Goal: Task Accomplishment & Management: Use online tool/utility

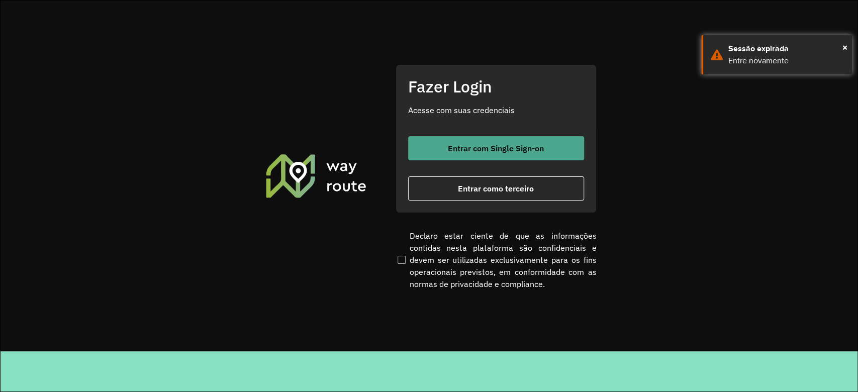
click at [460, 151] on span "Entrar com Single Sign-on" at bounding box center [496, 148] width 96 height 8
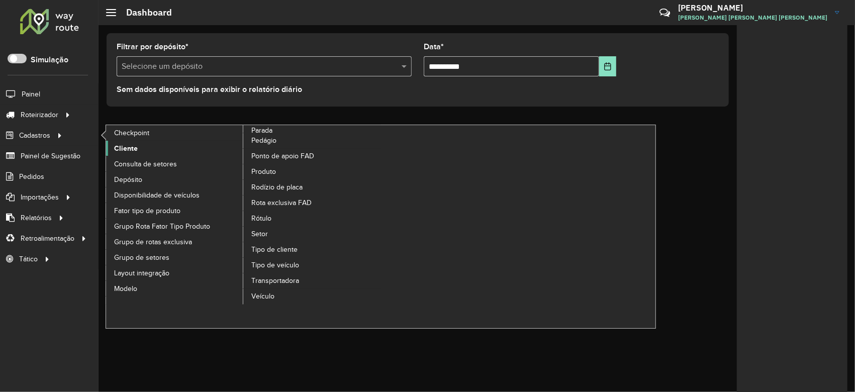
click at [118, 152] on span "Cliente" at bounding box center [126, 148] width 24 height 11
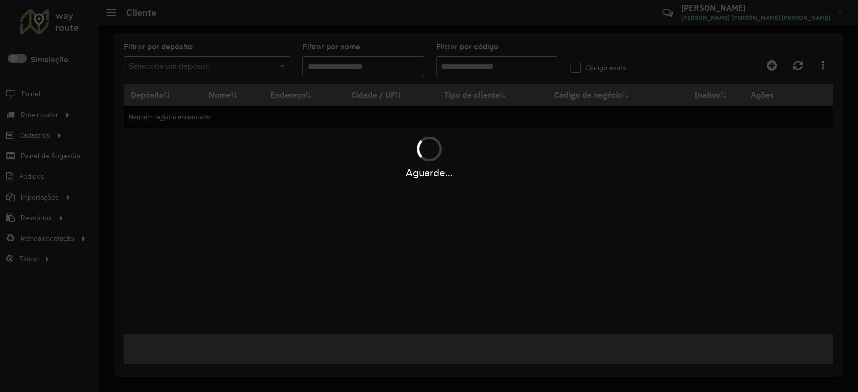
click at [538, 39] on div "Aguarde..." at bounding box center [429, 196] width 858 height 392
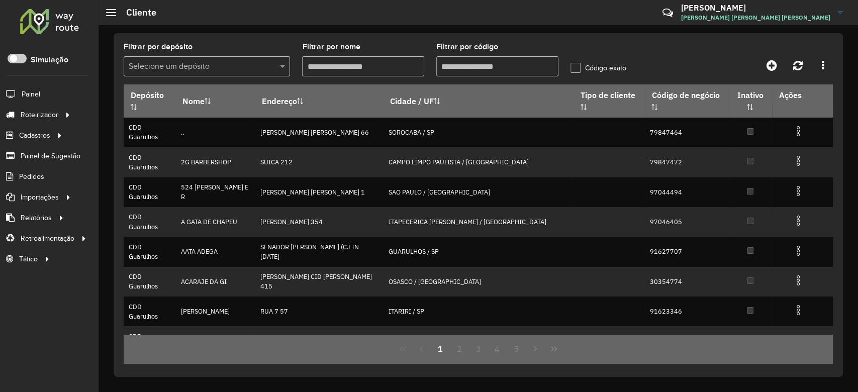
click at [479, 65] on input "Filtrar por código" at bounding box center [497, 66] width 122 height 20
paste input "****"
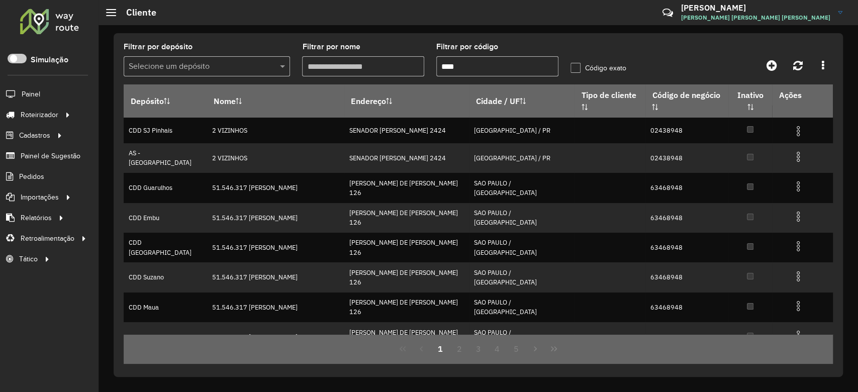
type input "****"
click at [258, 66] on input "text" at bounding box center [197, 67] width 136 height 12
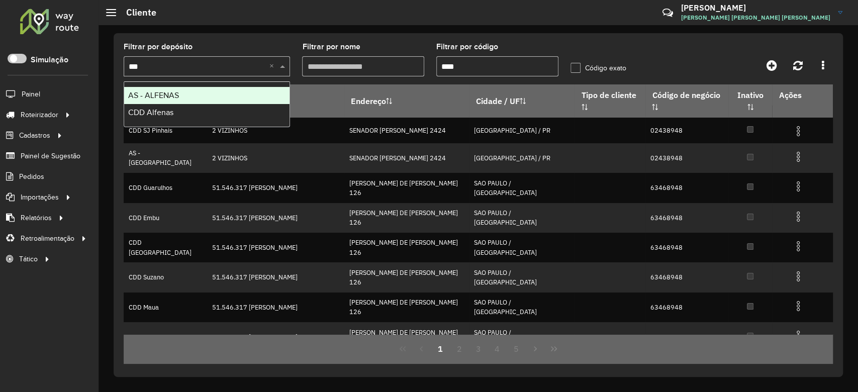
type input "****"
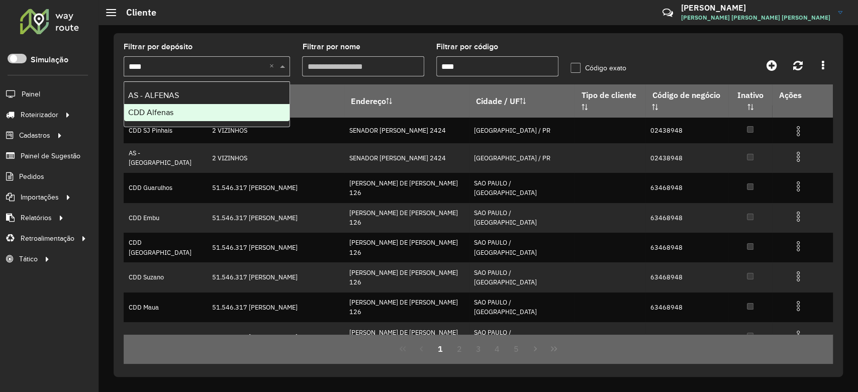
click at [246, 113] on div "CDD Alfenas" at bounding box center [206, 112] width 165 height 17
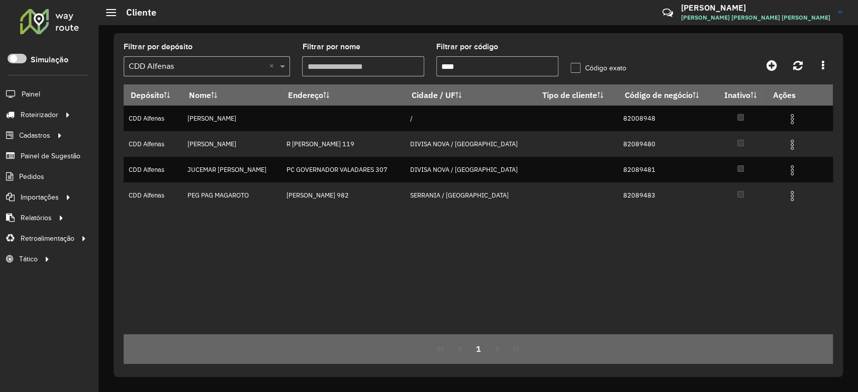
click at [544, 264] on div "Depósito Nome Endereço Cidade / UF Tipo de cliente Código de negócio Inativo Aç…" at bounding box center [478, 209] width 709 height 250
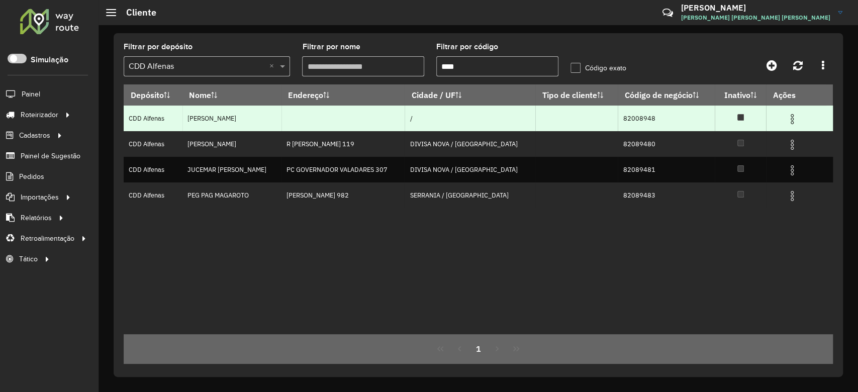
click at [788, 117] on img at bounding box center [792, 119] width 12 height 12
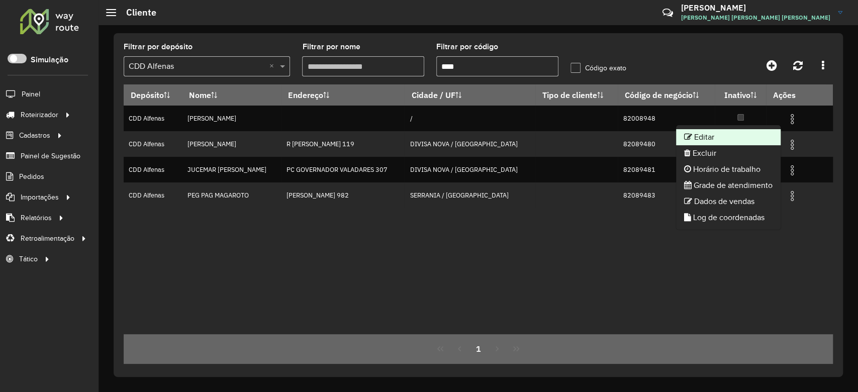
click at [696, 133] on li "Editar" at bounding box center [728, 137] width 105 height 16
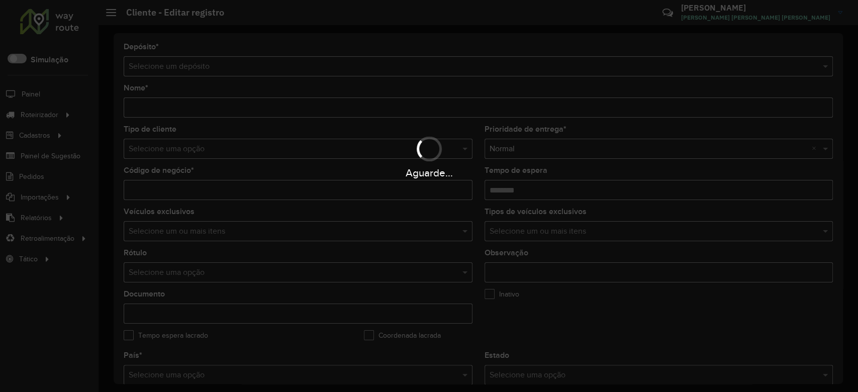
type input "**********"
type input "********"
type input "**********"
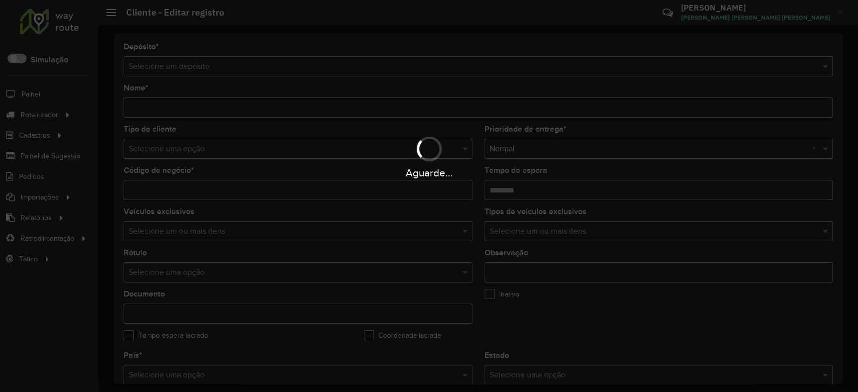
type input "**********"
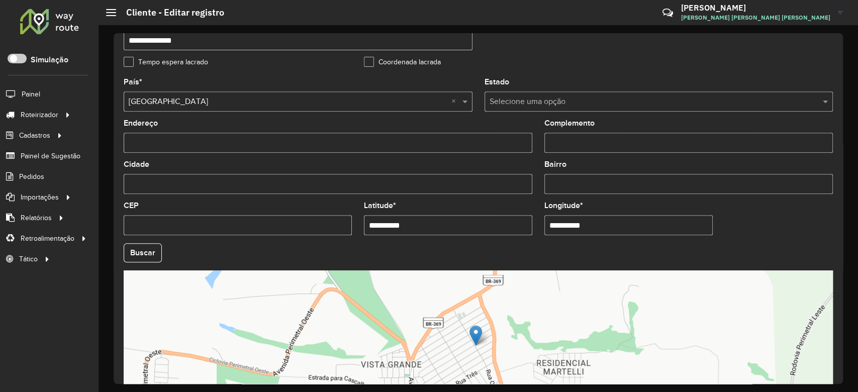
scroll to position [356, 0]
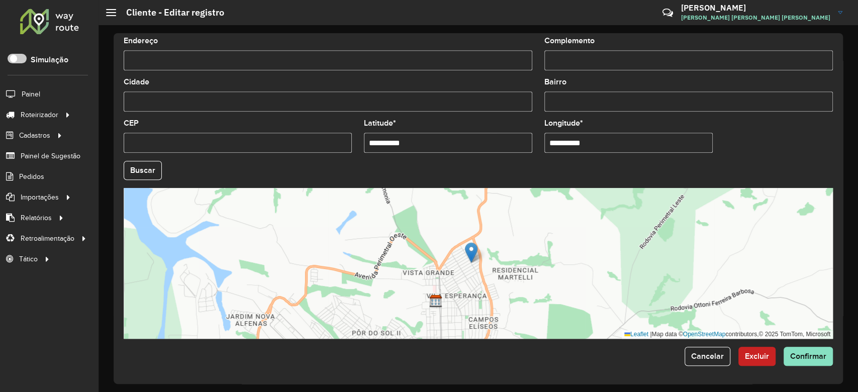
drag, startPoint x: 410, startPoint y: 147, endPoint x: 272, endPoint y: 157, distance: 137.6
click at [261, 159] on formly-group "**********" at bounding box center [478, 167] width 721 height 343
paste input "text"
type input "*********"
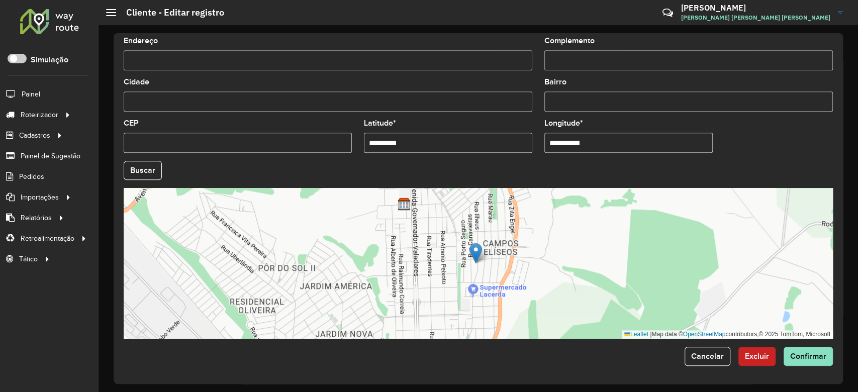
drag, startPoint x: 579, startPoint y: 147, endPoint x: 464, endPoint y: 158, distance: 115.6
click at [482, 158] on formly-group "**********" at bounding box center [478, 167] width 721 height 343
paste input "text"
type input "*********"
click at [798, 146] on formly-group "País * Selecione uma opção × Brasil × Estado Selecione uma opção Endereço Compl…" at bounding box center [478, 167] width 721 height 343
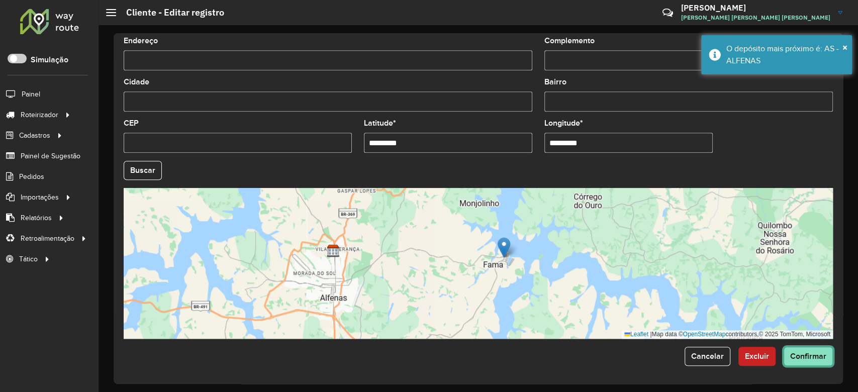
click at [817, 354] on span "Confirmar" at bounding box center [808, 356] width 36 height 9
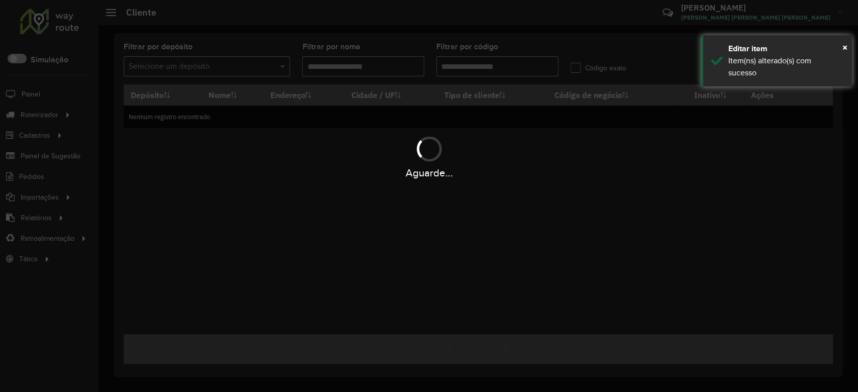
type input "****"
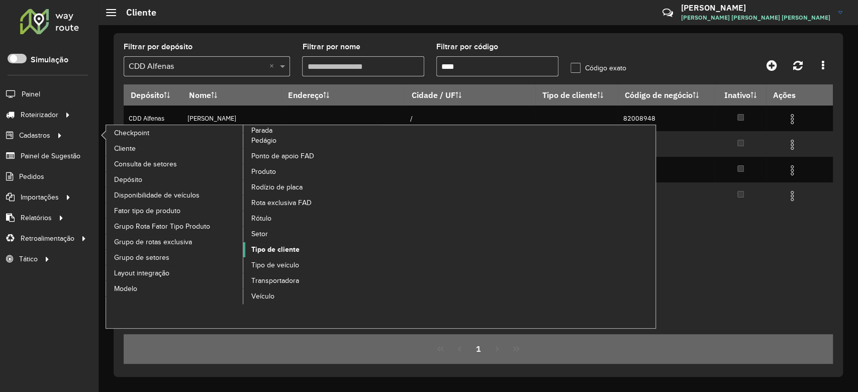
click at [269, 252] on span "Tipo de cliente" at bounding box center [275, 249] width 48 height 11
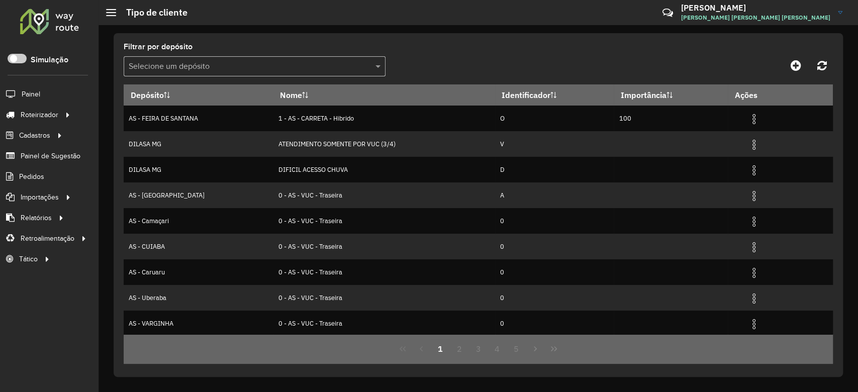
click at [172, 63] on input "text" at bounding box center [245, 67] width 232 height 12
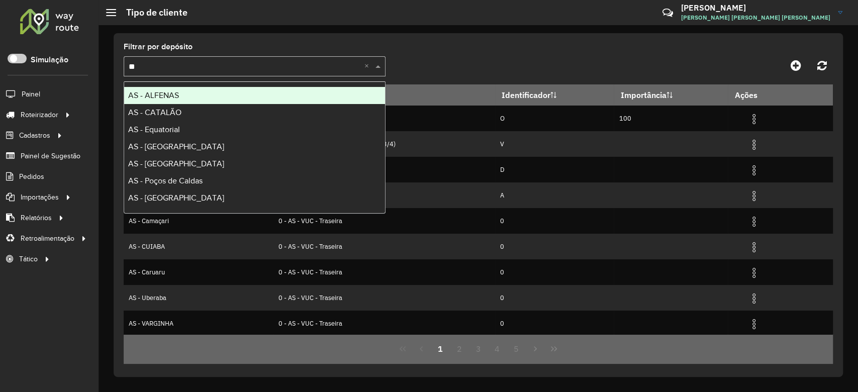
type input "***"
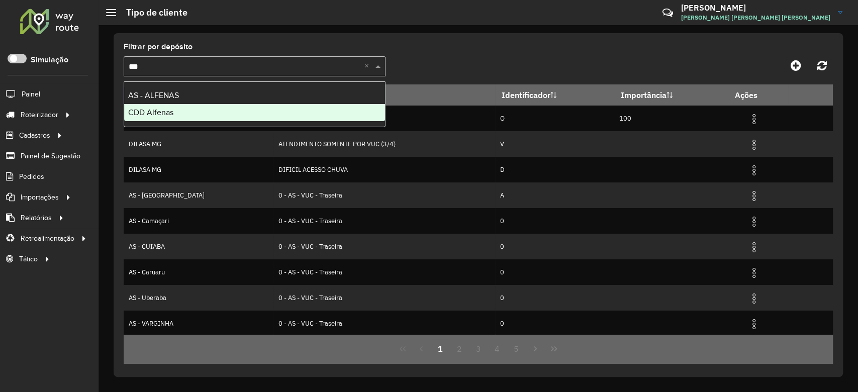
click at [173, 114] on div "CDD Alfenas" at bounding box center [254, 112] width 261 height 17
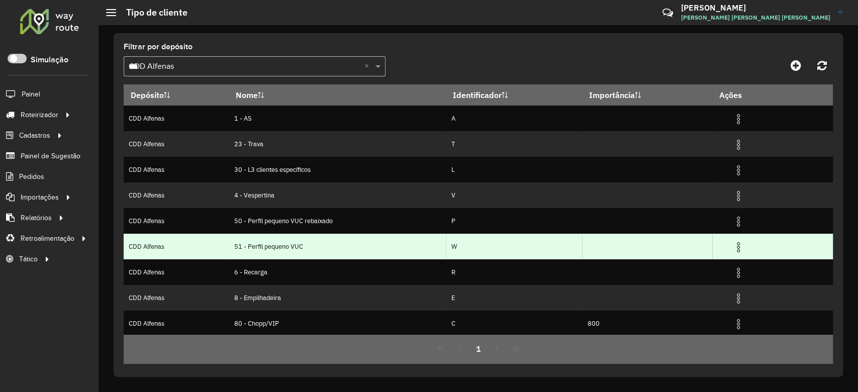
scroll to position [52, 0]
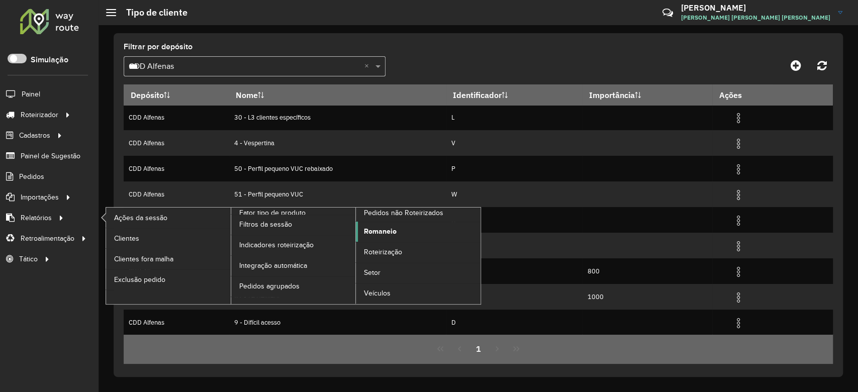
click at [370, 235] on span "Romaneio" at bounding box center [380, 231] width 33 height 11
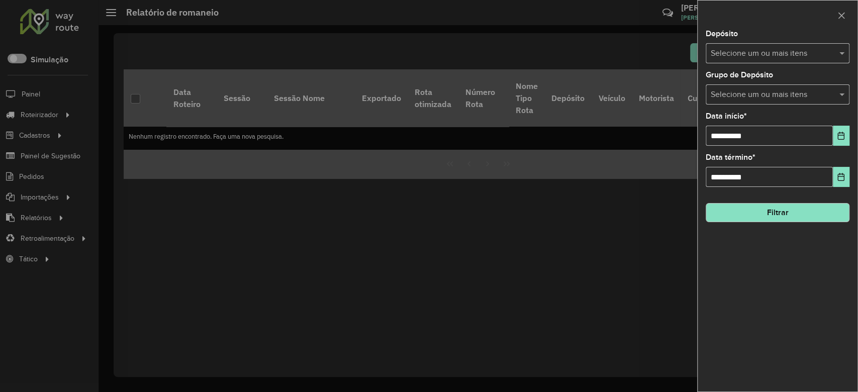
click at [749, 54] on input "text" at bounding box center [772, 54] width 129 height 12
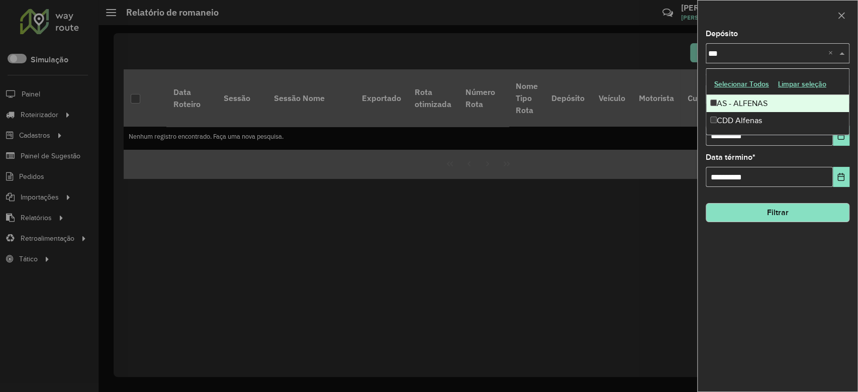
type input "****"
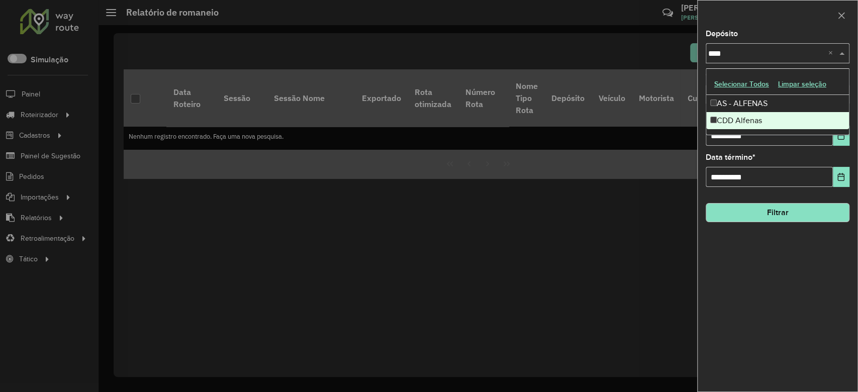
click at [709, 119] on div "CDD Alfenas" at bounding box center [777, 120] width 143 height 17
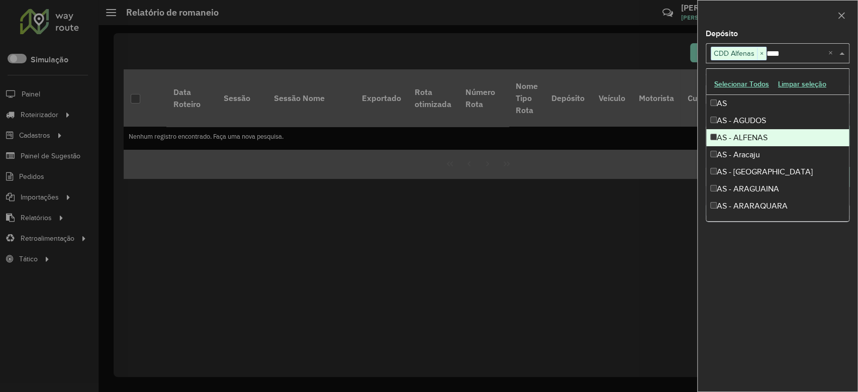
click at [791, 366] on div "**********" at bounding box center [778, 210] width 160 height 361
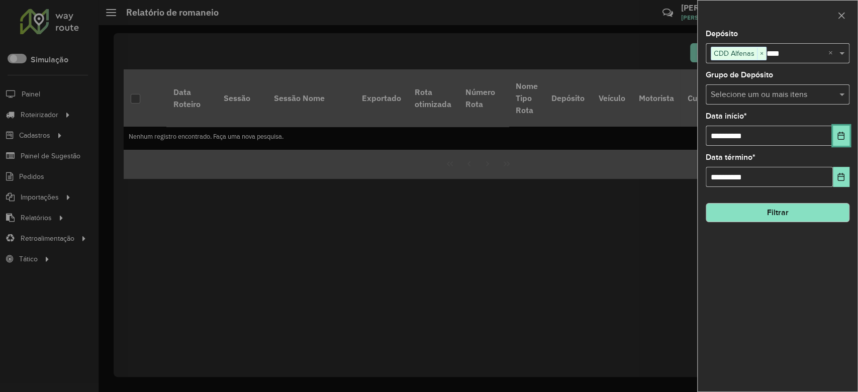
click at [840, 138] on icon "Choose Date" at bounding box center [841, 136] width 8 height 8
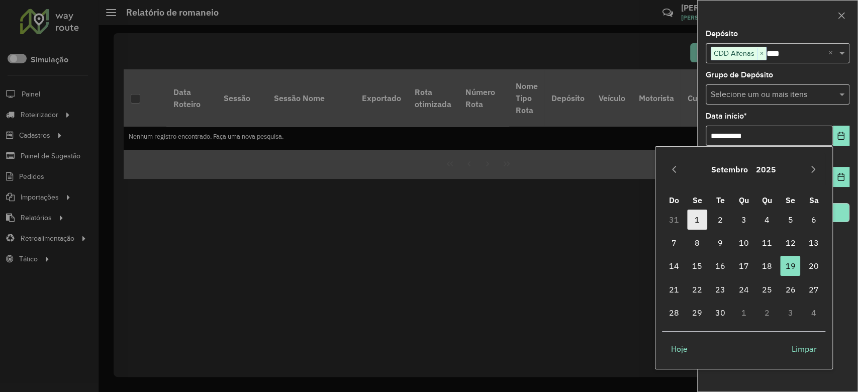
click at [699, 223] on span "1" at bounding box center [697, 220] width 20 height 20
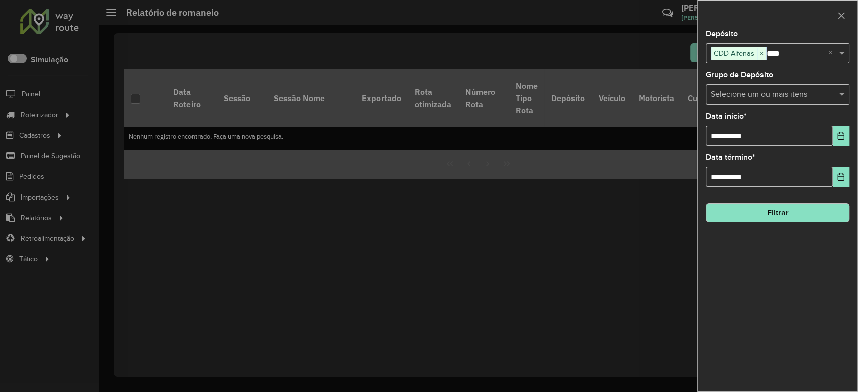
click at [720, 294] on div "**********" at bounding box center [778, 210] width 160 height 361
click at [489, 273] on div at bounding box center [429, 196] width 858 height 392
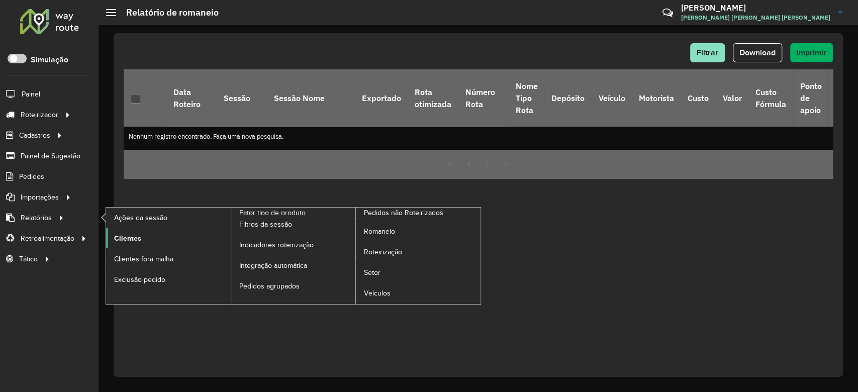
click at [135, 240] on span "Clientes" at bounding box center [127, 238] width 27 height 11
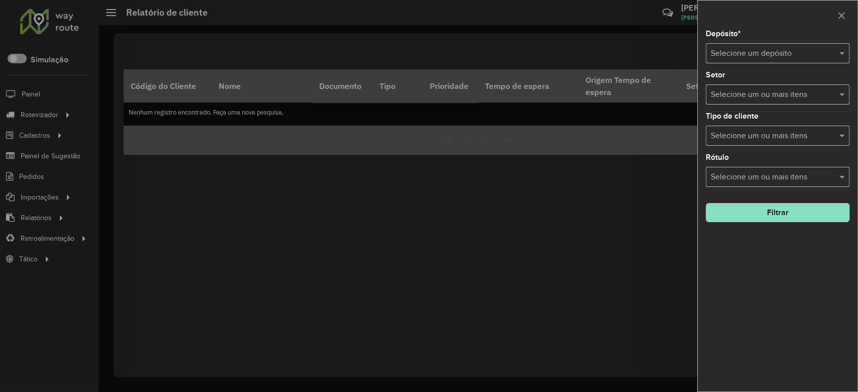
click at [766, 50] on input "text" at bounding box center [768, 54] width 114 height 12
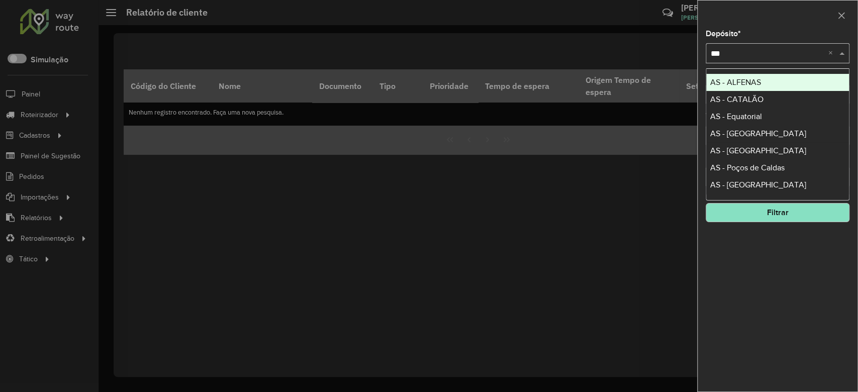
type input "****"
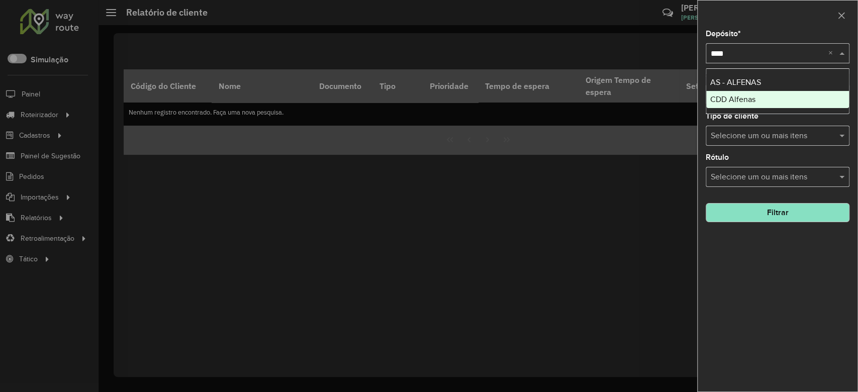
click at [743, 105] on div "CDD Alfenas" at bounding box center [777, 99] width 143 height 17
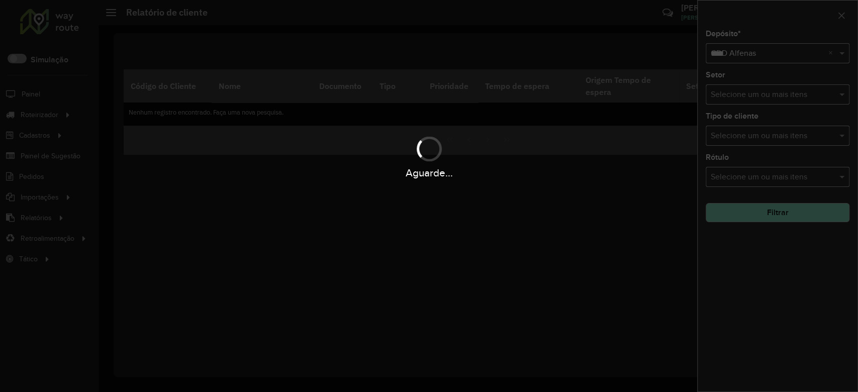
click at [776, 206] on div "Aguarde..." at bounding box center [429, 196] width 858 height 392
click at [778, 213] on div "Aguarde..." at bounding box center [429, 196] width 858 height 392
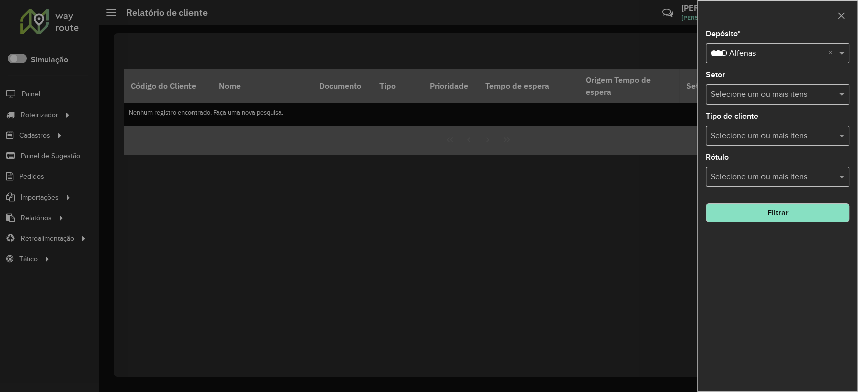
click at [778, 213] on button "Filtrar" at bounding box center [778, 212] width 144 height 19
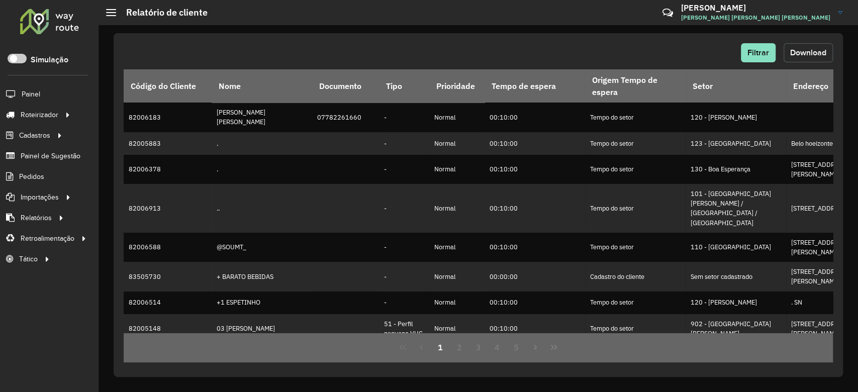
click at [804, 54] on span "Download" at bounding box center [808, 52] width 36 height 9
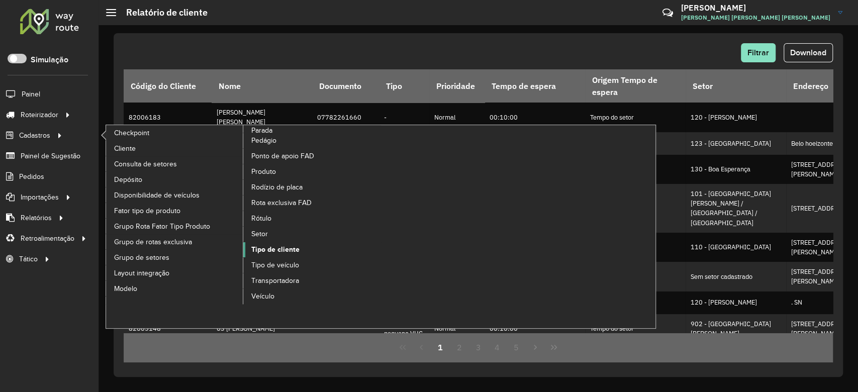
click at [271, 251] on span "Tipo de cliente" at bounding box center [275, 249] width 48 height 11
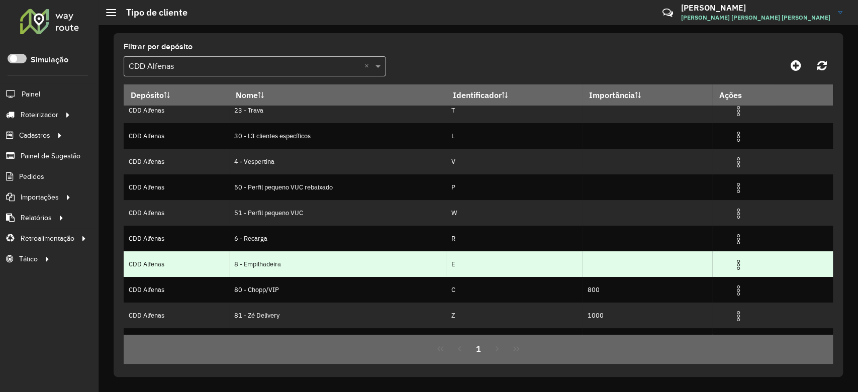
scroll to position [52, 0]
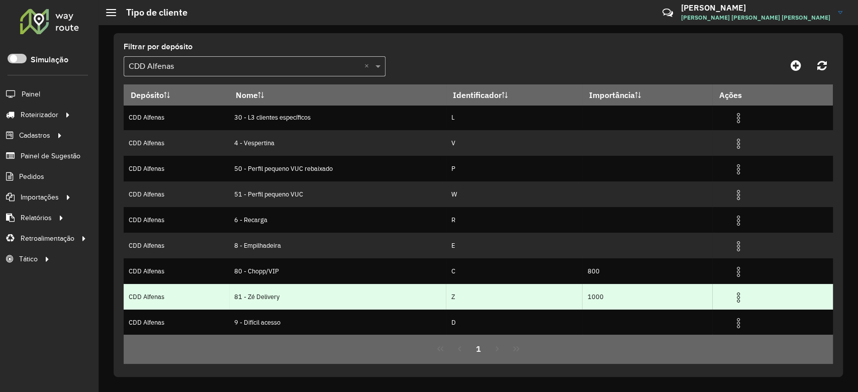
click at [743, 297] on img at bounding box center [738, 298] width 12 height 12
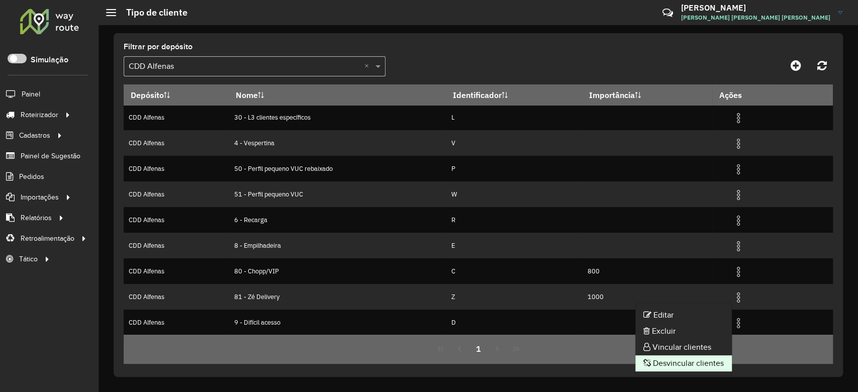
click at [700, 360] on li "Desvincular clientes" at bounding box center [683, 363] width 96 height 16
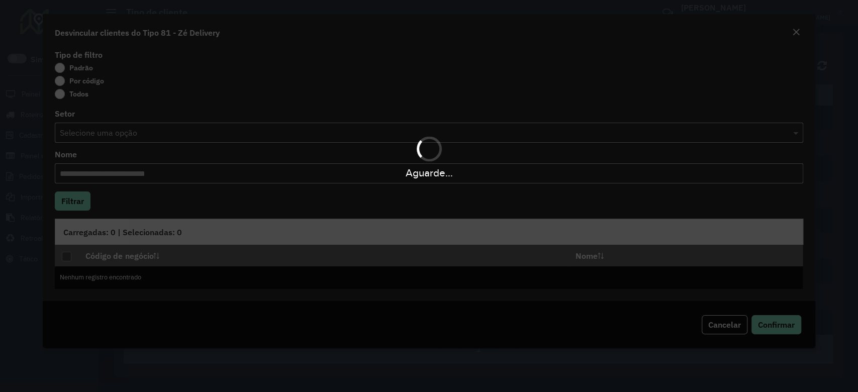
click at [64, 81] on div "Aguarde..." at bounding box center [429, 196] width 858 height 392
click at [62, 80] on div "Aguarde..." at bounding box center [429, 196] width 858 height 392
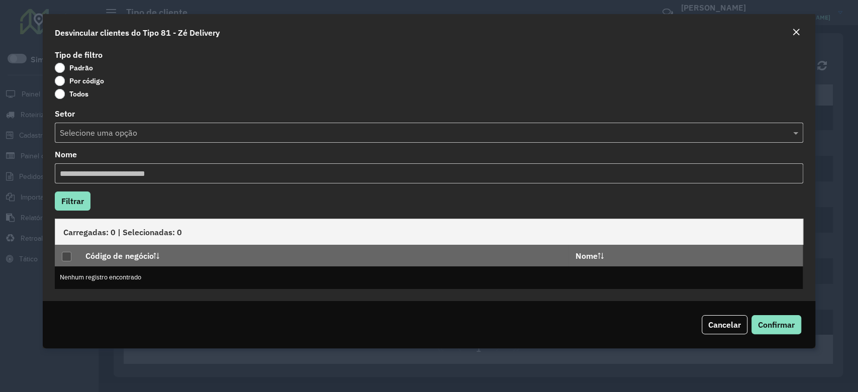
click at [62, 81] on label "Por código" at bounding box center [79, 81] width 49 height 10
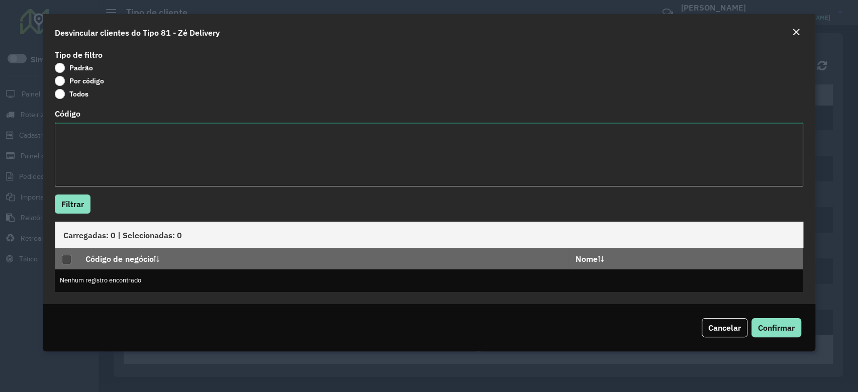
click at [144, 132] on textarea "Código" at bounding box center [429, 155] width 748 height 64
paste textarea "******** ******** ******** ******** ********"
type textarea "******** ******** ******** ******** ********"
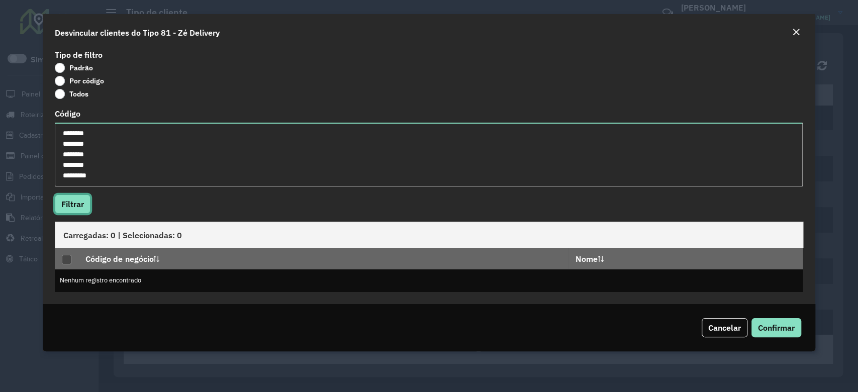
click at [84, 206] on button "Filtrar" at bounding box center [73, 204] width 36 height 19
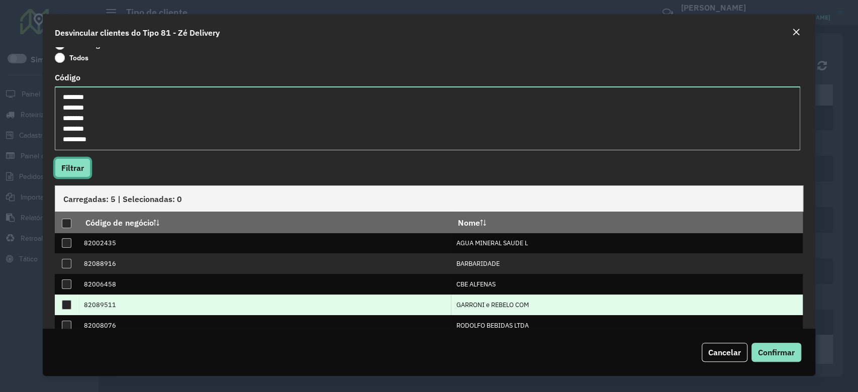
scroll to position [55, 0]
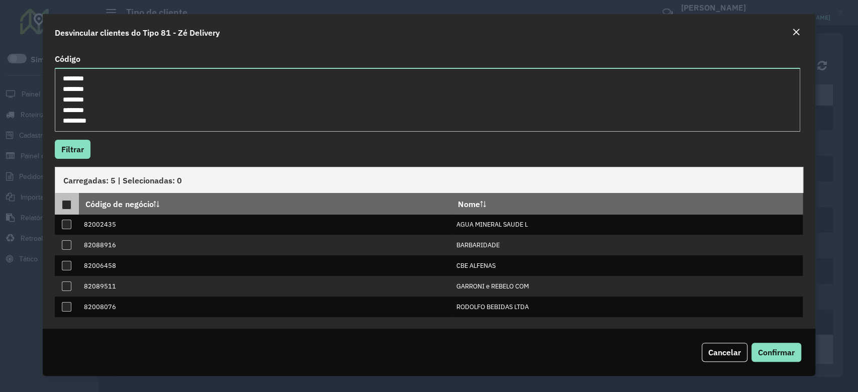
click at [66, 202] on div at bounding box center [67, 205] width 10 height 10
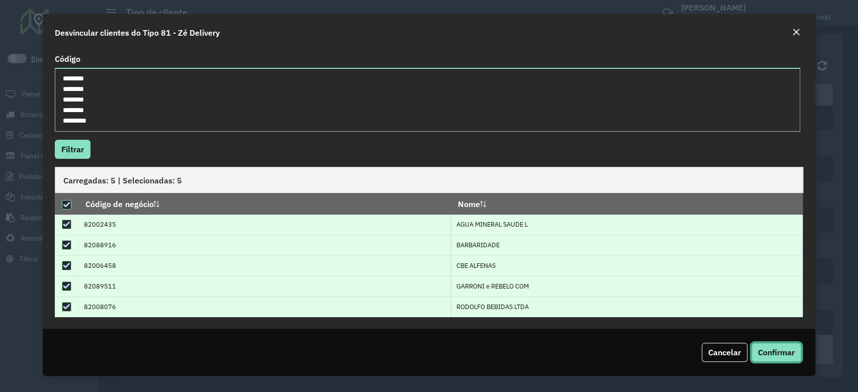
click at [782, 353] on span "Confirmar" at bounding box center [776, 352] width 37 height 10
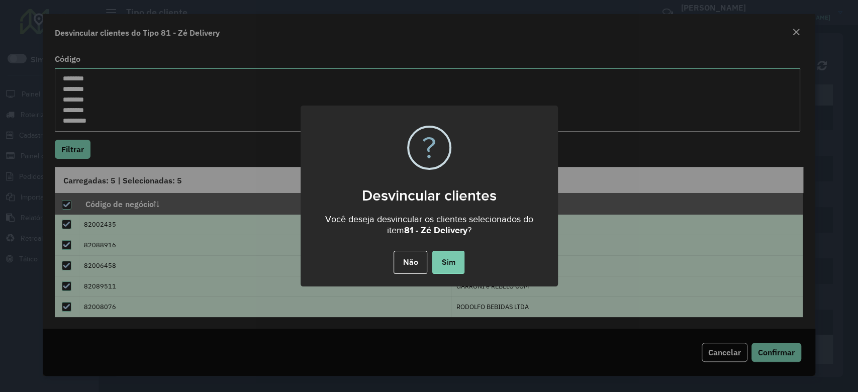
click at [448, 261] on button "Sim" at bounding box center [448, 262] width 32 height 23
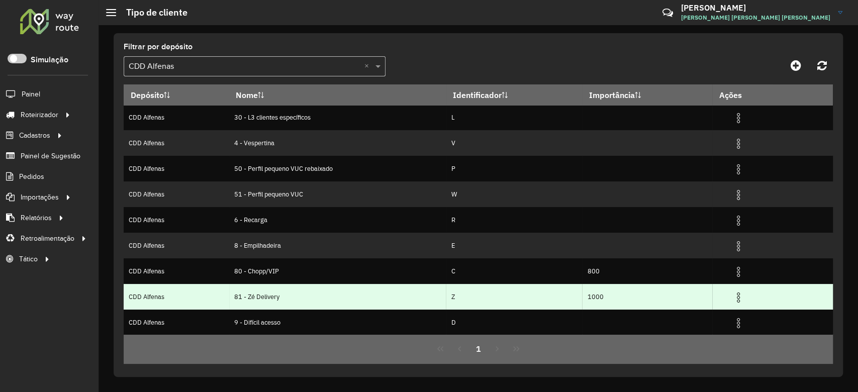
click at [740, 297] on img at bounding box center [738, 298] width 12 height 12
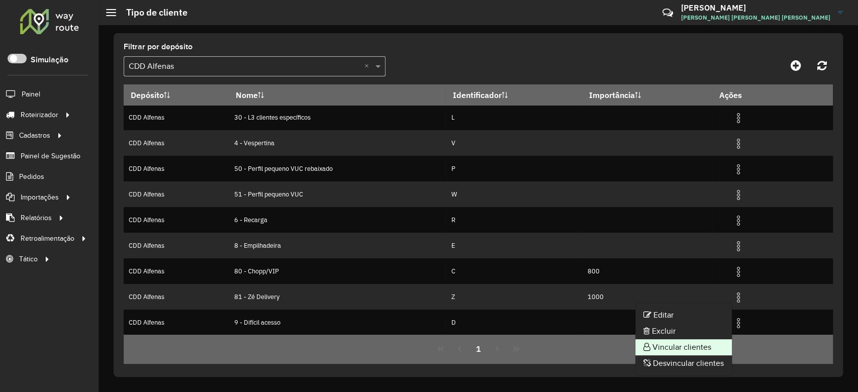
click at [685, 341] on li "Vincular clientes" at bounding box center [683, 347] width 96 height 16
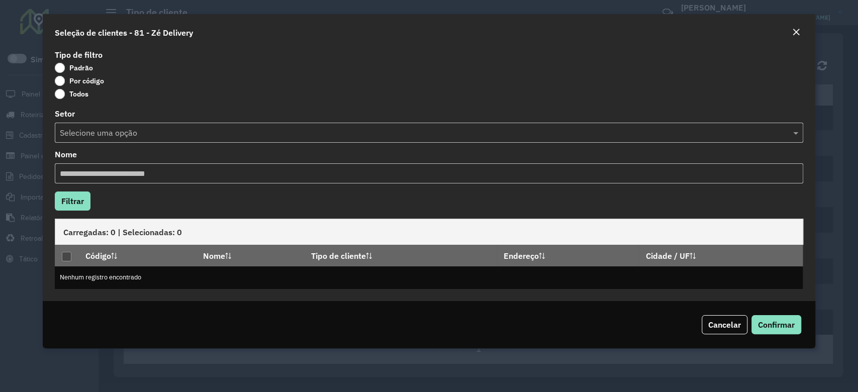
click at [75, 76] on label "Por código" at bounding box center [79, 81] width 49 height 10
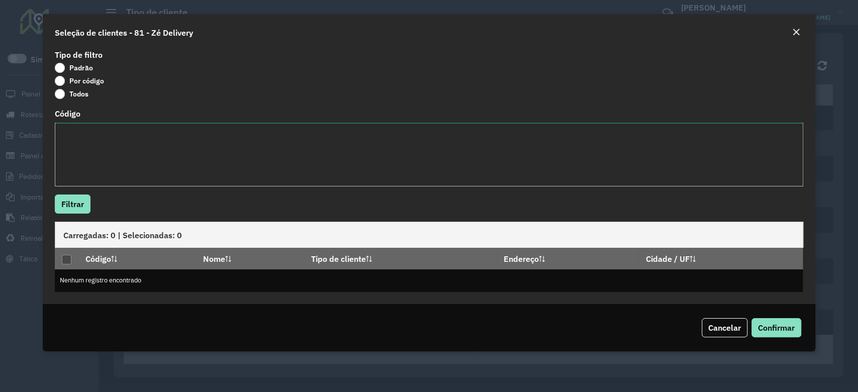
click at [97, 145] on textarea "Código" at bounding box center [429, 155] width 748 height 64
paste textarea "**** **** ***** *****"
type textarea "**** **** ***** *****"
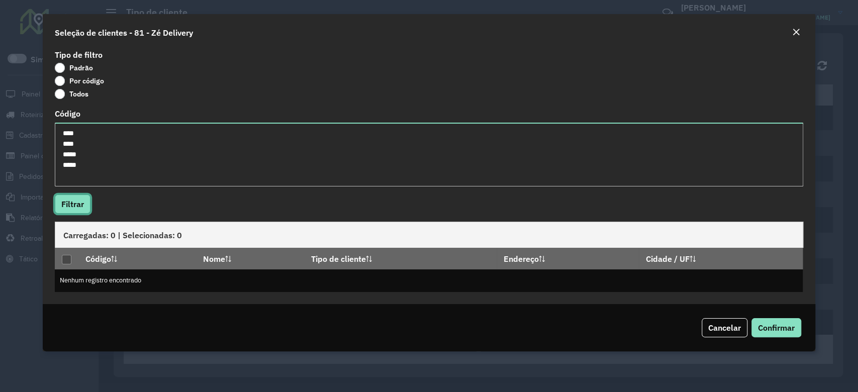
click at [82, 209] on button "Filtrar" at bounding box center [73, 204] width 36 height 19
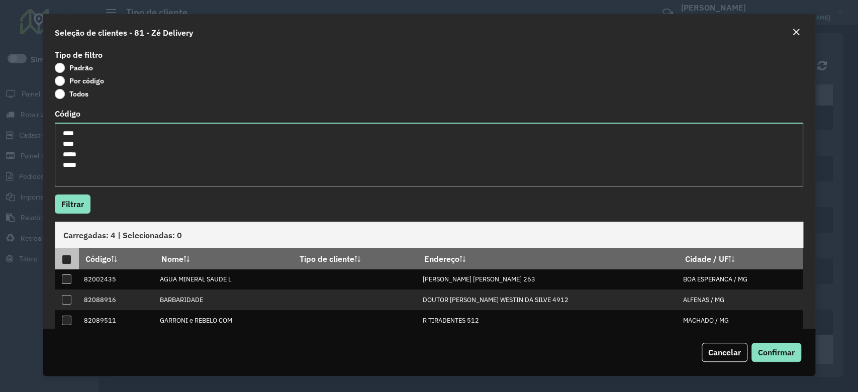
click at [66, 262] on div at bounding box center [67, 260] width 10 height 10
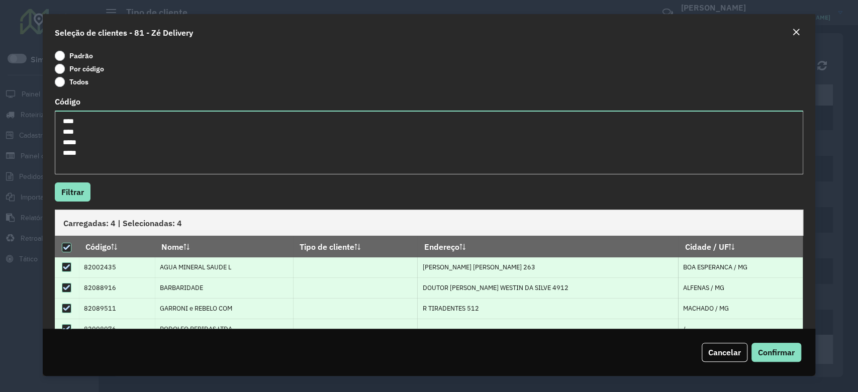
scroll to position [34, 0]
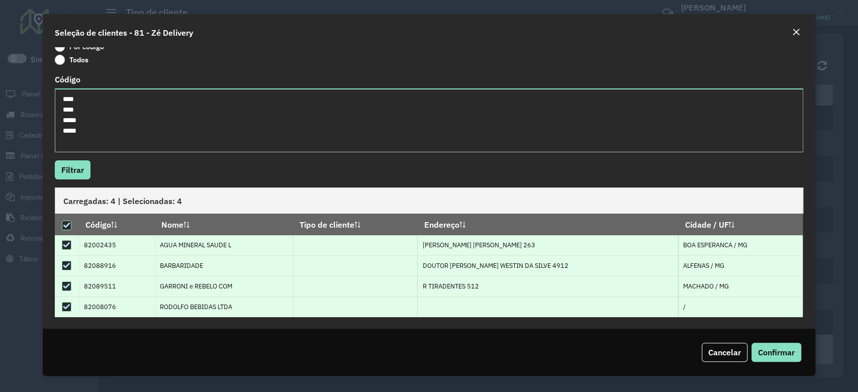
click at [782, 362] on div "Cancelar Confirmar" at bounding box center [429, 352] width 772 height 47
click at [780, 355] on span "Confirmar" at bounding box center [776, 352] width 37 height 10
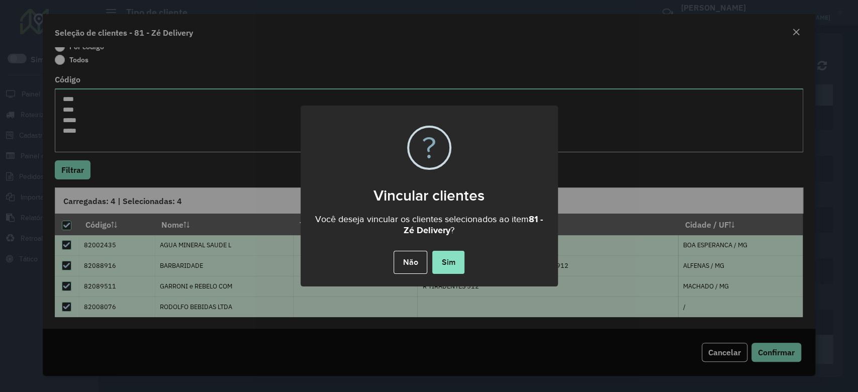
click at [453, 270] on button "Sim" at bounding box center [448, 262] width 32 height 23
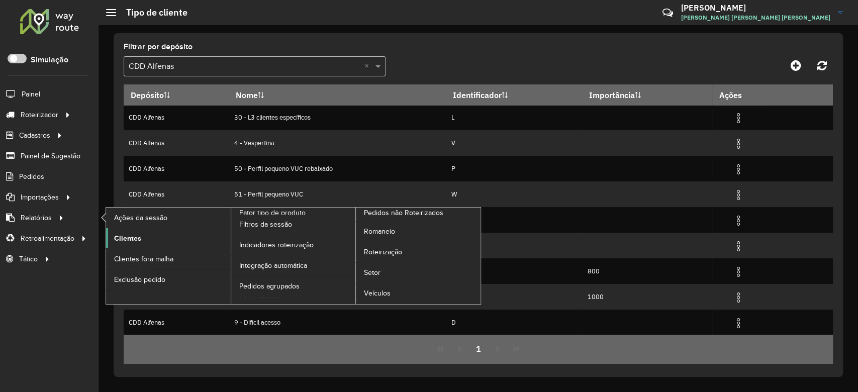
click at [121, 238] on span "Clientes" at bounding box center [127, 238] width 27 height 11
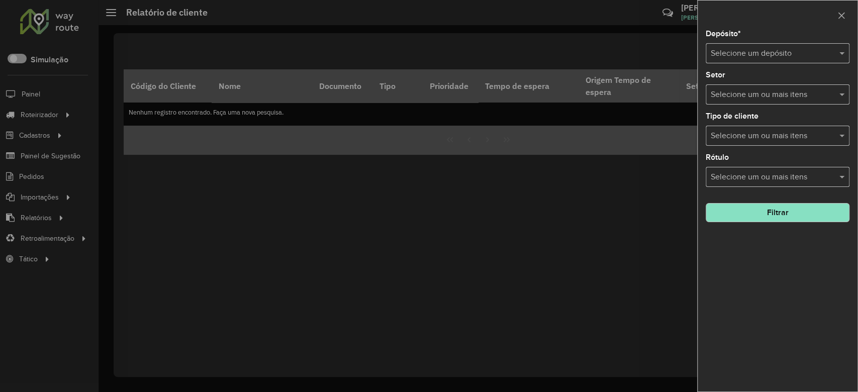
click at [727, 54] on input "text" at bounding box center [768, 54] width 114 height 12
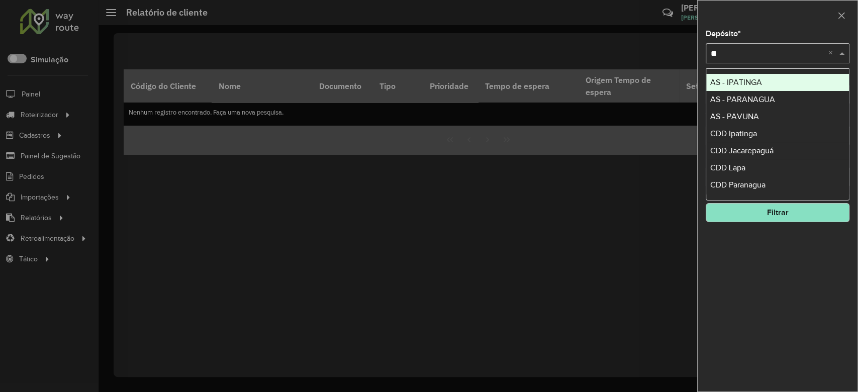
type input "***"
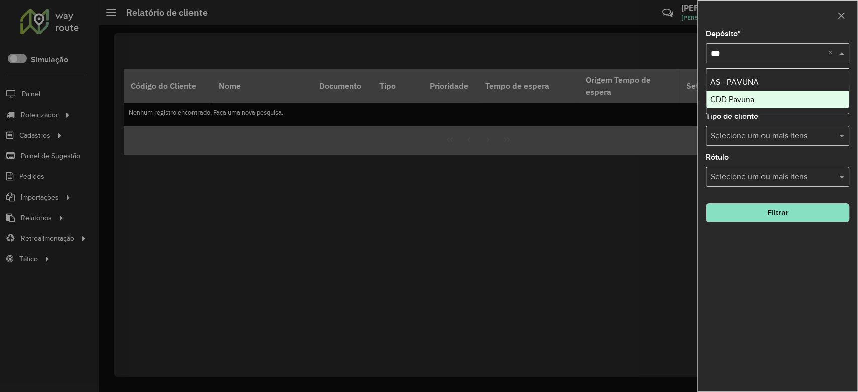
click at [745, 106] on div "CDD Pavuna" at bounding box center [777, 99] width 143 height 17
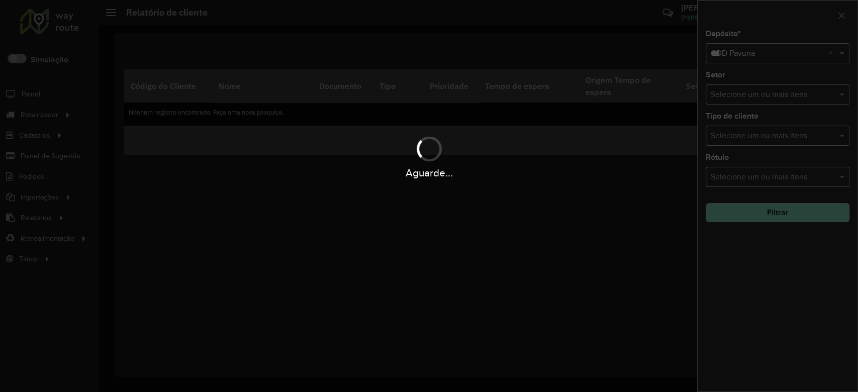
click at [771, 266] on div "Aguarde..." at bounding box center [429, 196] width 858 height 392
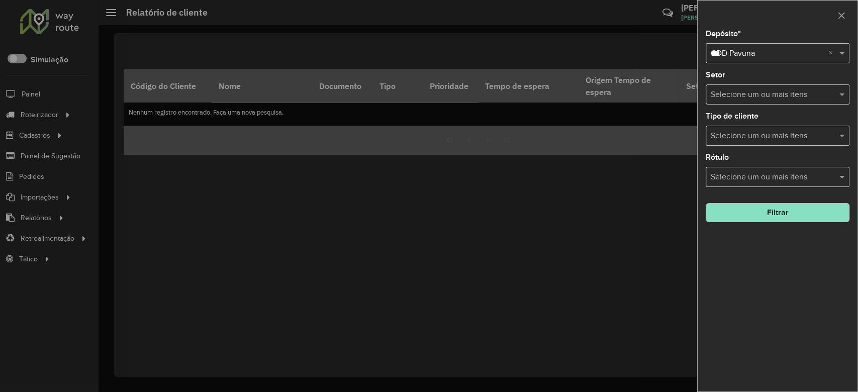
click at [745, 211] on button "Filtrar" at bounding box center [778, 212] width 144 height 19
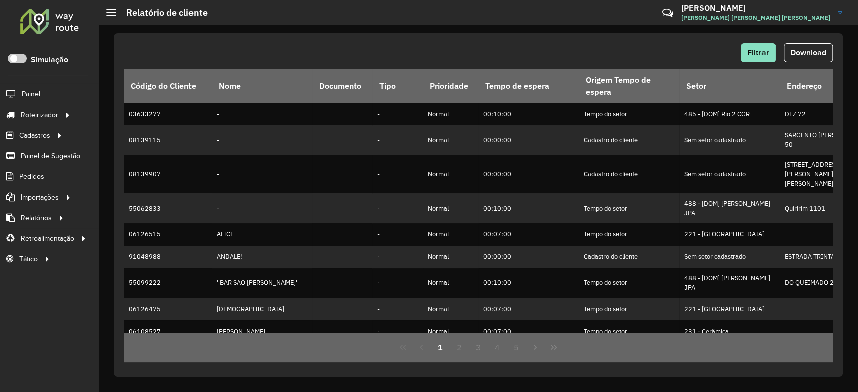
click at [524, 39] on div "Filtrar Download Código do Cliente Nome Documento Tipo Prioridade Tempo de espe…" at bounding box center [478, 205] width 729 height 344
click at [761, 55] on span "Filtrar" at bounding box center [758, 52] width 22 height 9
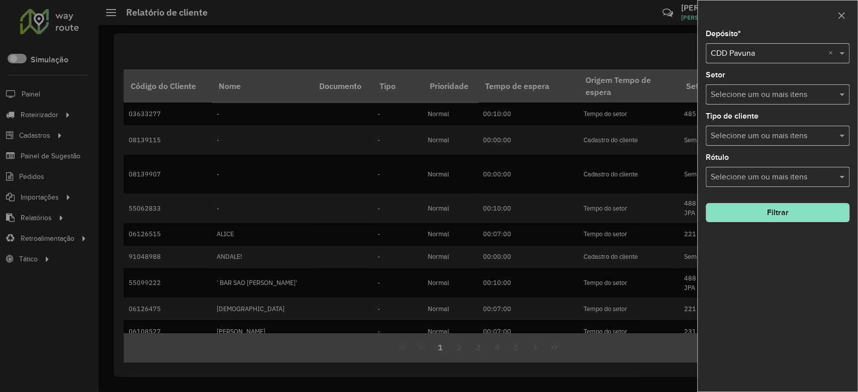
click at [758, 217] on button "Filtrar" at bounding box center [778, 212] width 144 height 19
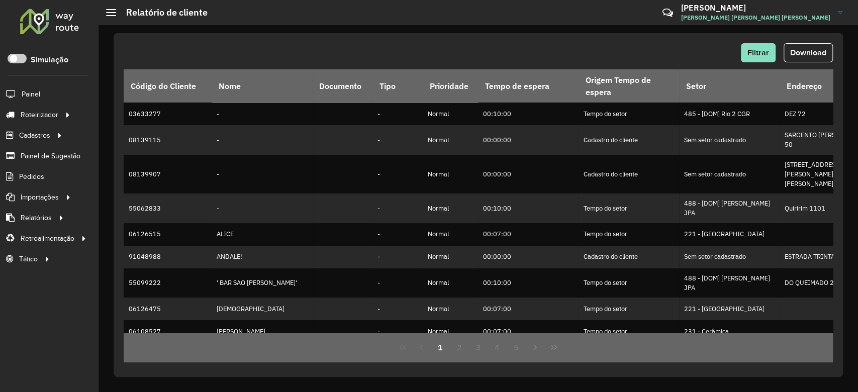
drag, startPoint x: 482, startPoint y: 34, endPoint x: 568, endPoint y: 56, distance: 89.2
click at [481, 34] on div "Filtrar Download Código do Cliente Nome Documento Tipo Prioridade Tempo de espe…" at bounding box center [478, 205] width 729 height 344
click at [801, 48] on button "Download" at bounding box center [808, 52] width 49 height 19
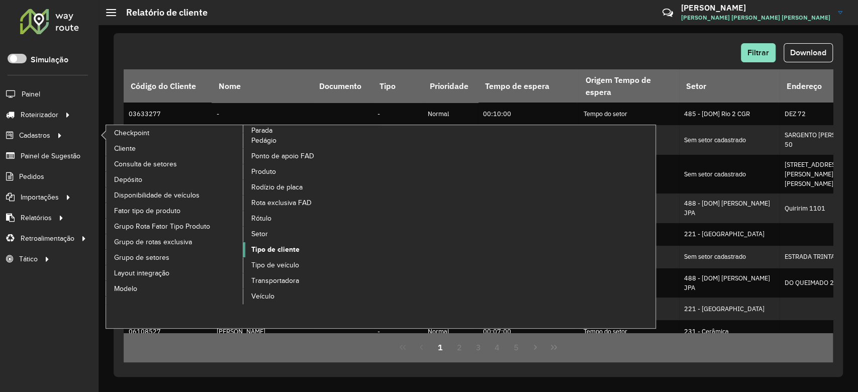
click at [277, 250] on span "Tipo de cliente" at bounding box center [275, 249] width 48 height 11
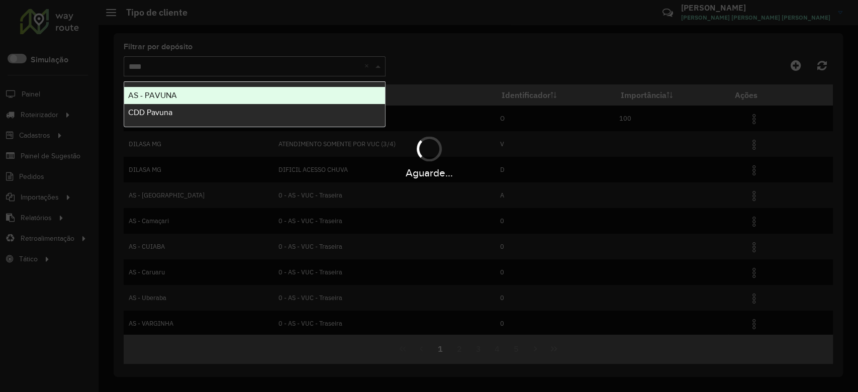
type input "*****"
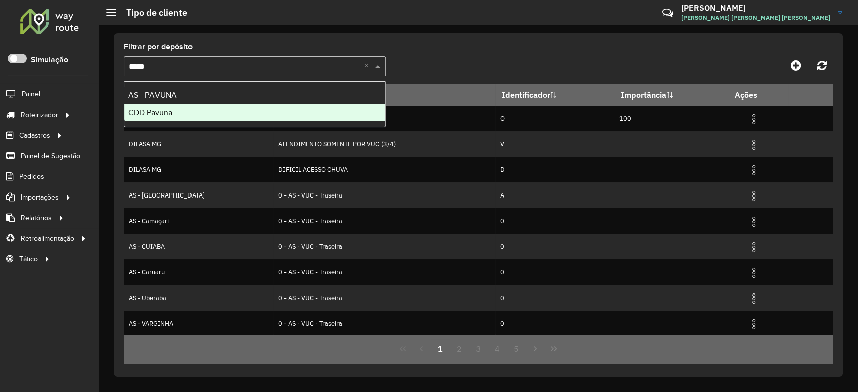
click at [228, 121] on ng-dropdown-panel "AS - PAVUNA CDD Pavuna" at bounding box center [255, 104] width 262 height 46
click at [228, 119] on div "CDD Pavuna" at bounding box center [254, 112] width 261 height 17
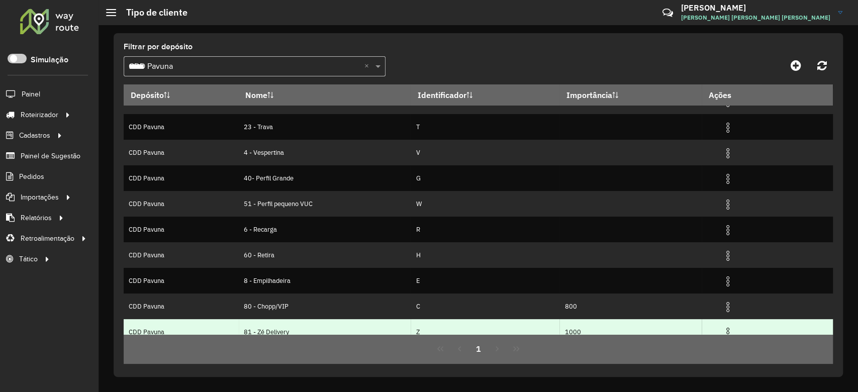
scroll to position [78, 0]
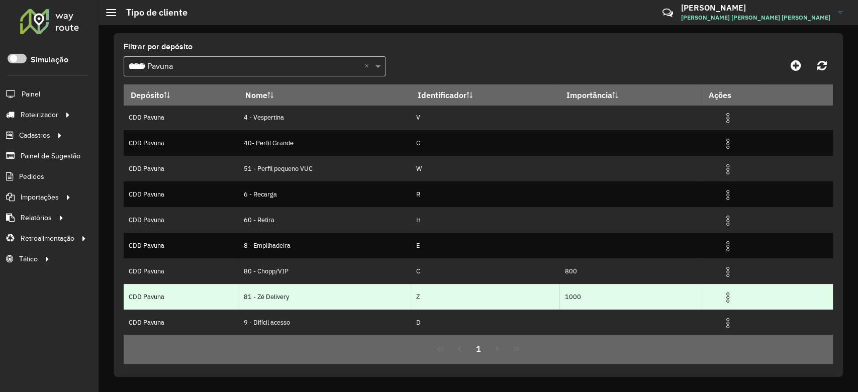
click at [724, 296] on img at bounding box center [728, 298] width 12 height 12
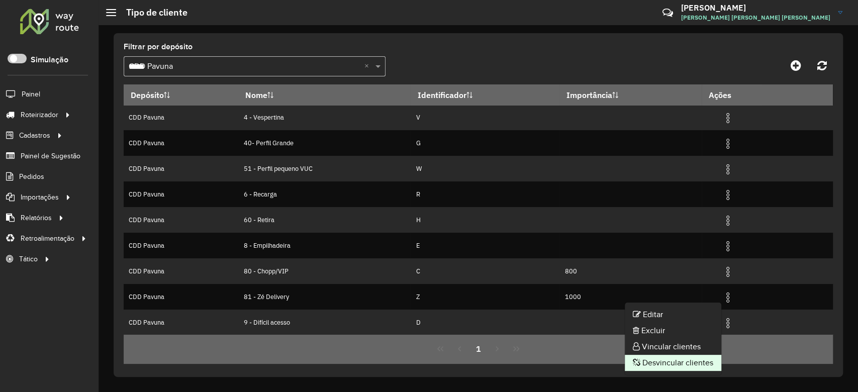
click at [675, 365] on li "Desvincular clientes" at bounding box center [673, 363] width 96 height 16
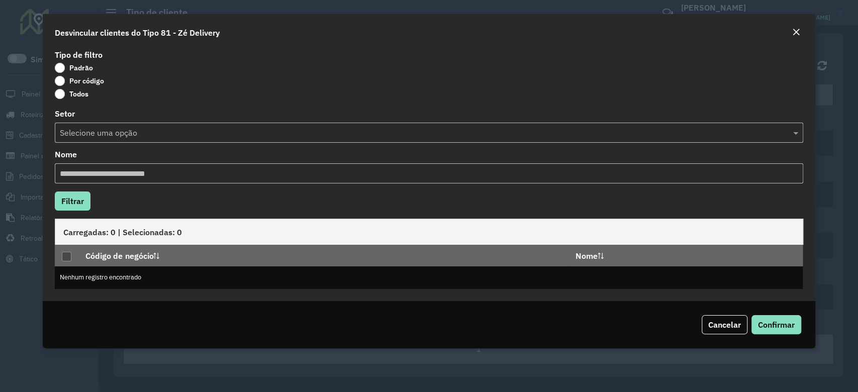
click at [86, 67] on label "Padrão" at bounding box center [74, 68] width 38 height 10
click at [92, 83] on label "Por código" at bounding box center [79, 81] width 49 height 10
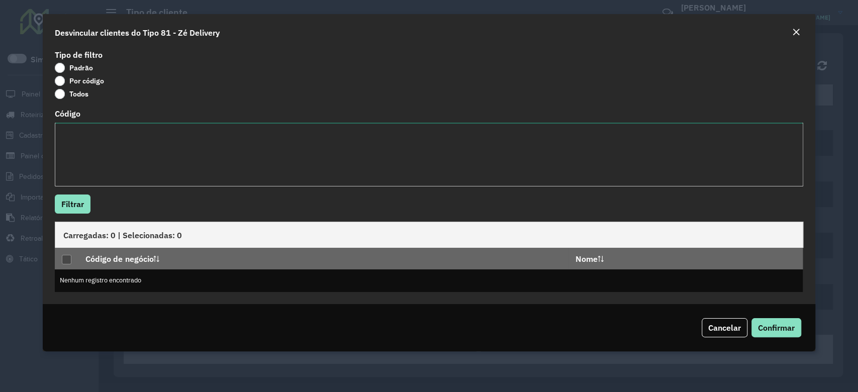
click at [79, 146] on textarea "Código" at bounding box center [429, 155] width 748 height 64
paste textarea "******** ******** ******** ******** ******** ******** ******** ******** *******…"
type textarea "******** ******** ******** ******** ******** ******** ******** ******** *******…"
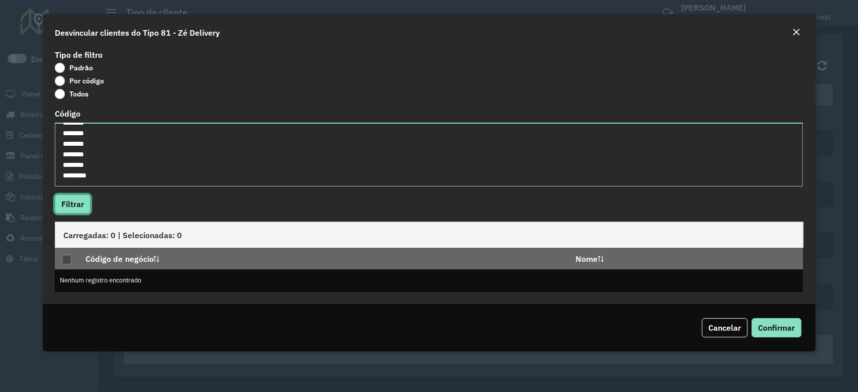
click at [80, 210] on button "Filtrar" at bounding box center [73, 204] width 36 height 19
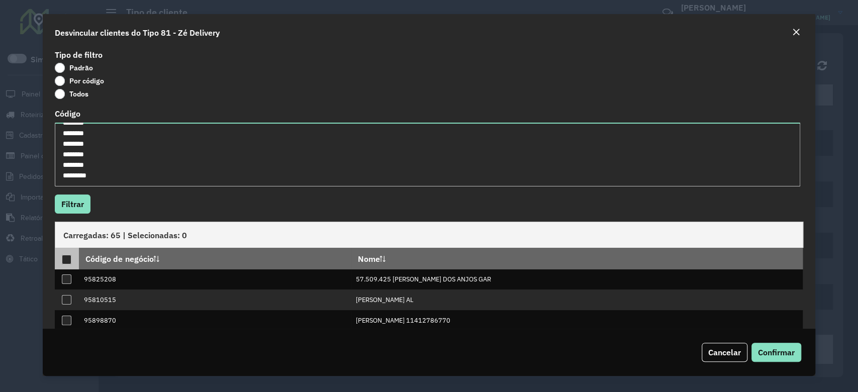
click at [66, 258] on div at bounding box center [67, 260] width 10 height 10
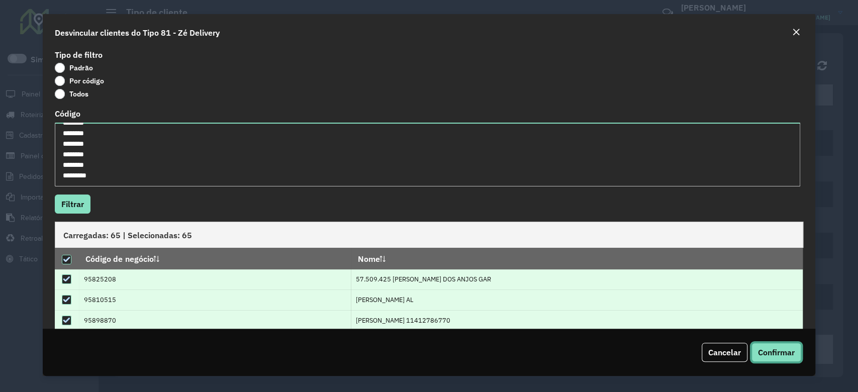
click at [767, 351] on span "Confirmar" at bounding box center [776, 352] width 37 height 10
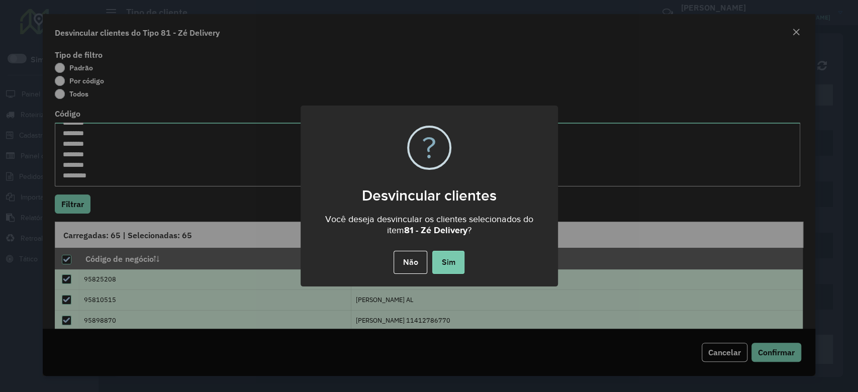
click at [454, 261] on button "Sim" at bounding box center [448, 262] width 32 height 23
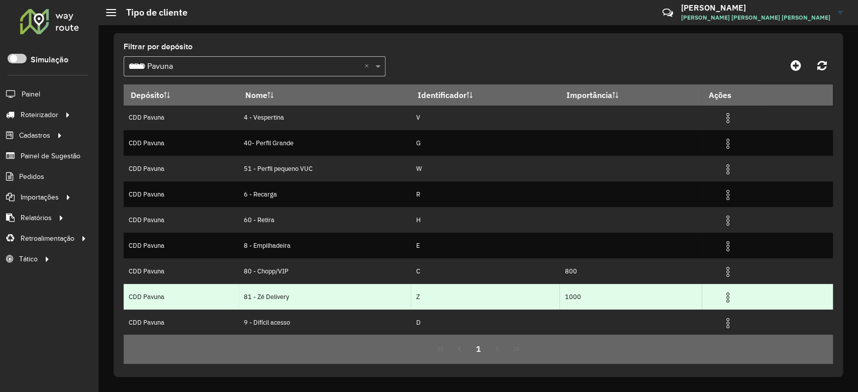
click at [726, 300] on img at bounding box center [728, 298] width 12 height 12
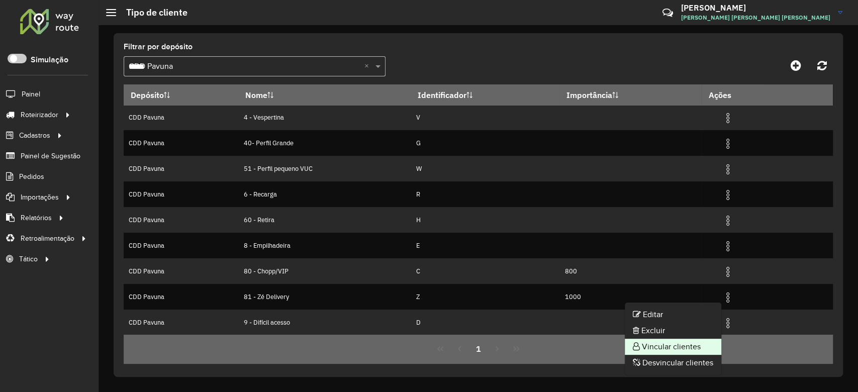
click at [666, 348] on li "Vincular clientes" at bounding box center [673, 347] width 96 height 16
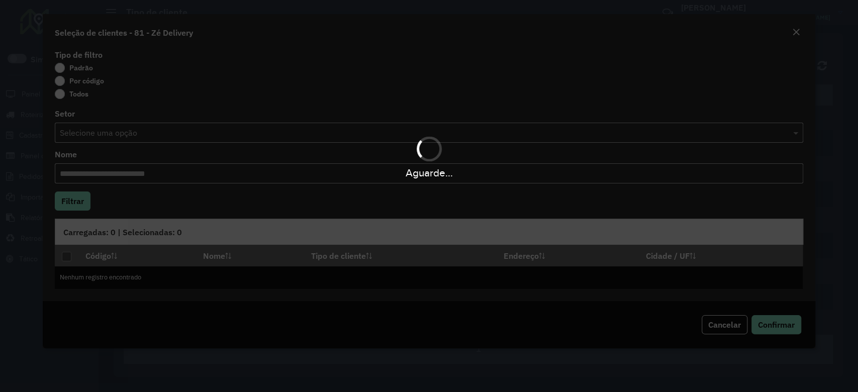
click at [84, 85] on div "Aguarde..." at bounding box center [429, 196] width 858 height 392
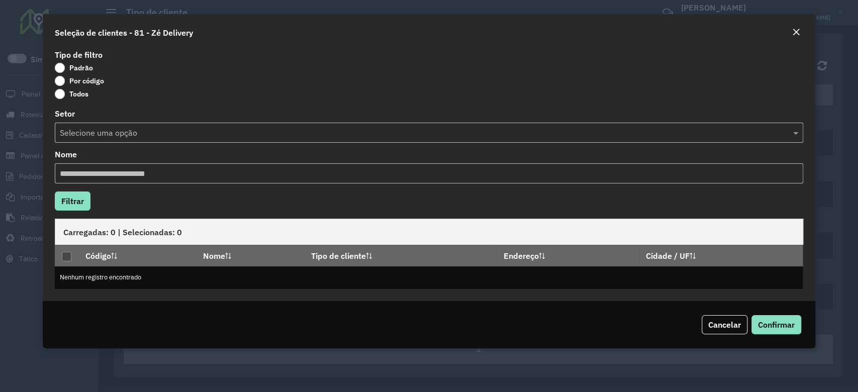
click at [84, 81] on label "Por código" at bounding box center [79, 81] width 49 height 10
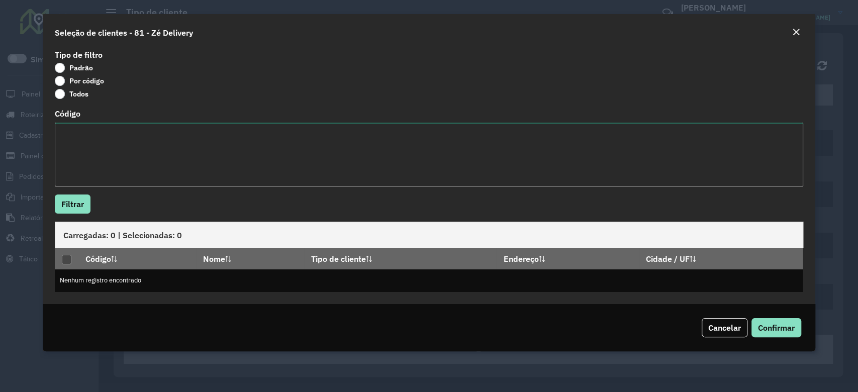
click at [96, 135] on textarea "Código" at bounding box center [429, 155] width 748 height 64
paste textarea "***** ***** **** ***** ***** **** ***** ***** **** **** ***** **** ***** ***** …"
type textarea "***** ***** **** ***** ***** **** ***** ***** **** **** ***** **** ***** ***** …"
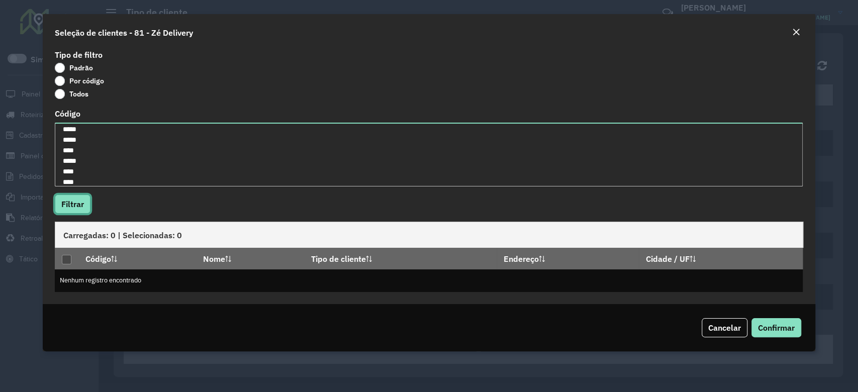
click at [80, 200] on button "Filtrar" at bounding box center [73, 204] width 36 height 19
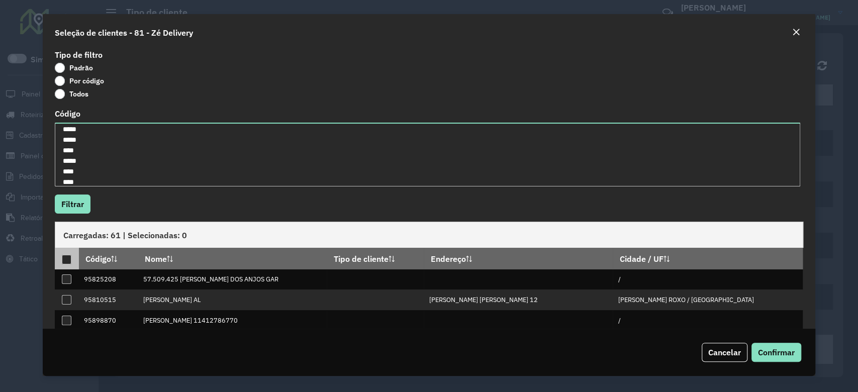
click at [65, 261] on div at bounding box center [67, 260] width 10 height 10
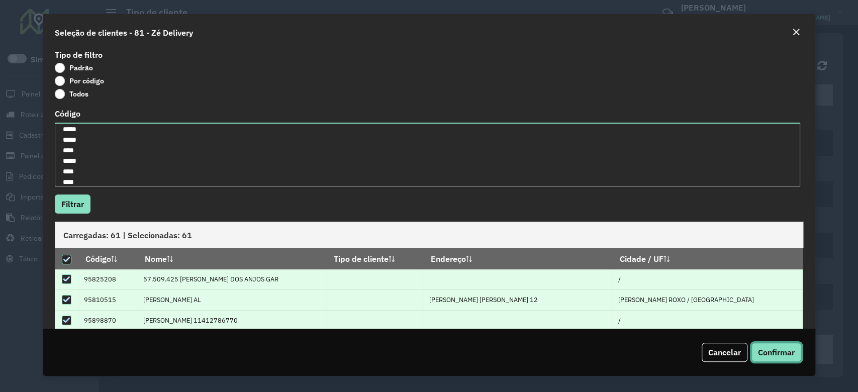
click at [773, 352] on span "Confirmar" at bounding box center [776, 352] width 37 height 10
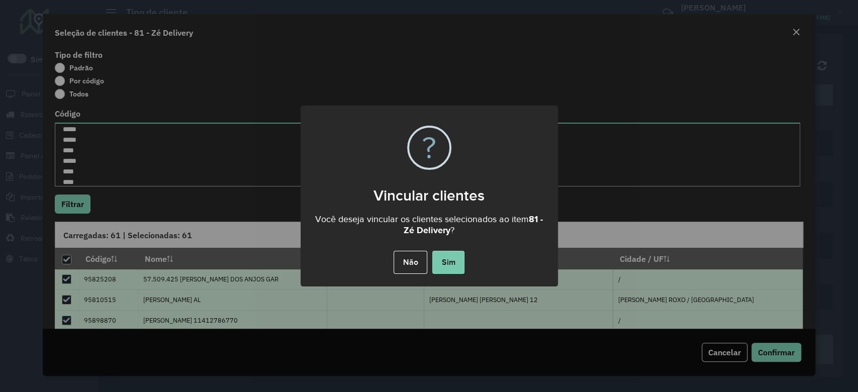
click at [449, 262] on button "Sim" at bounding box center [448, 262] width 32 height 23
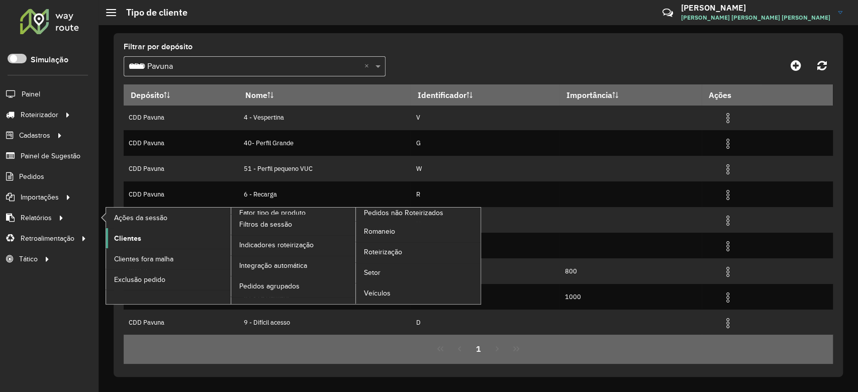
click at [120, 235] on span "Clientes" at bounding box center [127, 238] width 27 height 11
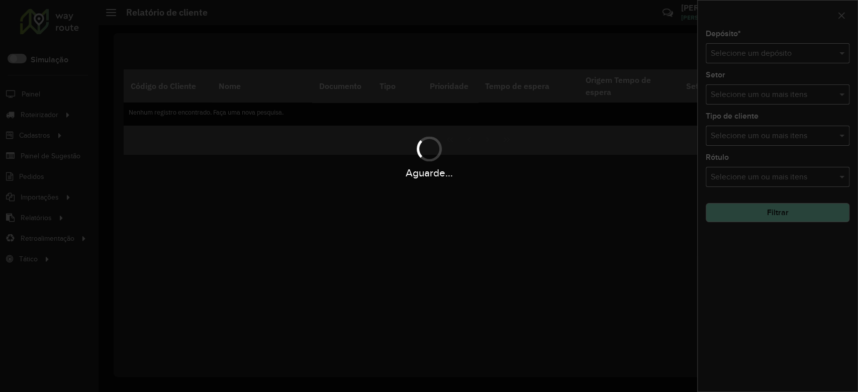
click at [743, 50] on div "Aguarde..." at bounding box center [429, 196] width 858 height 392
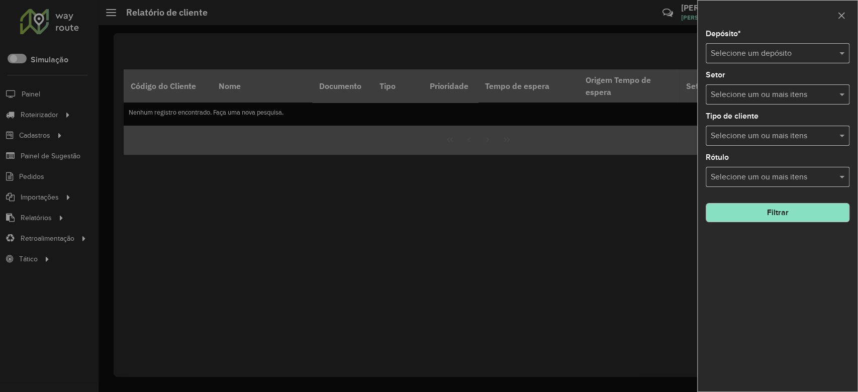
click at [743, 51] on input "text" at bounding box center [768, 54] width 114 height 12
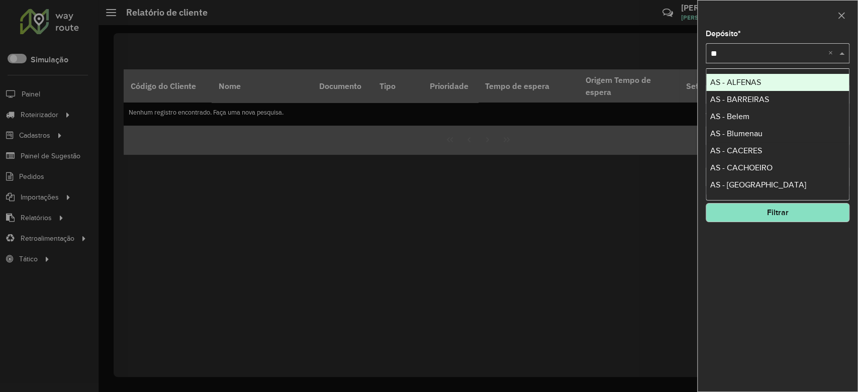
type input "***"
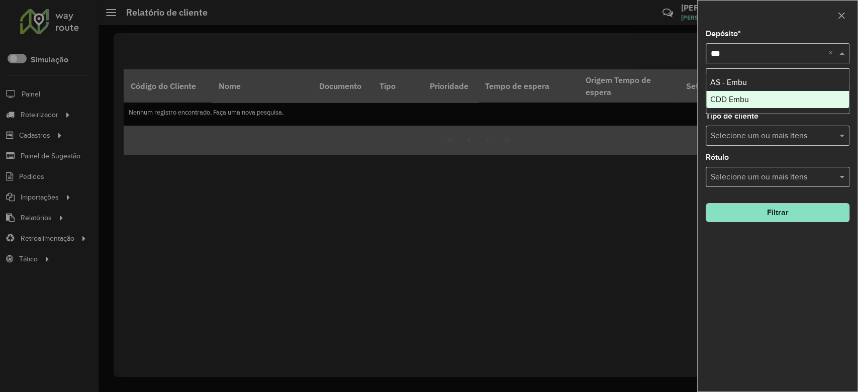
click at [743, 99] on span "CDD Embu" at bounding box center [729, 99] width 39 height 9
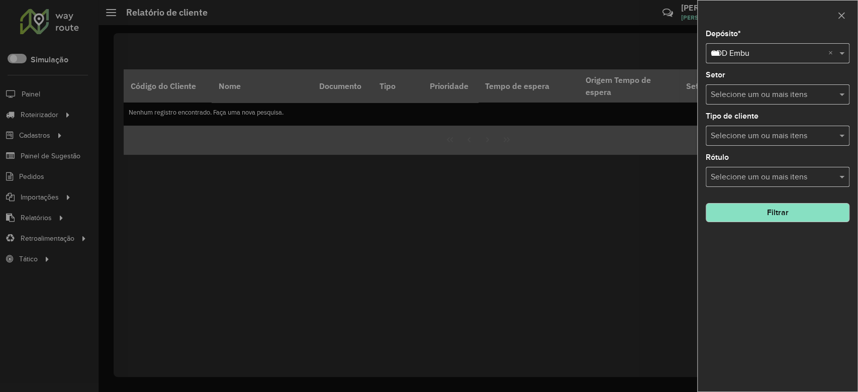
click at [763, 215] on button "Filtrar" at bounding box center [778, 212] width 144 height 19
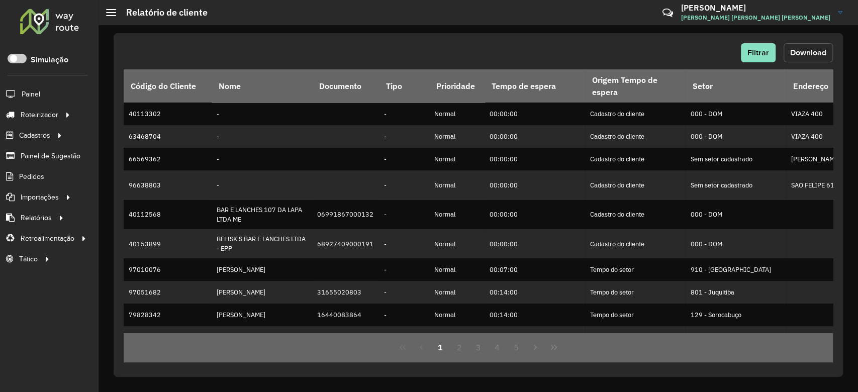
click at [812, 54] on span "Download" at bounding box center [808, 52] width 36 height 9
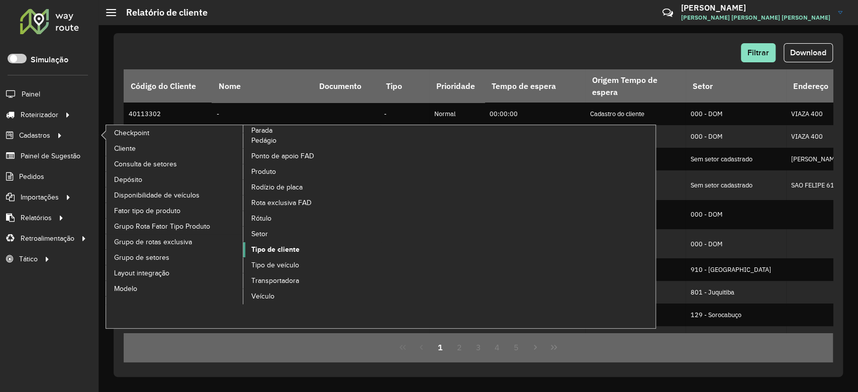
click at [270, 248] on span "Tipo de cliente" at bounding box center [275, 249] width 48 height 11
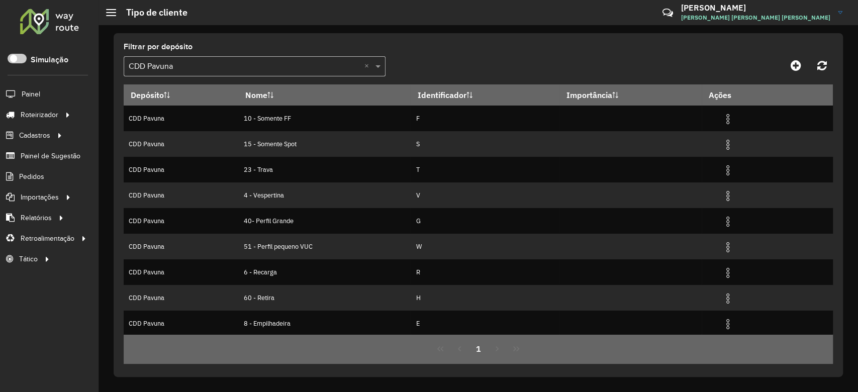
click at [345, 66] on input "text" at bounding box center [245, 67] width 232 height 12
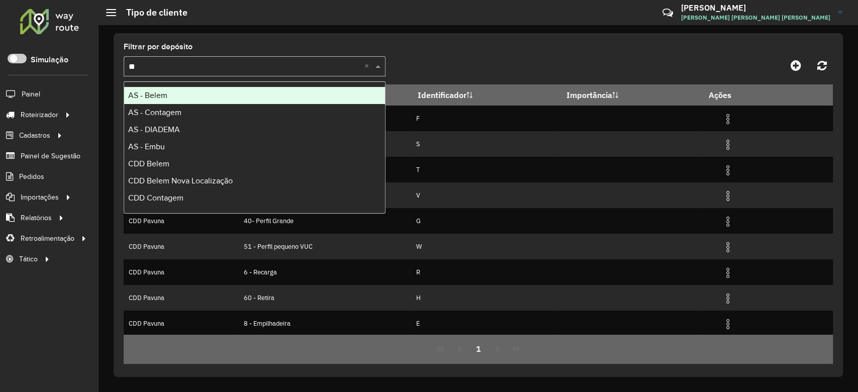
type input "***"
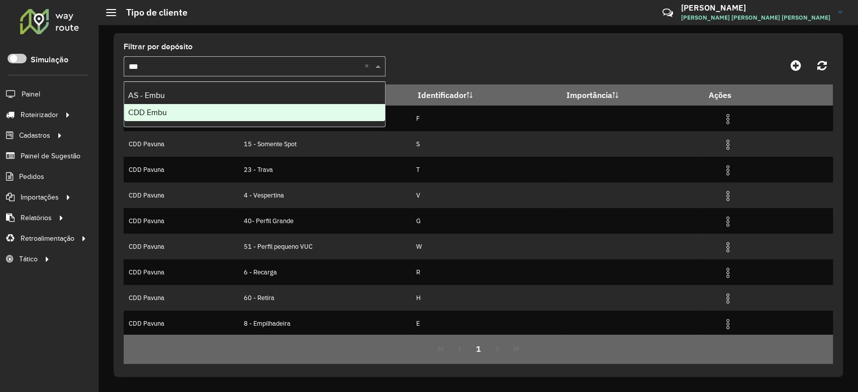
click at [325, 114] on div "CDD Embu" at bounding box center [254, 112] width 261 height 17
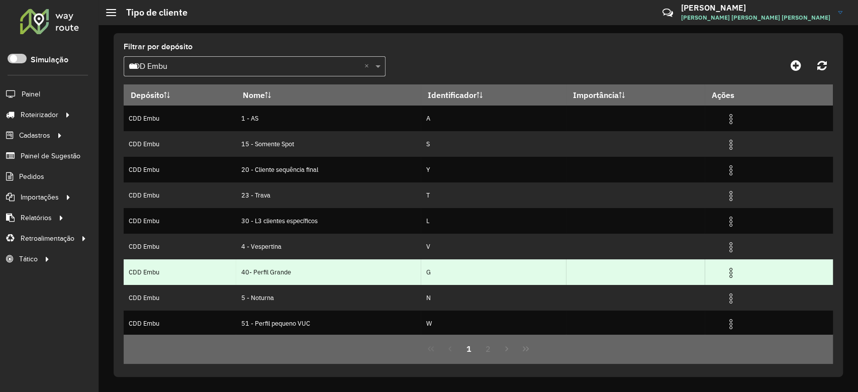
scroll to position [78, 0]
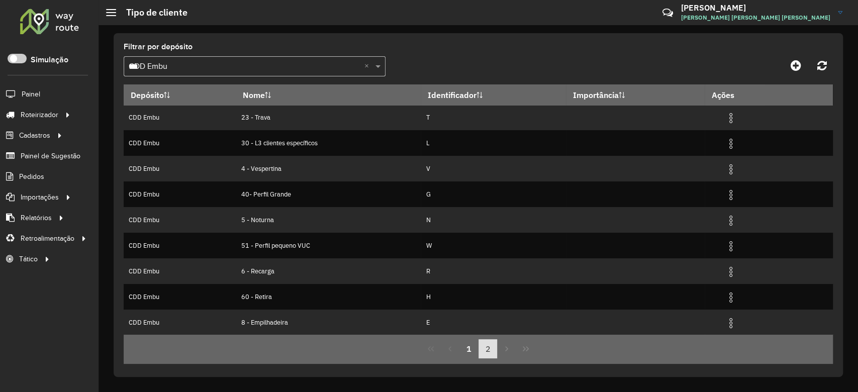
click at [490, 348] on button "2" at bounding box center [487, 348] width 19 height 19
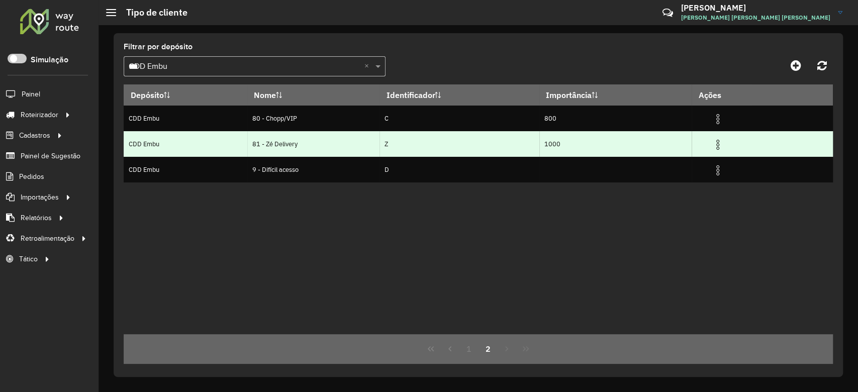
click at [719, 139] on img at bounding box center [718, 145] width 12 height 12
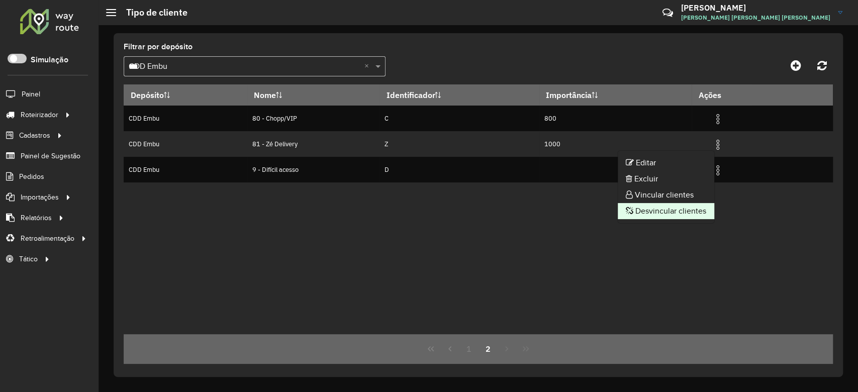
click at [675, 215] on li "Desvincular clientes" at bounding box center [666, 211] width 96 height 16
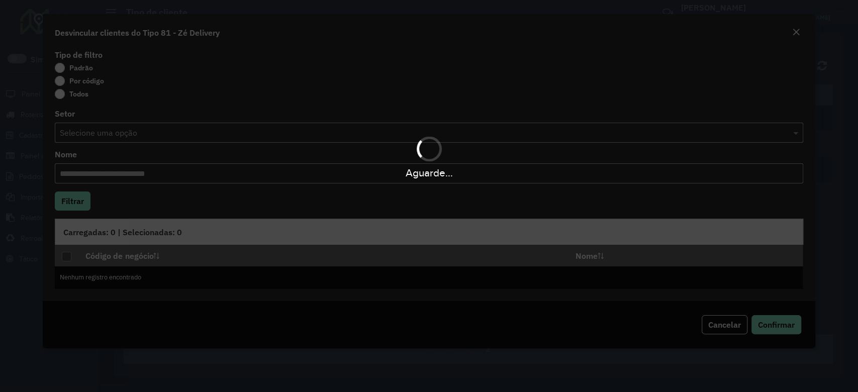
click at [77, 81] on div "Aguarde..." at bounding box center [429, 196] width 858 height 392
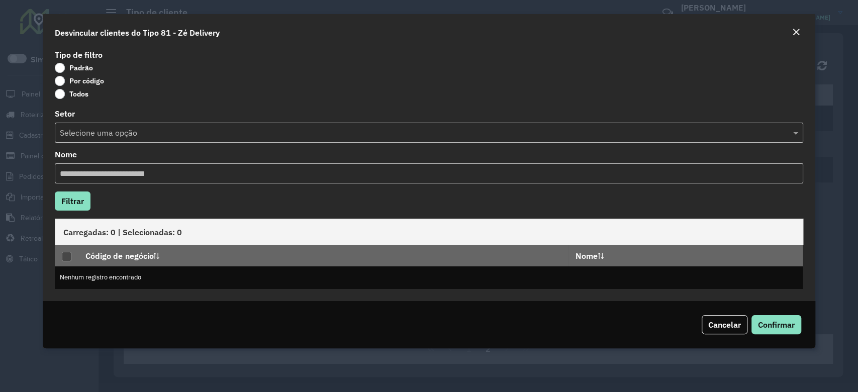
click at [77, 79] on label "Por código" at bounding box center [79, 81] width 49 height 10
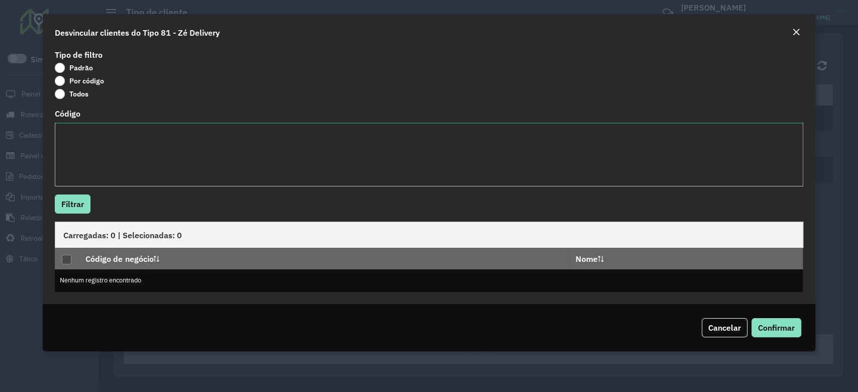
click at [100, 142] on textarea "Código" at bounding box center [429, 155] width 748 height 64
paste textarea "******** ******** ******** ******** ******** ******** ******** ******** *******…"
type textarea "******** ******** ******** ******** ******** ******** ******** ******** *******…"
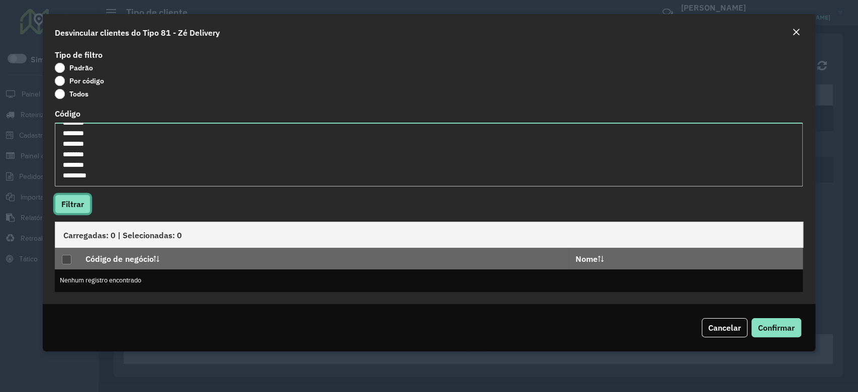
click at [75, 211] on button "Filtrar" at bounding box center [73, 204] width 36 height 19
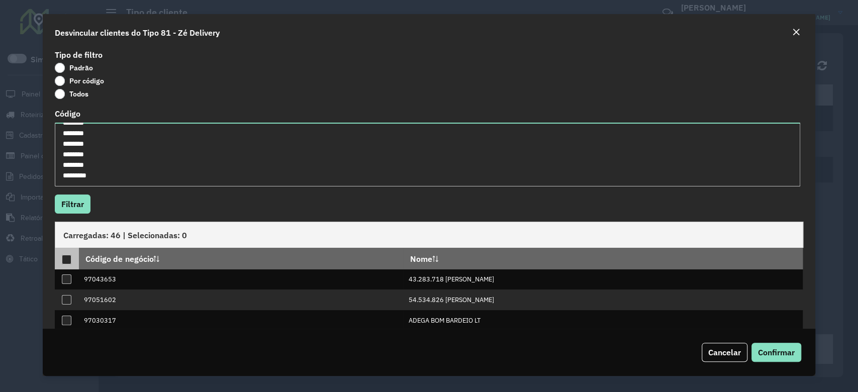
click at [65, 262] on div at bounding box center [67, 260] width 10 height 10
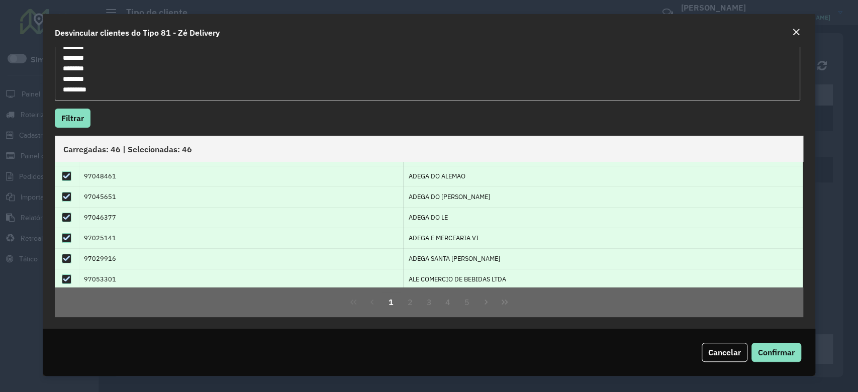
scroll to position [101, 0]
click at [789, 357] on span "Confirmar" at bounding box center [776, 352] width 37 height 10
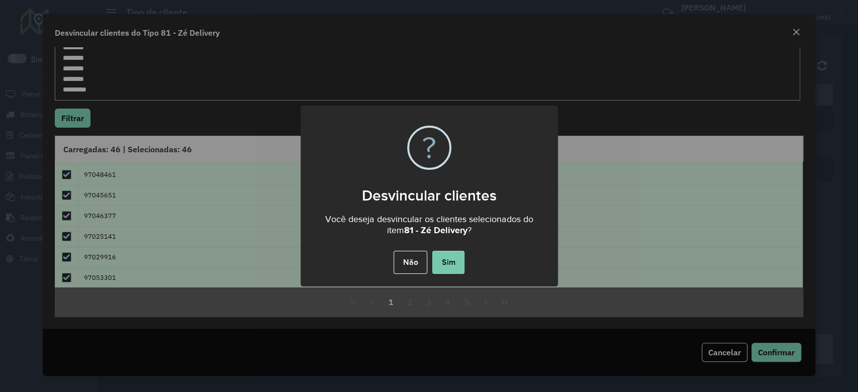
click at [454, 267] on button "Sim" at bounding box center [448, 262] width 32 height 23
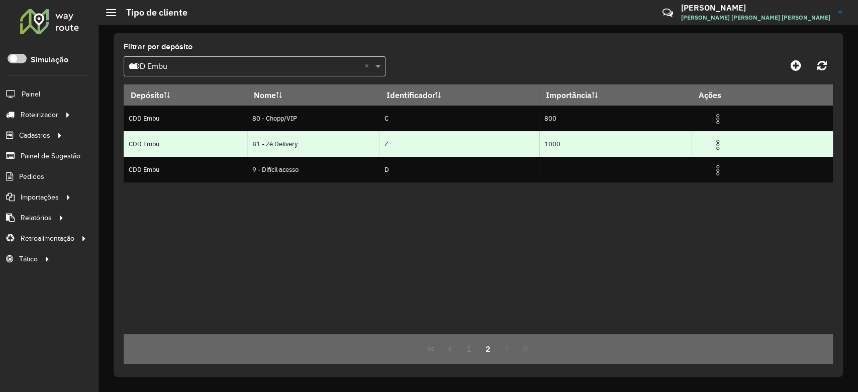
click at [723, 147] on img at bounding box center [718, 145] width 12 height 12
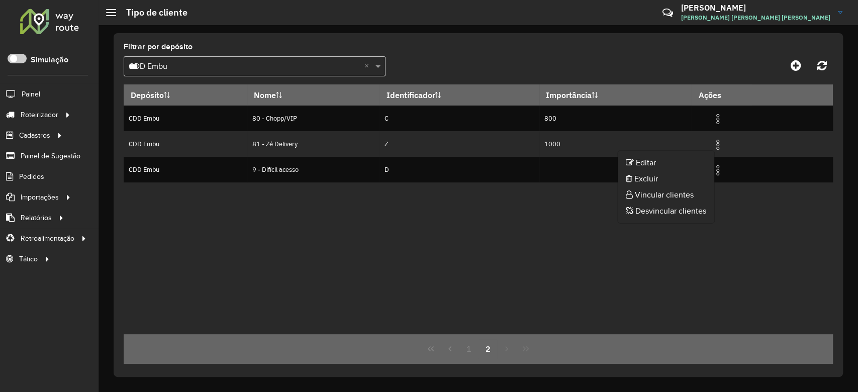
drag, startPoint x: 656, startPoint y: 192, endPoint x: 648, endPoint y: 196, distance: 9.0
click at [657, 193] on li "Vincular clientes" at bounding box center [666, 195] width 96 height 16
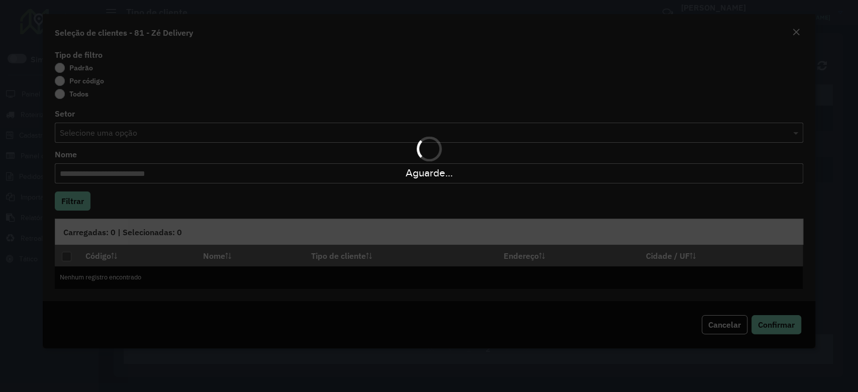
click at [79, 86] on div "Aguarde..." at bounding box center [429, 196] width 858 height 392
click at [77, 82] on div "Aguarde..." at bounding box center [429, 196] width 858 height 392
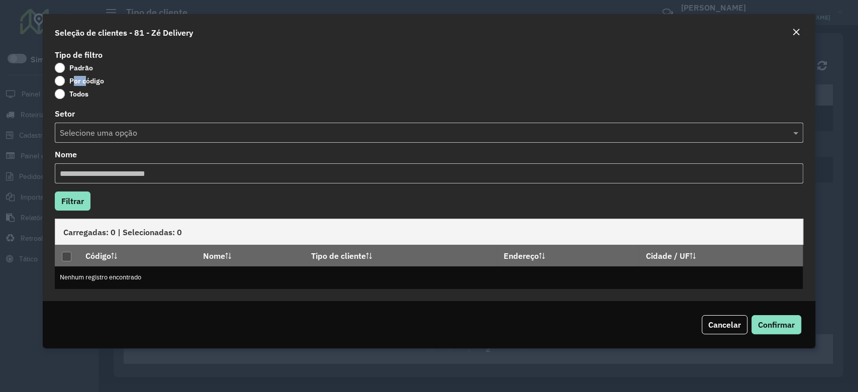
click at [77, 82] on label "Por código" at bounding box center [79, 81] width 49 height 10
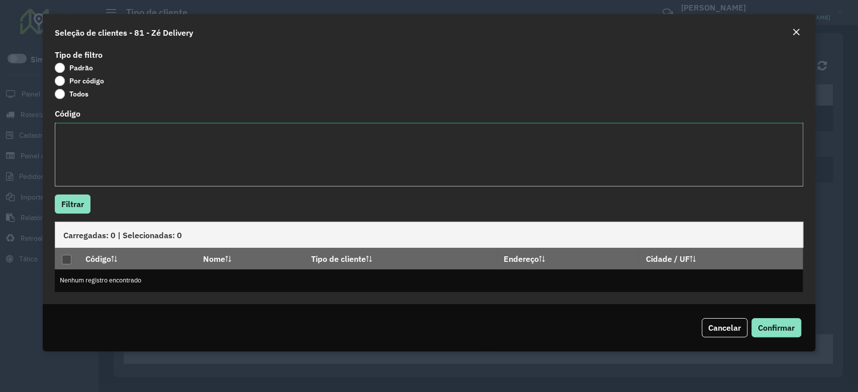
click at [92, 165] on textarea "Código" at bounding box center [429, 155] width 748 height 64
paste textarea "***** ***** ***** ***** ***** ***** ***** ***** ***** ***** ***** ***** ***** *…"
type textarea "***** ***** ***** ***** ***** ***** ***** ***** ***** ***** ***** ***** ***** *…"
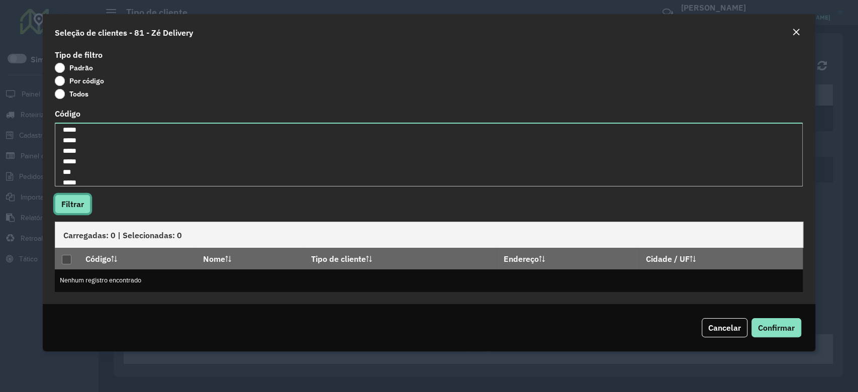
click at [77, 203] on button "Filtrar" at bounding box center [73, 204] width 36 height 19
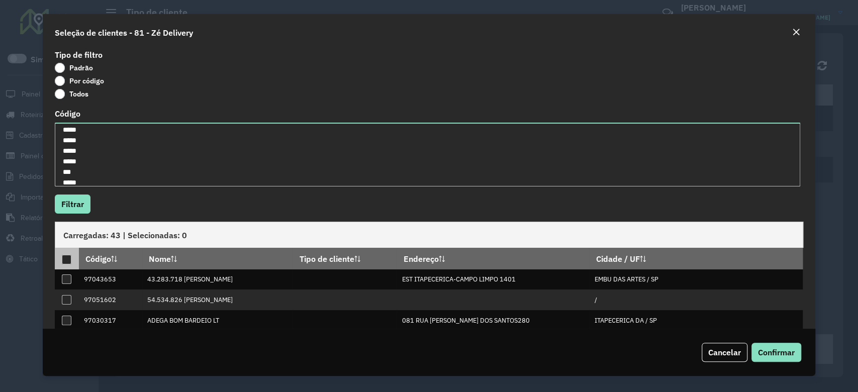
click at [65, 259] on div at bounding box center [67, 260] width 10 height 10
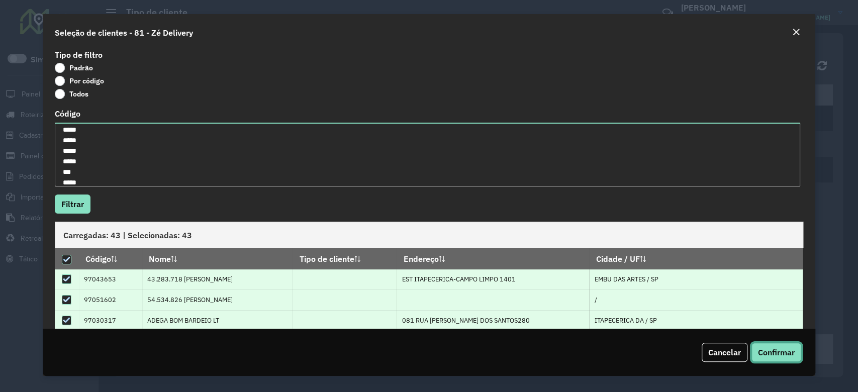
click at [760, 352] on span "Confirmar" at bounding box center [776, 352] width 37 height 10
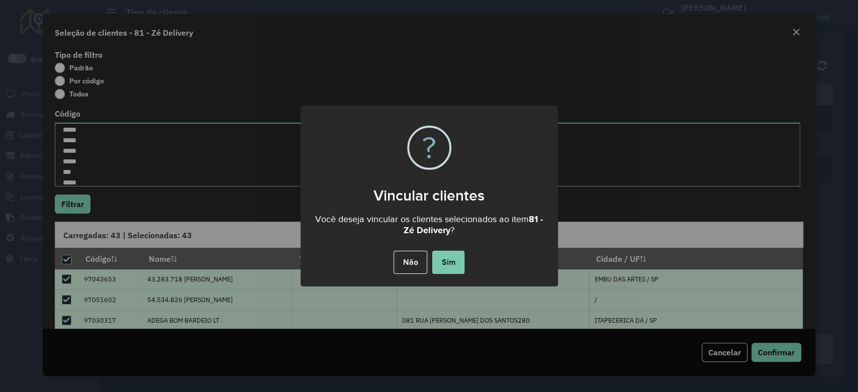
click at [439, 267] on button "Sim" at bounding box center [448, 262] width 32 height 23
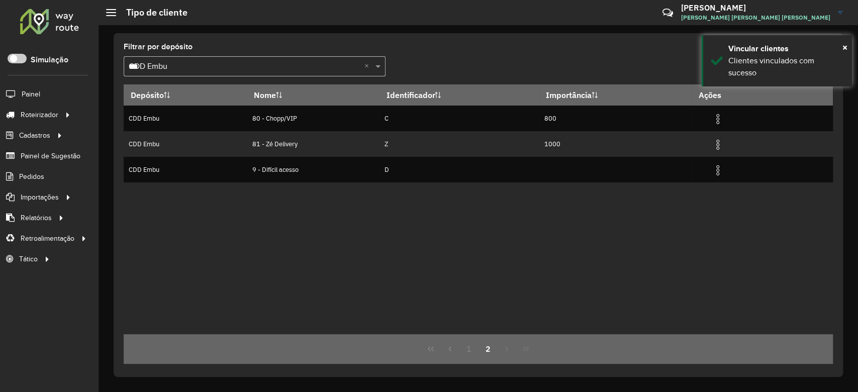
click at [439, 264] on div "Depósito Nome Identificador Importância Ações CDD Embu 80 - Chopp/VIP C 800 CDD…" at bounding box center [478, 209] width 709 height 250
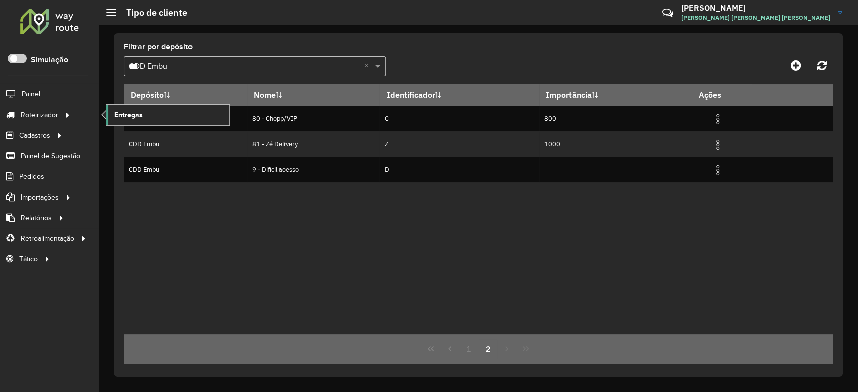
click at [137, 111] on span "Entregas" at bounding box center [128, 115] width 29 height 11
click at [116, 119] on span "Entregas" at bounding box center [128, 115] width 29 height 11
click at [141, 113] on span "Entregas" at bounding box center [128, 115] width 29 height 11
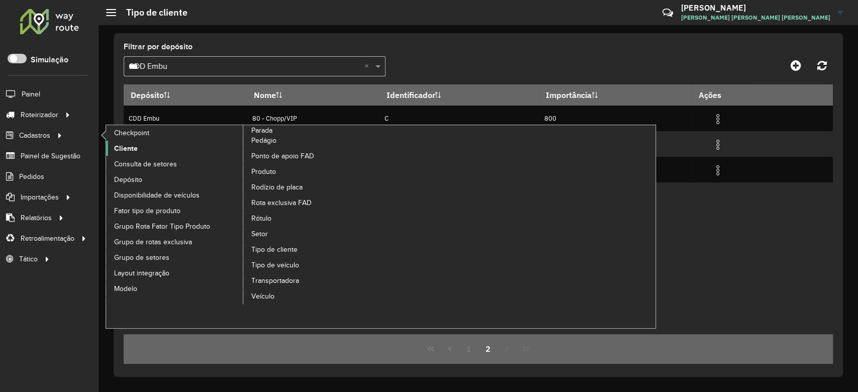
click at [115, 150] on span "Cliente" at bounding box center [126, 148] width 24 height 11
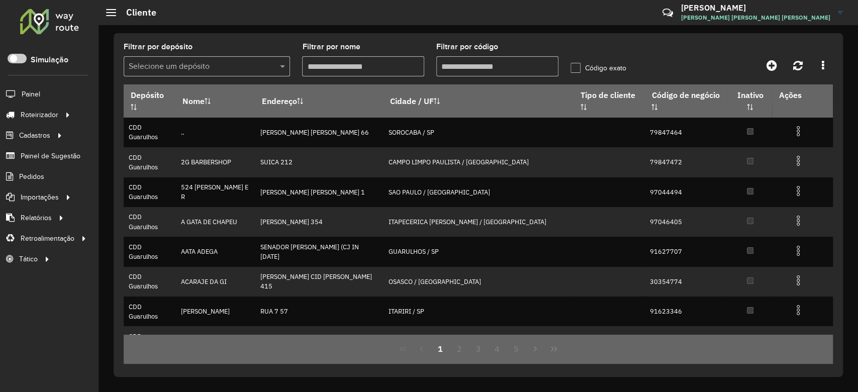
click at [477, 69] on input "Filtrar por código" at bounding box center [497, 66] width 122 height 20
paste input "*****"
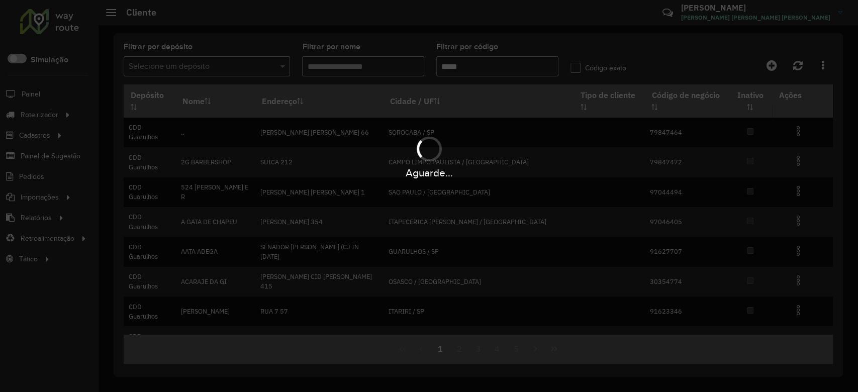
type input "*****"
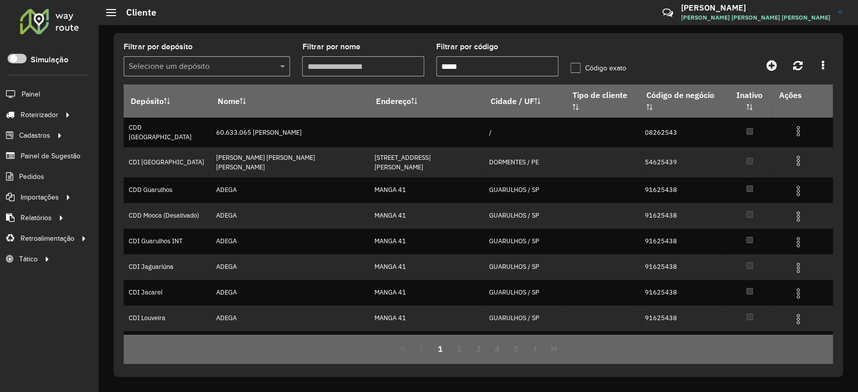
click at [190, 68] on input "text" at bounding box center [197, 67] width 136 height 12
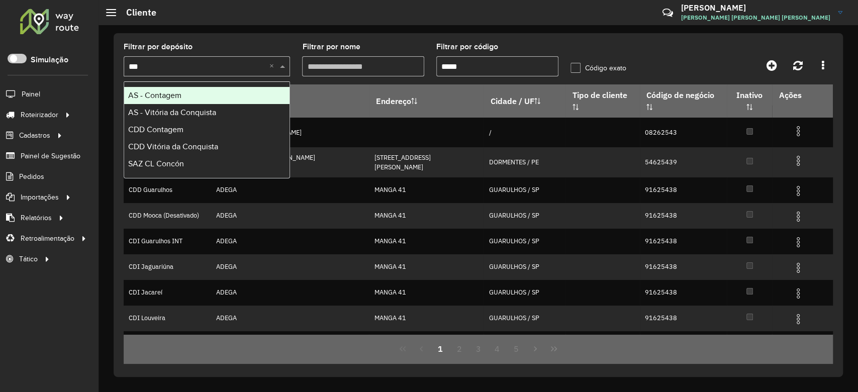
type input "****"
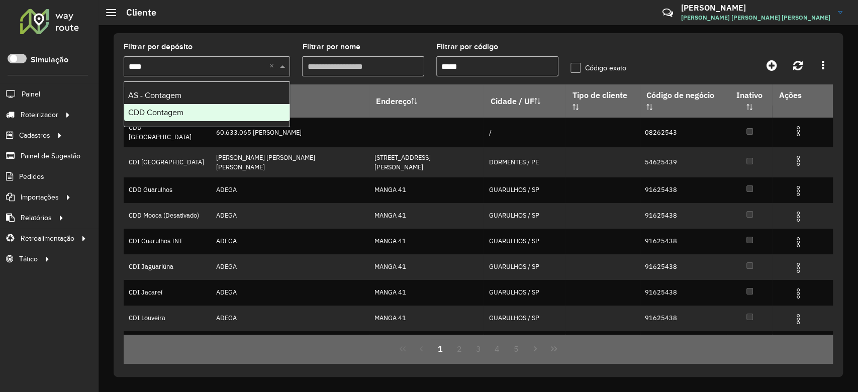
click at [185, 112] on div "CDD Contagem" at bounding box center [206, 112] width 165 height 17
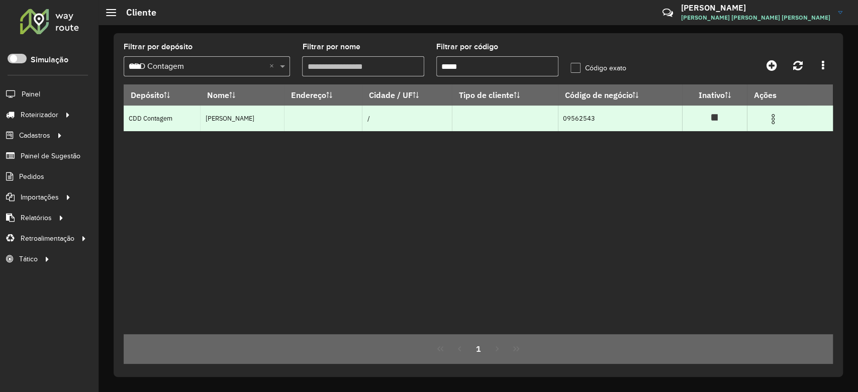
click at [774, 119] on img at bounding box center [773, 119] width 12 height 12
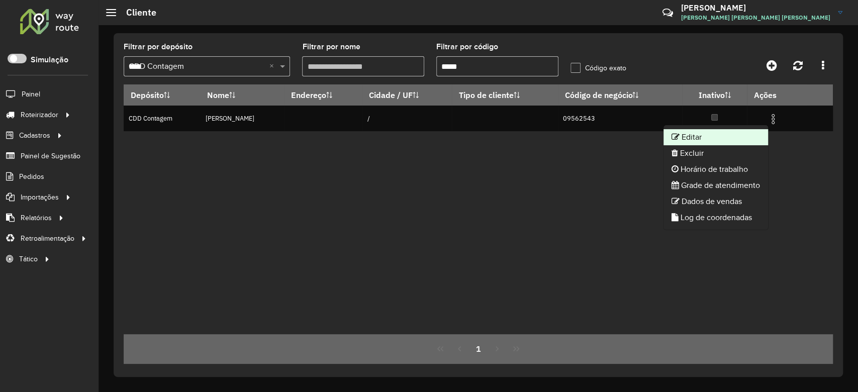
click at [712, 133] on li "Editar" at bounding box center [715, 137] width 105 height 16
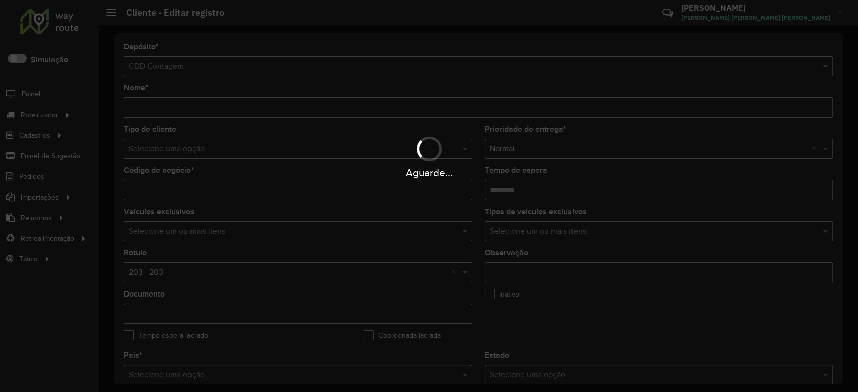
click at [173, 150] on div "Aguarde..." at bounding box center [429, 157] width 858 height 48
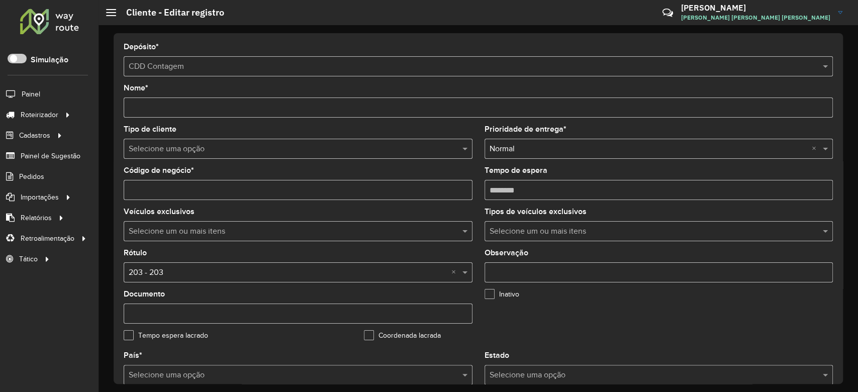
click at [173, 150] on input "text" at bounding box center [288, 149] width 319 height 12
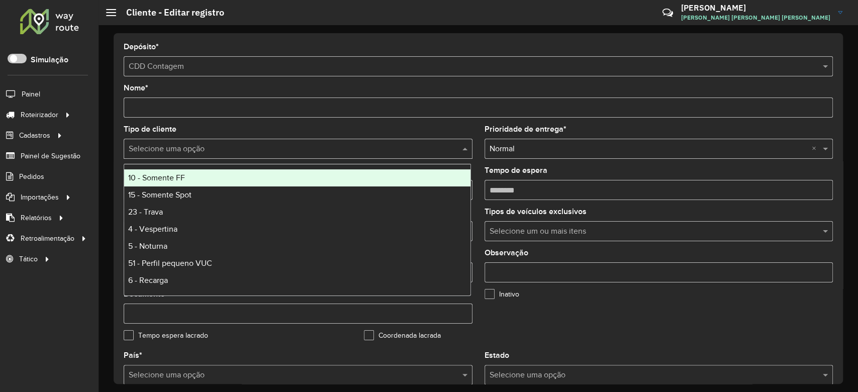
type input "*"
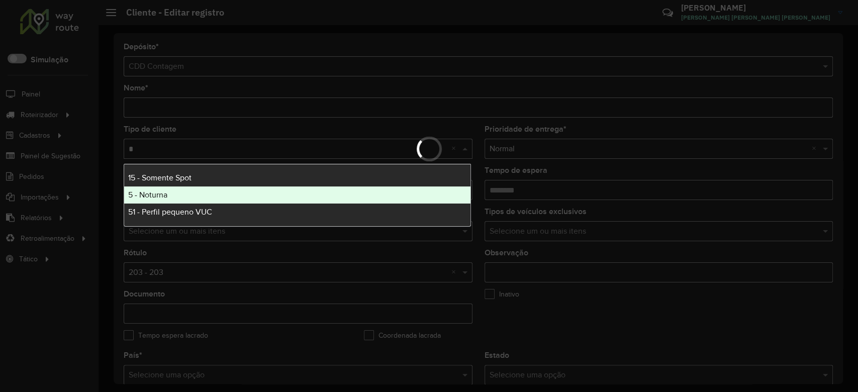
click at [158, 193] on span "5 - Noturna" at bounding box center [147, 194] width 39 height 9
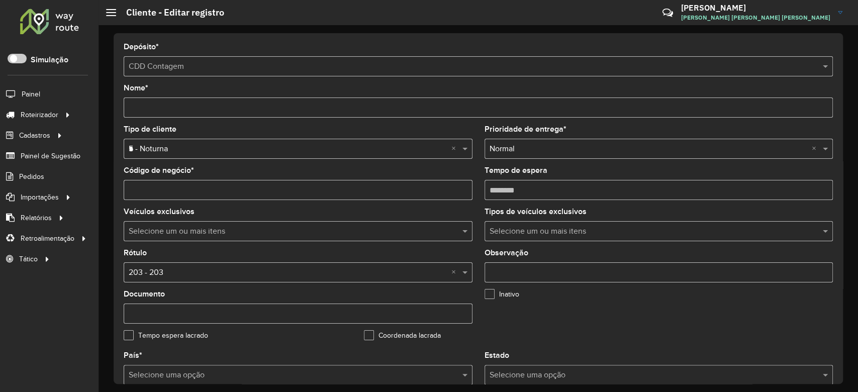
click at [161, 272] on input "text" at bounding box center [288, 273] width 319 height 12
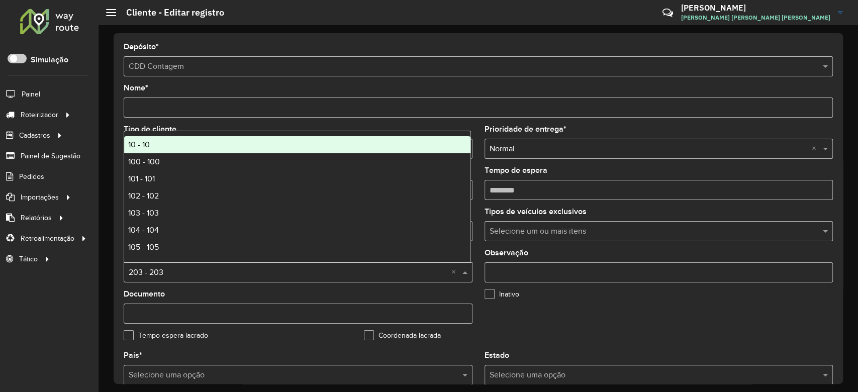
type input "*"
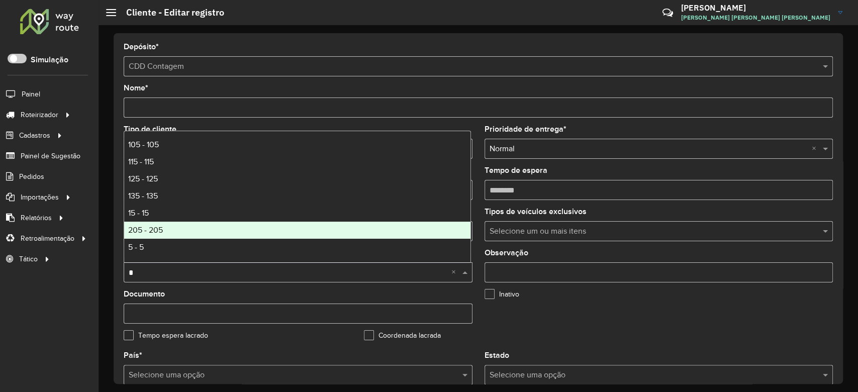
click at [145, 241] on div "5 - 5" at bounding box center [297, 247] width 346 height 17
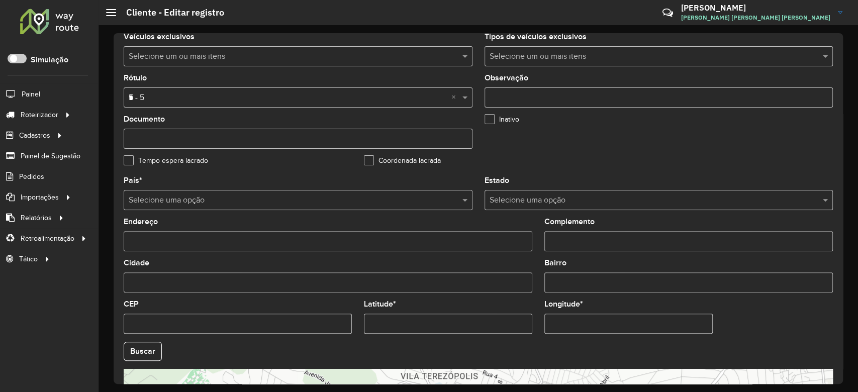
scroll to position [356, 0]
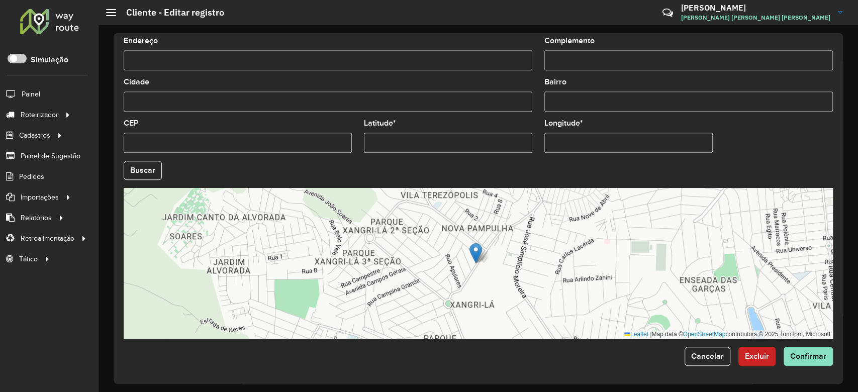
click at [810, 366] on div "Depósito * Selecione um depósito × CDD Contagem Nome * Tipo de cliente Selecion…" at bounding box center [478, 208] width 729 height 351
click at [809, 361] on button "Confirmar" at bounding box center [808, 356] width 49 height 19
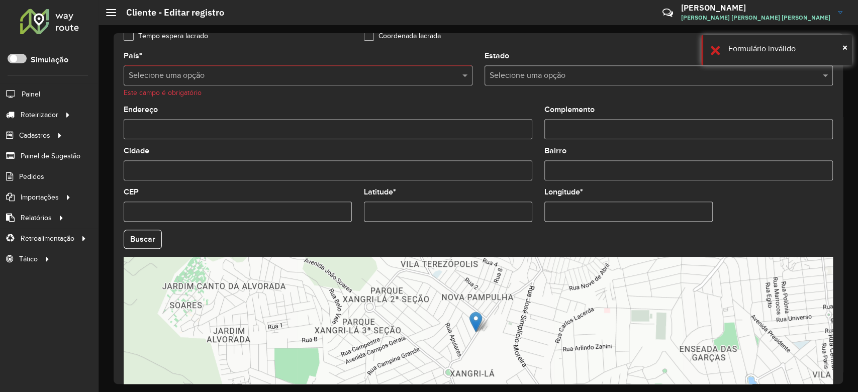
scroll to position [155, 0]
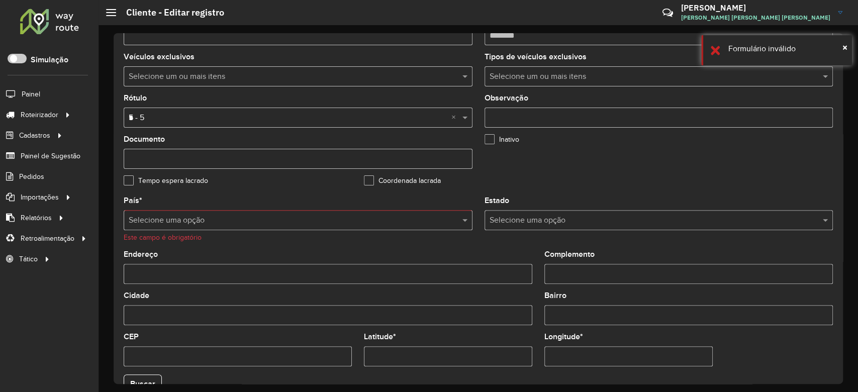
click at [173, 221] on input "text" at bounding box center [288, 221] width 319 height 12
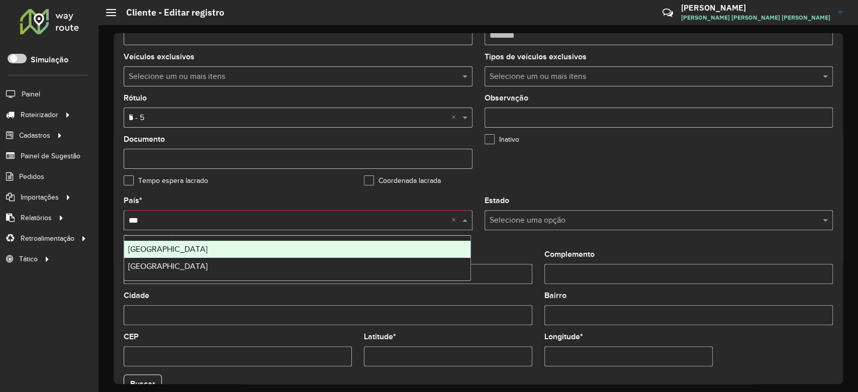
type input "****"
click at [169, 248] on div "Brasil" at bounding box center [297, 249] width 346 height 17
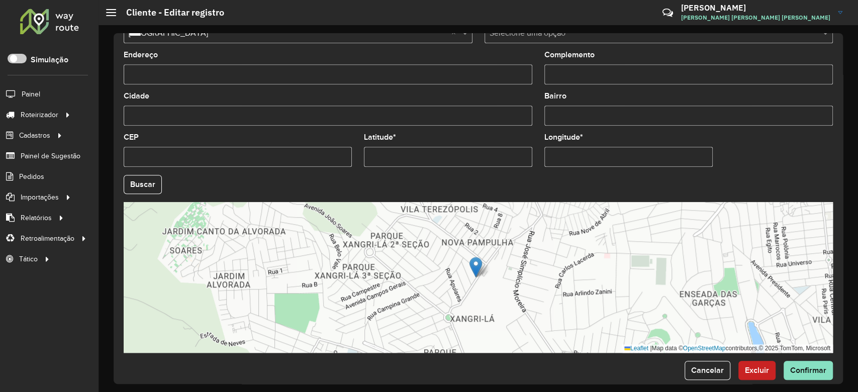
scroll to position [356, 0]
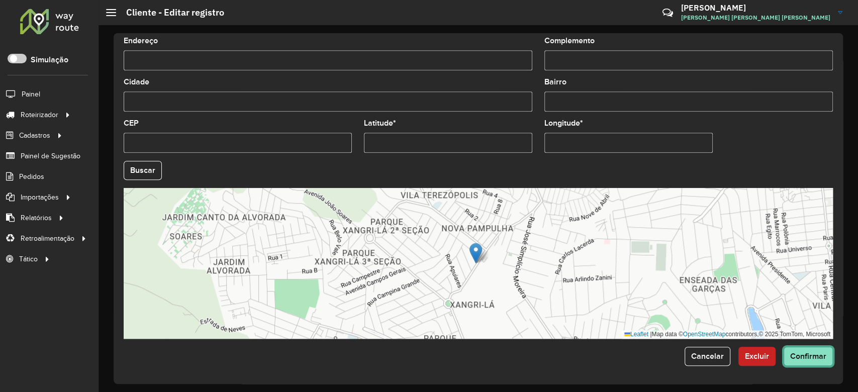
click at [810, 363] on button "Confirmar" at bounding box center [808, 356] width 49 height 19
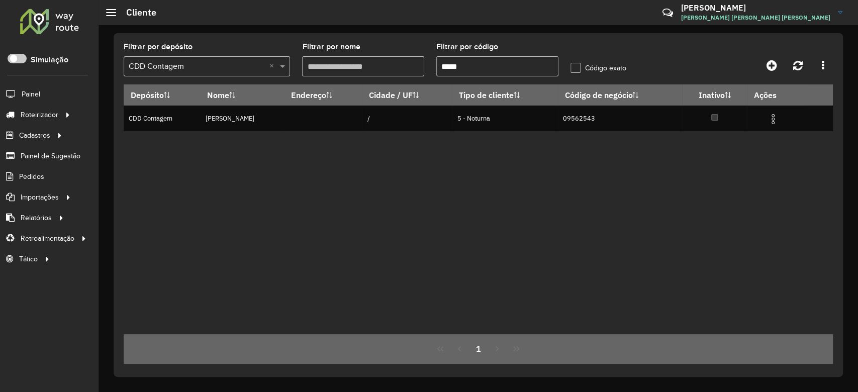
paste input "text"
drag, startPoint x: 473, startPoint y: 65, endPoint x: 362, endPoint y: 76, distance: 111.6
click at [370, 76] on formly-group "Filtrar por depósito Selecione um depósito × CDD Contagem × Filtrar por nome Fi…" at bounding box center [386, 63] width 536 height 41
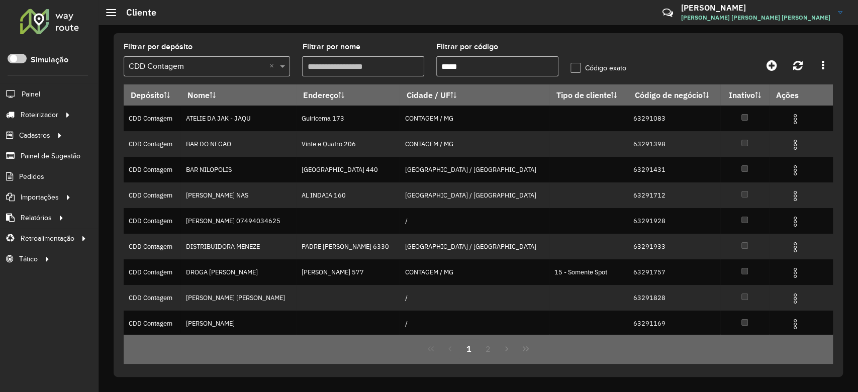
click at [512, 63] on input "*****" at bounding box center [497, 66] width 122 height 20
type input "*"
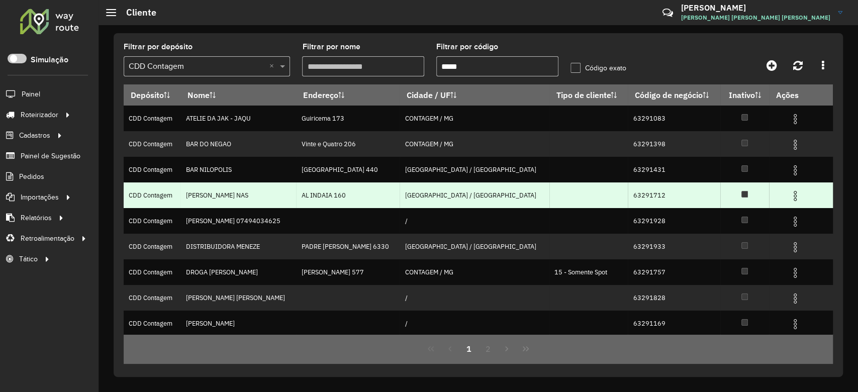
scroll to position [78, 0]
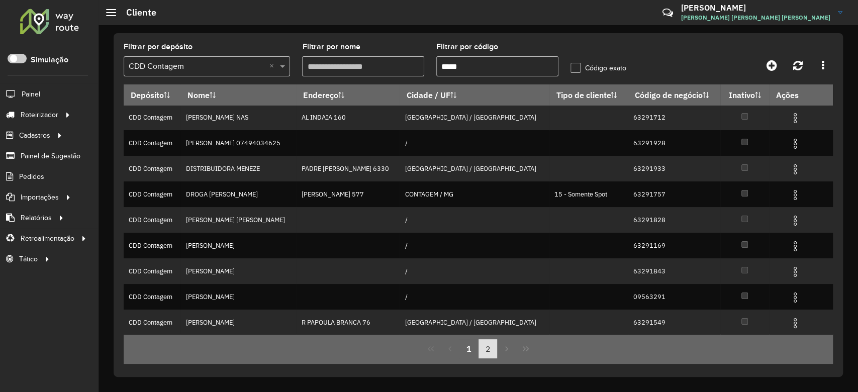
type input "*****"
click at [487, 350] on button "2" at bounding box center [487, 348] width 19 height 19
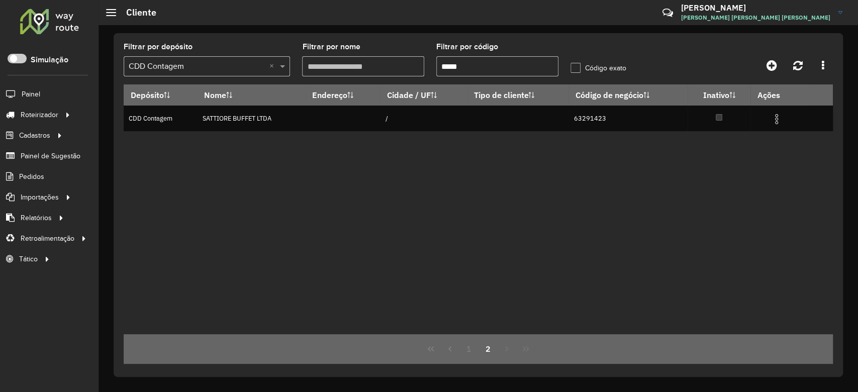
scroll to position [0, 0]
click at [468, 352] on button "1" at bounding box center [468, 348] width 19 height 19
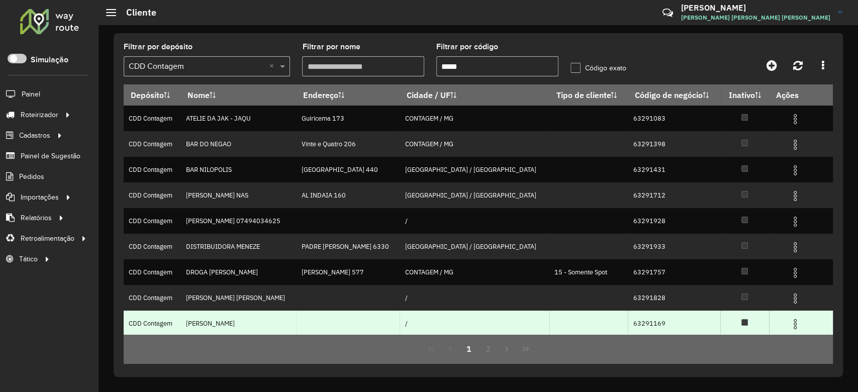
scroll to position [78, 0]
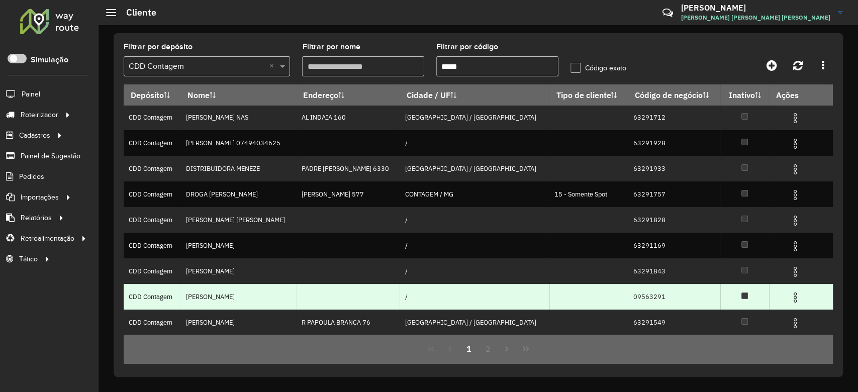
click at [789, 297] on img at bounding box center [795, 298] width 12 height 12
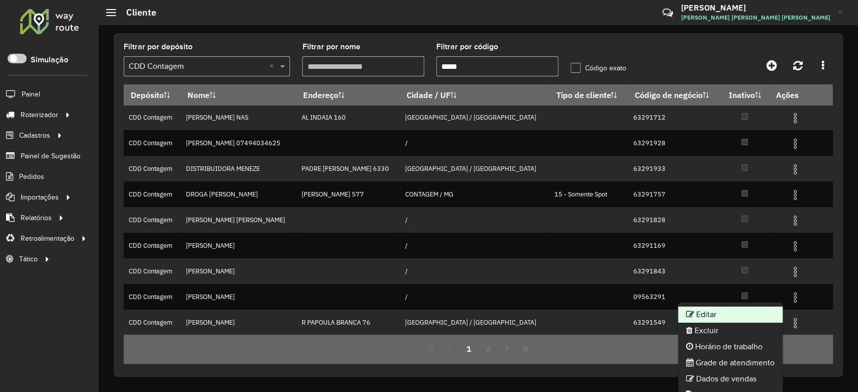
click at [704, 310] on li "Editar" at bounding box center [730, 315] width 105 height 16
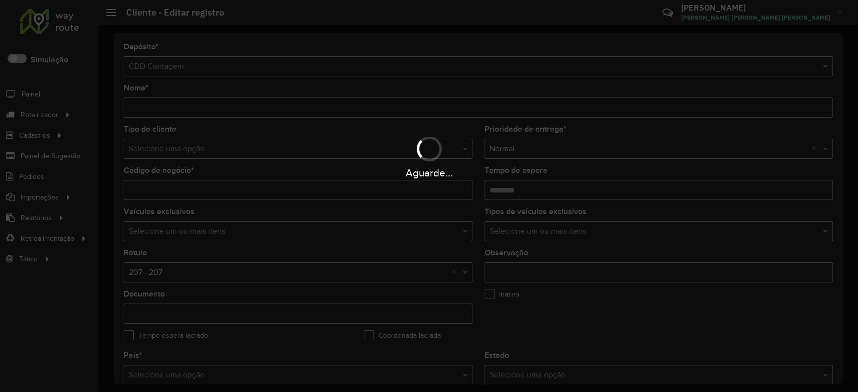
click at [179, 148] on hb-app "Aguarde... Pop-up bloqueado! Seu navegador bloqueou automáticamente a abertura …" at bounding box center [429, 196] width 858 height 392
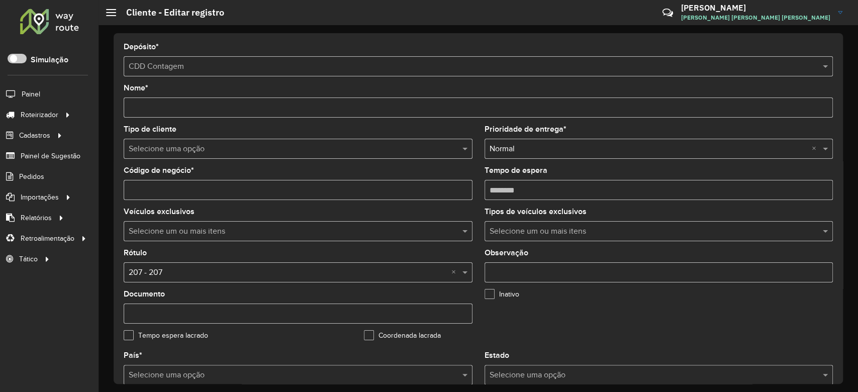
click at [179, 148] on input "text" at bounding box center [288, 149] width 319 height 12
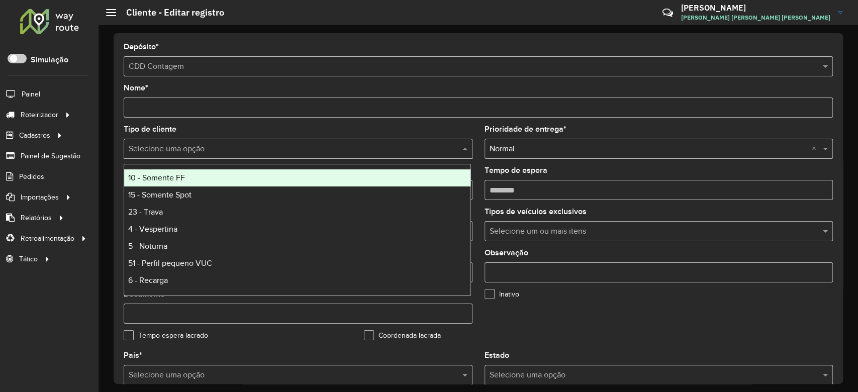
type input "*"
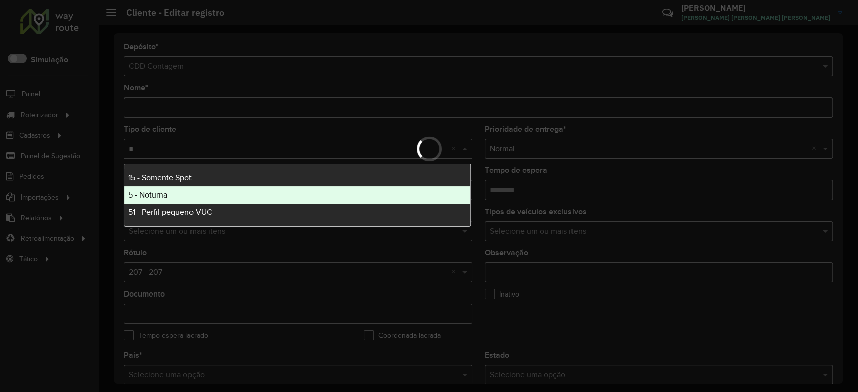
click at [149, 189] on div "5 - Noturna" at bounding box center [297, 194] width 346 height 17
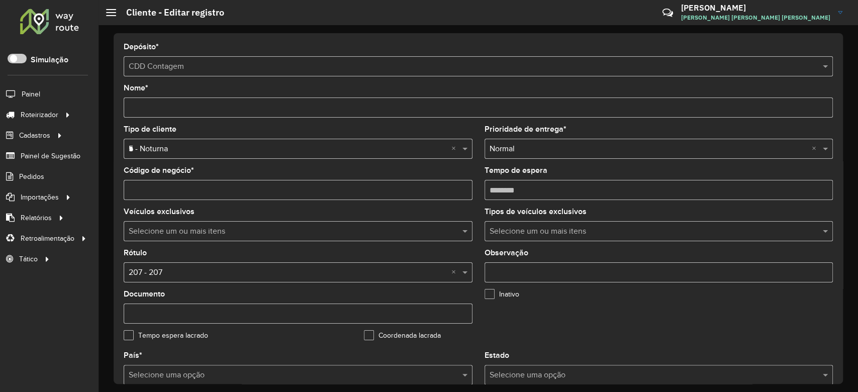
click at [163, 274] on input "text" at bounding box center [288, 273] width 319 height 12
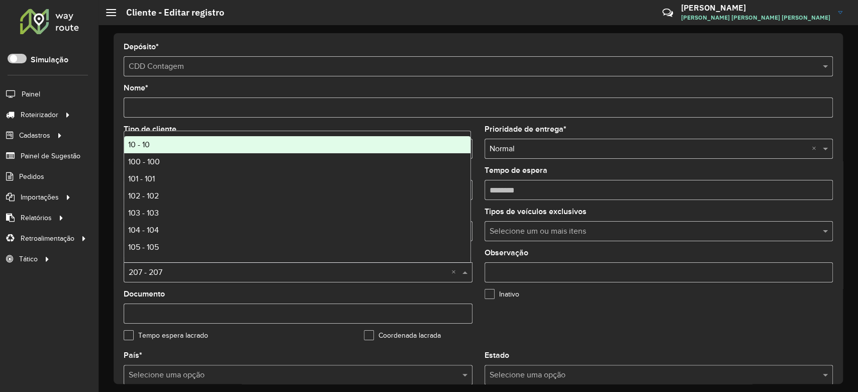
type input "*"
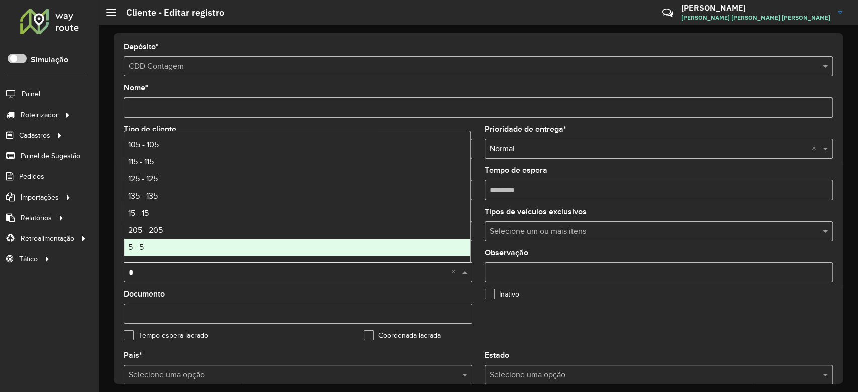
click at [147, 252] on div "5 - 5" at bounding box center [297, 247] width 346 height 17
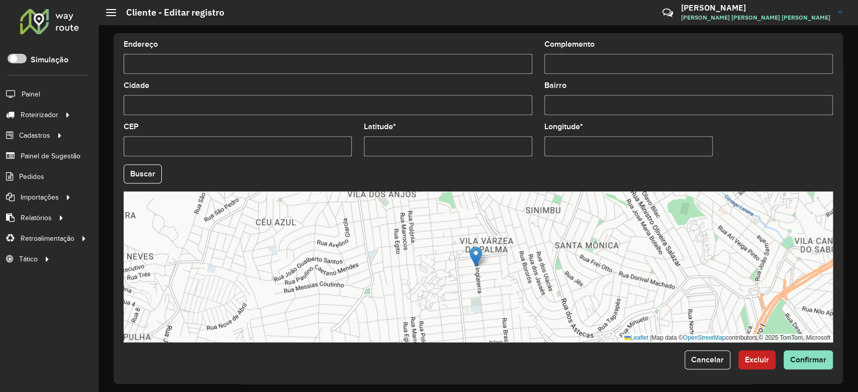
scroll to position [356, 0]
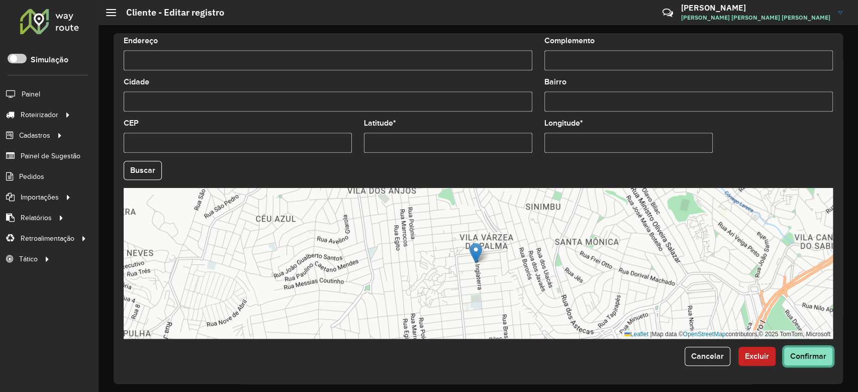
click at [806, 350] on button "Confirmar" at bounding box center [808, 356] width 49 height 19
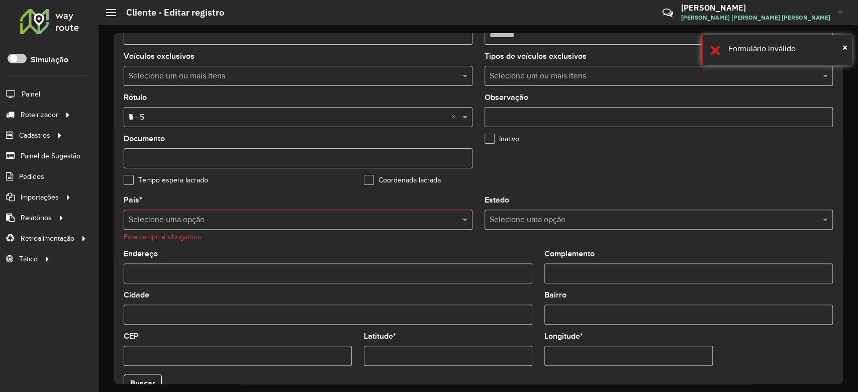
scroll to position [155, 0]
click at [189, 219] on input "text" at bounding box center [288, 221] width 319 height 12
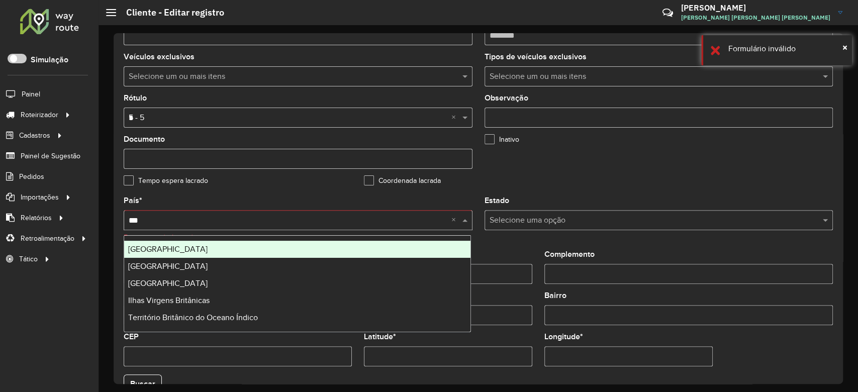
type input "****"
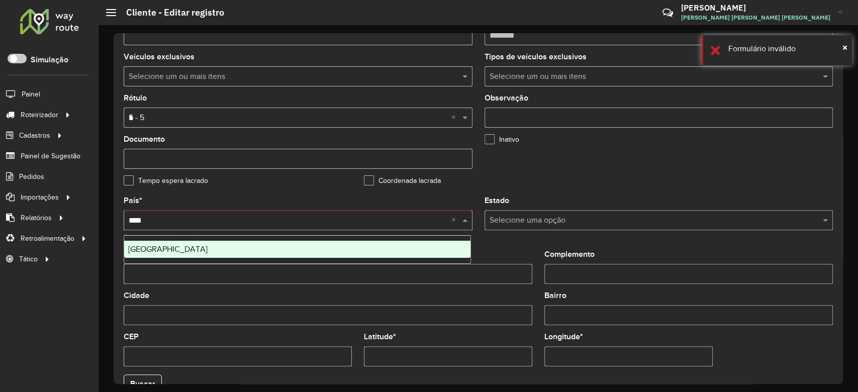
click at [198, 250] on div "Brasil" at bounding box center [297, 249] width 346 height 17
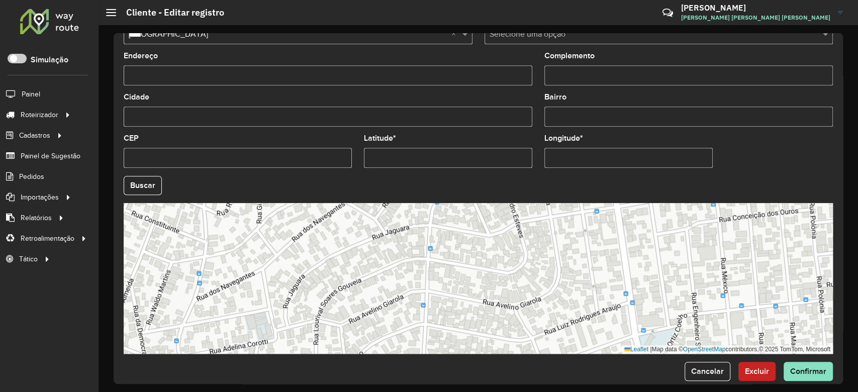
scroll to position [356, 0]
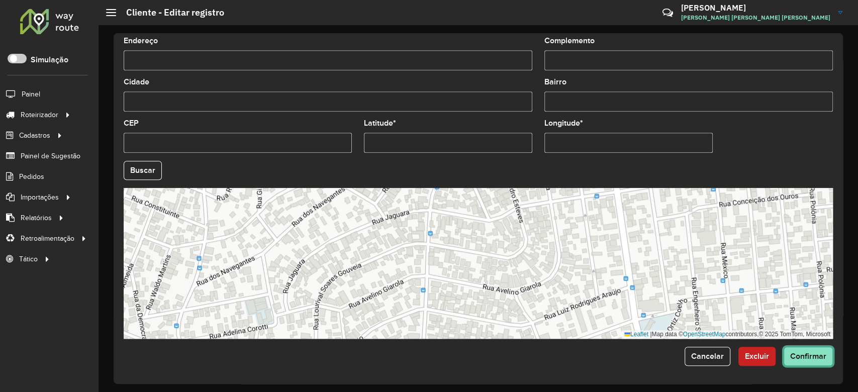
click at [814, 364] on button "Confirmar" at bounding box center [808, 356] width 49 height 19
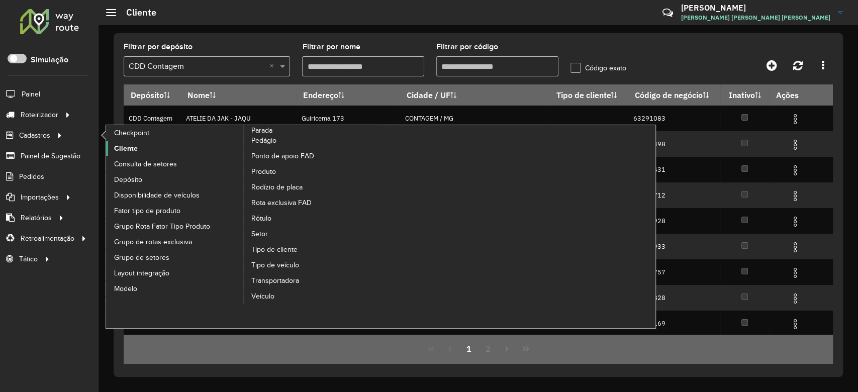
click at [116, 144] on span "Cliente" at bounding box center [126, 148] width 24 height 11
click at [128, 150] on span "Cliente" at bounding box center [126, 148] width 24 height 11
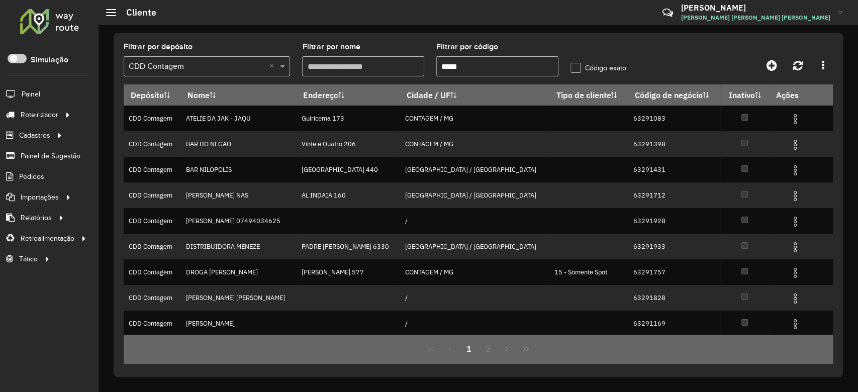
drag, startPoint x: 388, startPoint y: 73, endPoint x: 332, endPoint y: 73, distance: 56.3
click at [338, 73] on formly-group "Filtrar por depósito Selecione um depósito × CDD Contagem × Filtrar por nome Fi…" at bounding box center [386, 63] width 536 height 41
paste input "text"
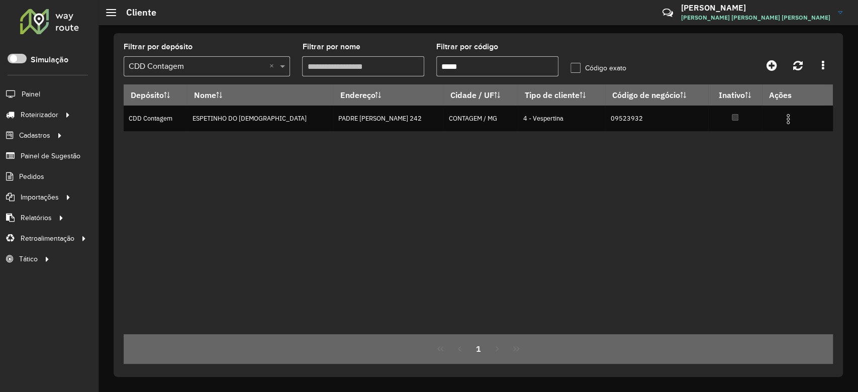
type input "*****"
click at [467, 211] on div "Depósito Nome Endereço Cidade / UF Tipo de cliente Código de negócio Inativo Aç…" at bounding box center [478, 209] width 709 height 250
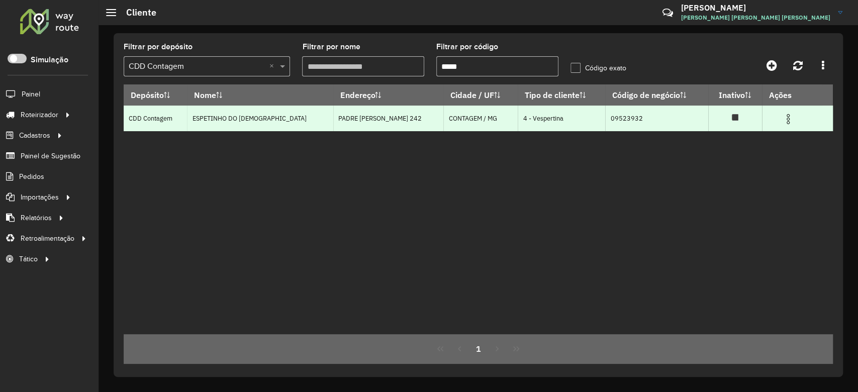
click at [786, 119] on img at bounding box center [788, 119] width 12 height 12
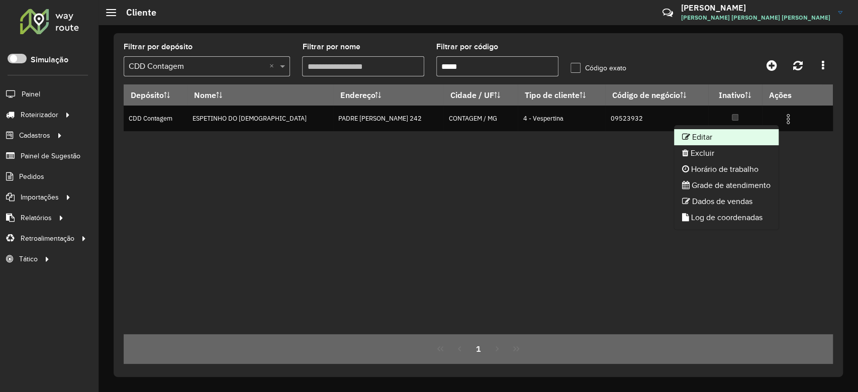
click at [696, 138] on li "Editar" at bounding box center [726, 137] width 105 height 16
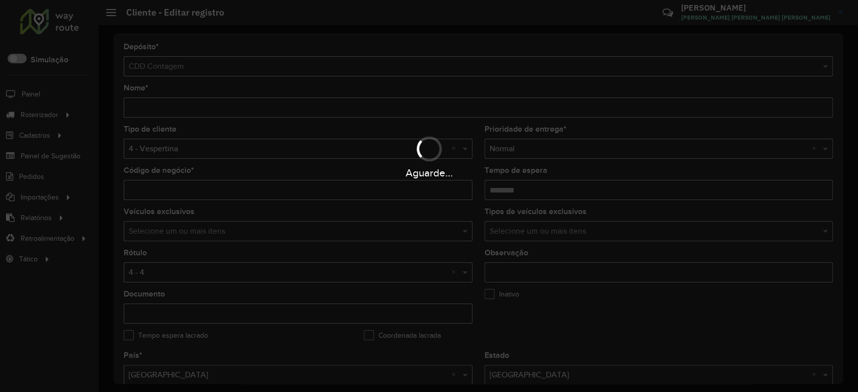
click at [167, 288] on formly-field "Rótulo Selecione uma opção × 4 - 4 ×" at bounding box center [298, 269] width 361 height 41
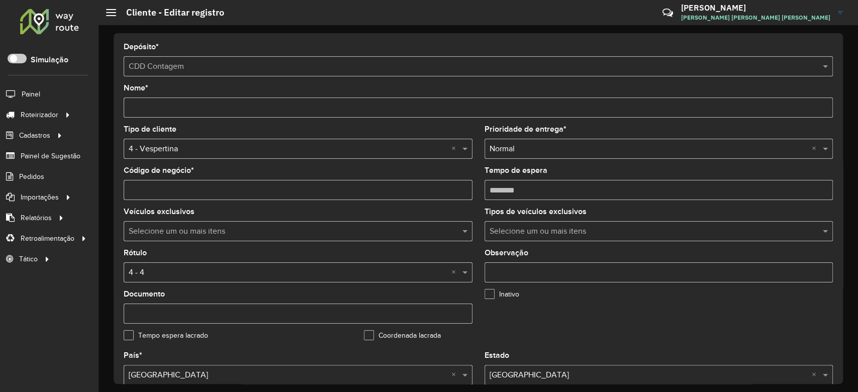
click at [166, 275] on input "text" at bounding box center [288, 273] width 319 height 12
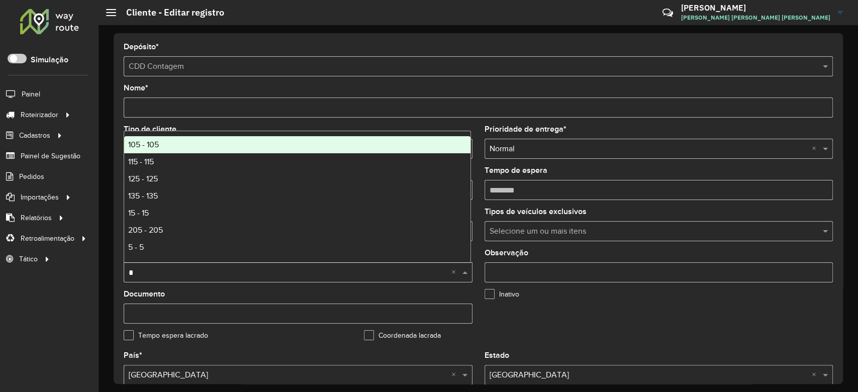
type input "**"
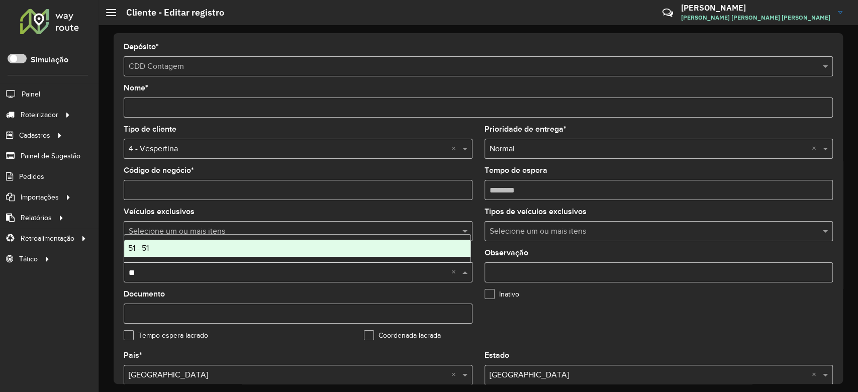
click at [163, 251] on div "51 - 51" at bounding box center [297, 248] width 346 height 17
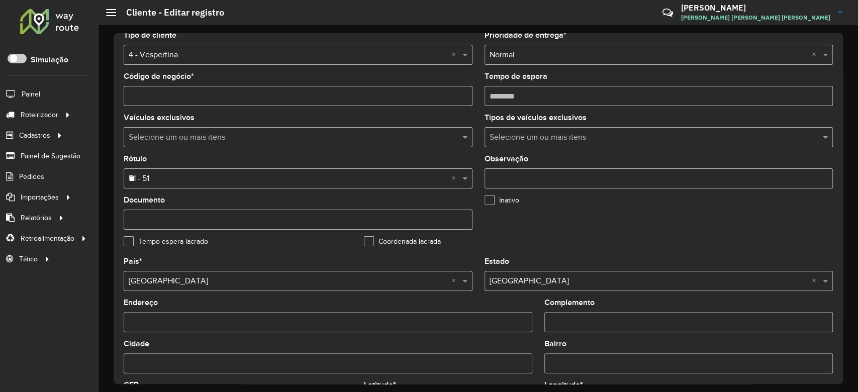
scroll to position [356, 0]
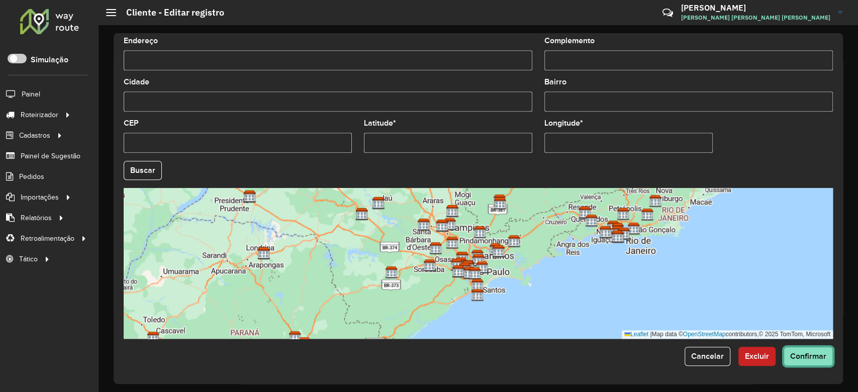
click at [806, 360] on span "Confirmar" at bounding box center [808, 356] width 36 height 9
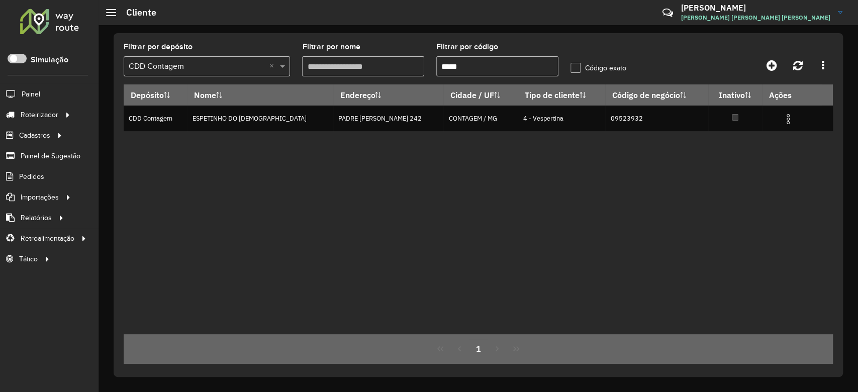
paste input "text"
drag, startPoint x: 468, startPoint y: 64, endPoint x: 366, endPoint y: 63, distance: 102.0
click at [368, 63] on formly-group "Filtrar por depósito Selecione um depósito × CDD Contagem × Filtrar por nome Fi…" at bounding box center [386, 63] width 536 height 41
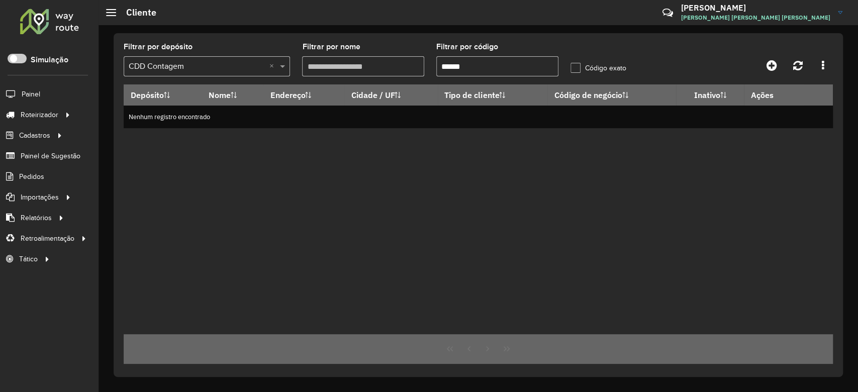
click at [451, 187] on div "Depósito Nome Endereço Cidade / UF Tipo de cliente Código de negócio Inativo Aç…" at bounding box center [478, 209] width 709 height 250
click at [472, 63] on input "*****" at bounding box center [497, 66] width 122 height 20
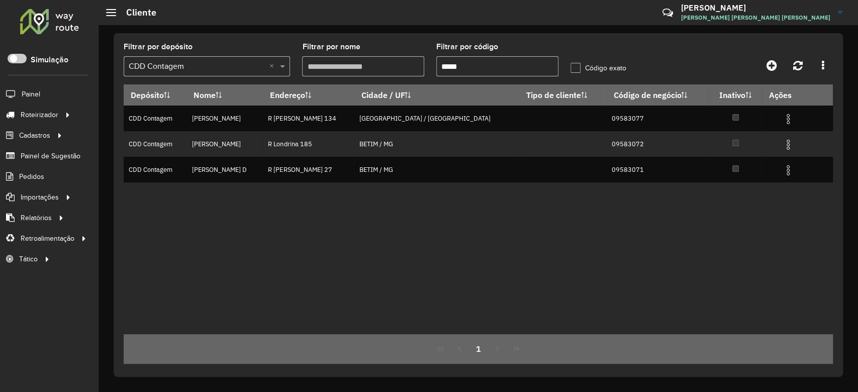
type input "*****"
click at [335, 247] on div "Depósito Nome Endereço Cidade / UF Tipo de cliente Código de negócio Inativo Aç…" at bounding box center [478, 209] width 709 height 250
click at [761, 263] on div "Depósito Nome Endereço Cidade / UF Tipo de cliente Código de negócio Inativo Aç…" at bounding box center [478, 209] width 709 height 250
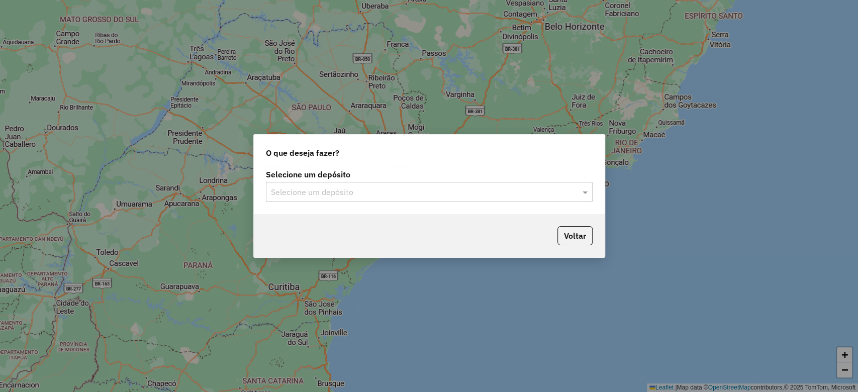
click at [300, 192] on input "text" at bounding box center [419, 192] width 297 height 12
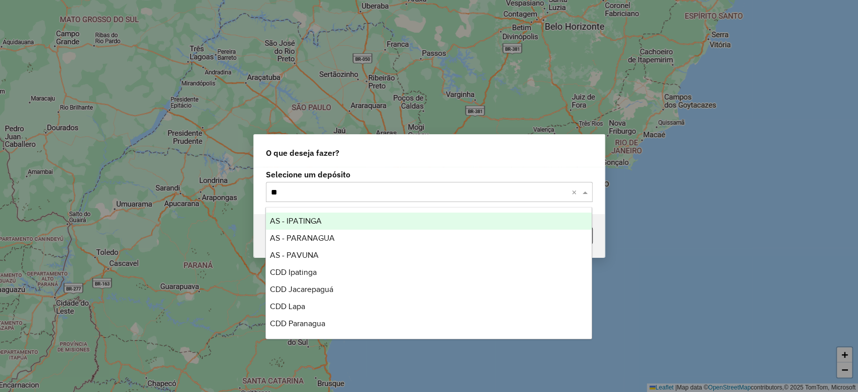
type input "***"
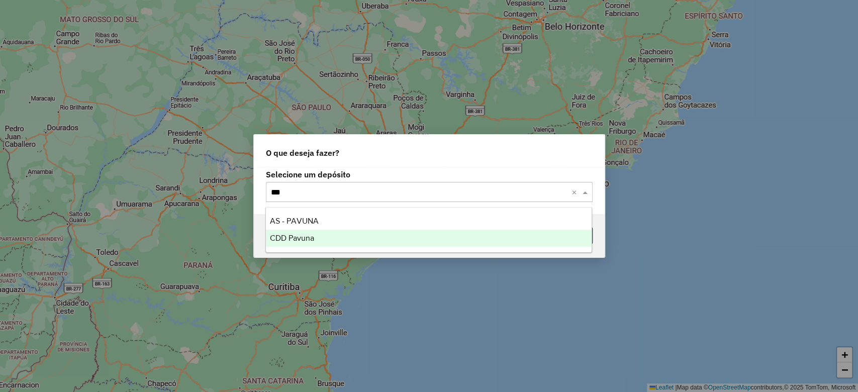
click at [327, 237] on div "CDD Pavuna" at bounding box center [429, 238] width 326 height 17
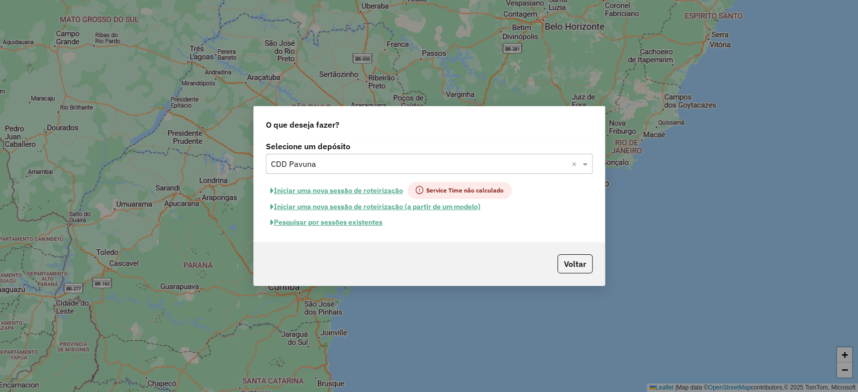
click at [360, 224] on button "Pesquisar por sessões existentes" at bounding box center [326, 223] width 121 height 16
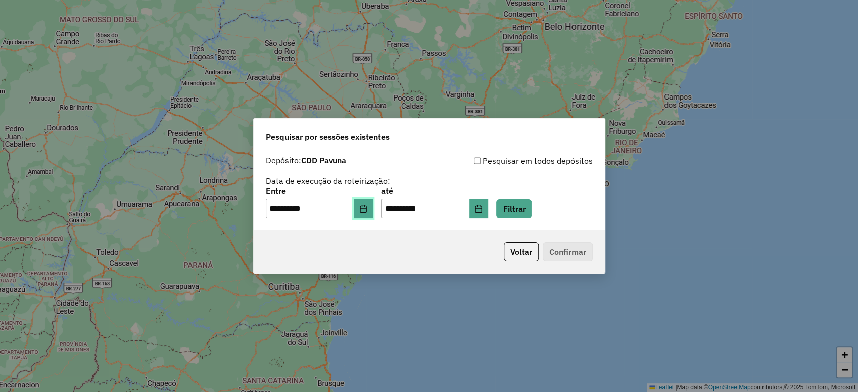
click at [366, 208] on icon "Choose Date" at bounding box center [363, 209] width 7 height 8
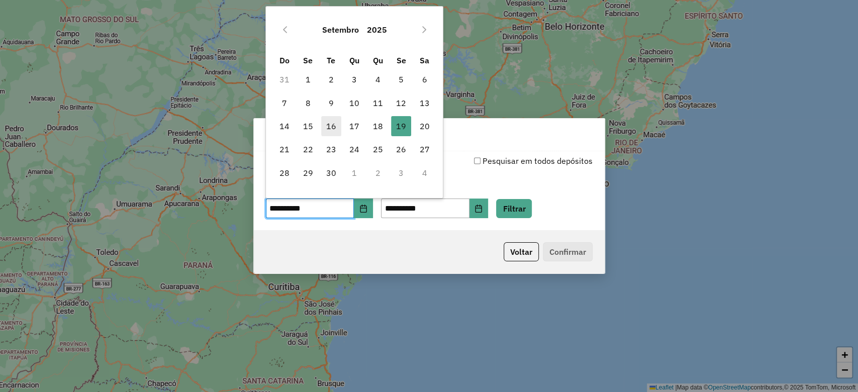
click at [334, 126] on span "16" at bounding box center [331, 126] width 20 height 20
type input "**********"
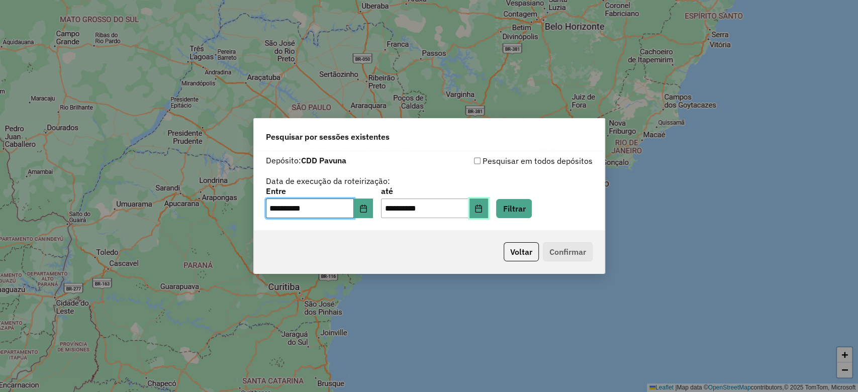
click at [489, 213] on button "Choose Date" at bounding box center [478, 209] width 19 height 20
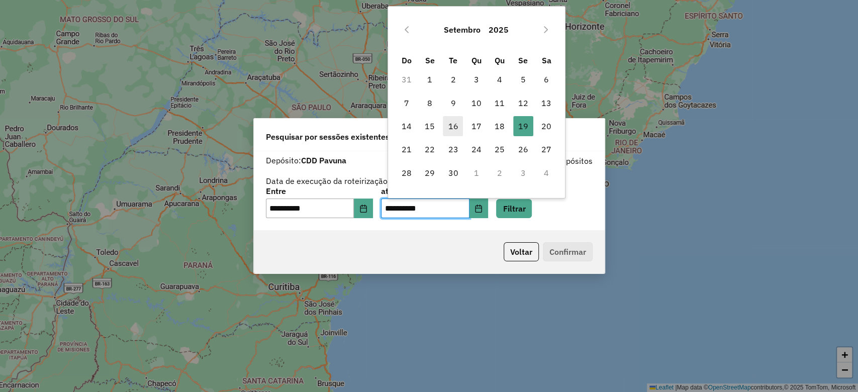
click at [455, 132] on span "16" at bounding box center [453, 126] width 20 height 20
type input "**********"
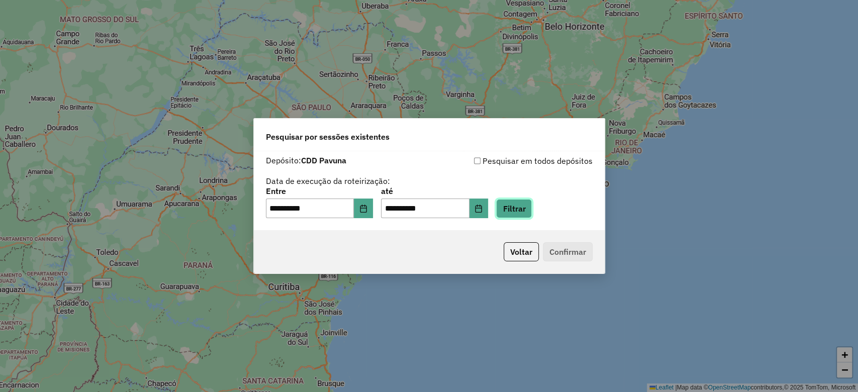
click at [517, 205] on button "Filtrar" at bounding box center [514, 208] width 36 height 19
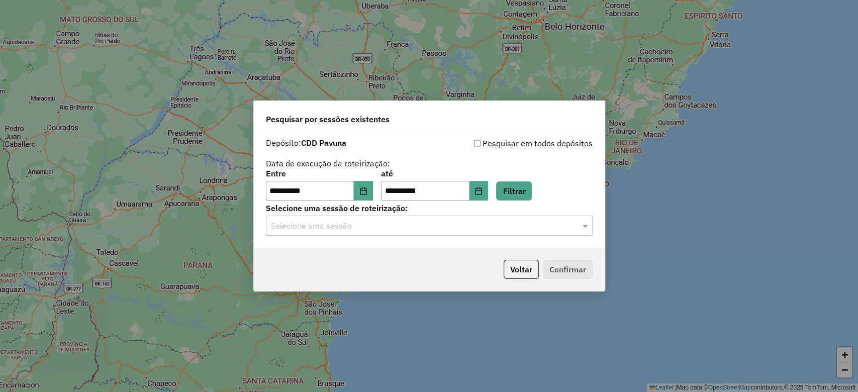
click at [354, 227] on input "text" at bounding box center [419, 226] width 297 height 12
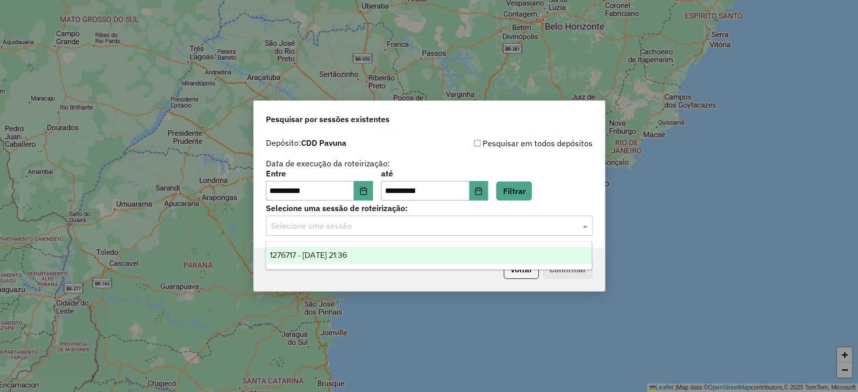
click at [347, 254] on span "1276717 - 16/09/2025 21:36" at bounding box center [308, 255] width 77 height 9
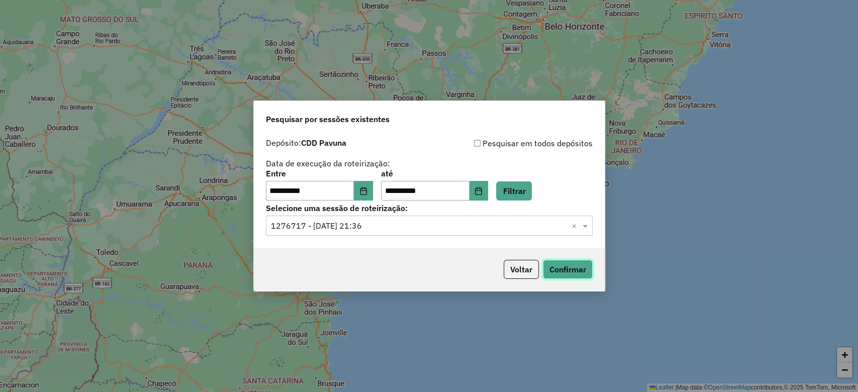
click at [552, 275] on button "Confirmar" at bounding box center [568, 269] width 50 height 19
click at [371, 197] on button "Choose Date" at bounding box center [363, 191] width 19 height 20
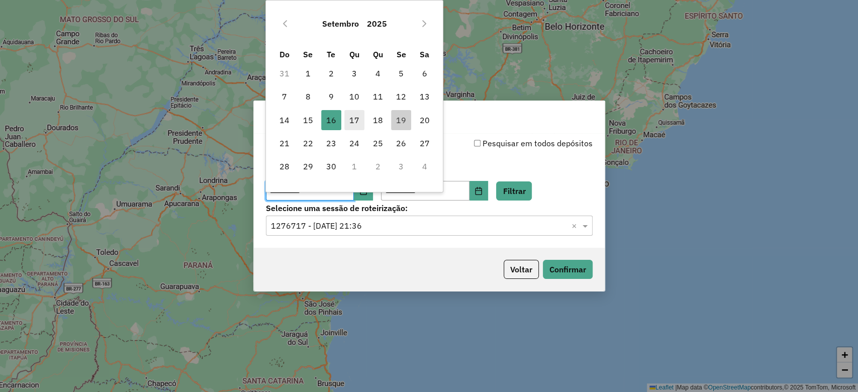
click at [354, 123] on span "17" at bounding box center [354, 120] width 20 height 20
type input "**********"
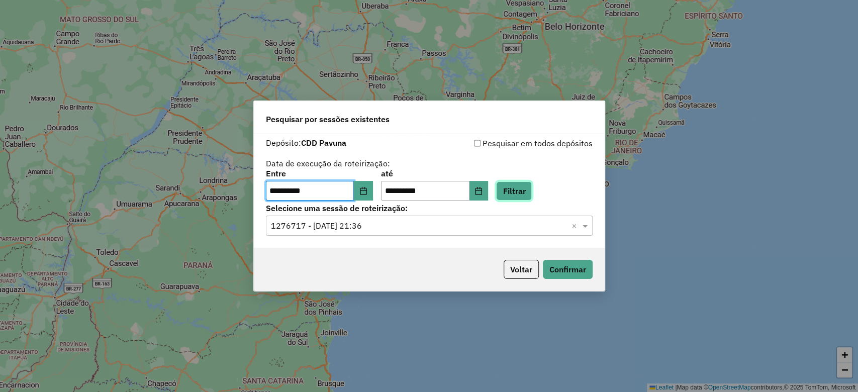
click at [523, 192] on button "Filtrar" at bounding box center [514, 190] width 36 height 19
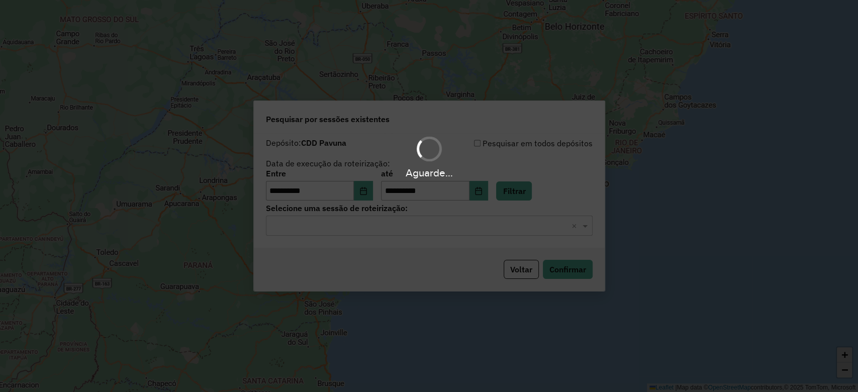
click at [316, 232] on div "Selecione uma sessão × ×" at bounding box center [429, 226] width 327 height 20
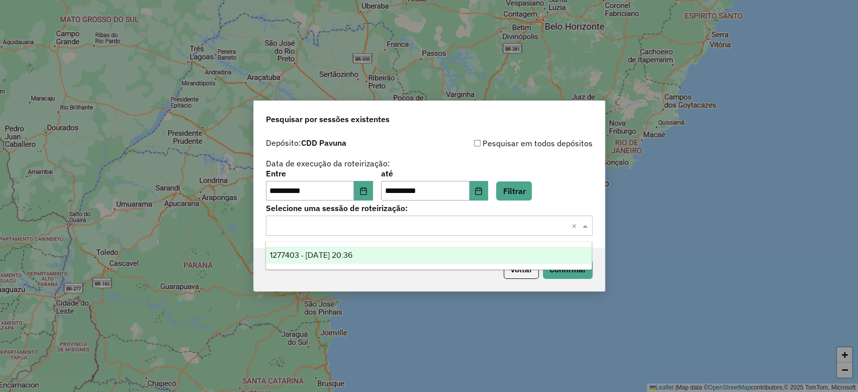
click at [324, 255] on span "1277403 - 17/09/2025 20:36" at bounding box center [311, 255] width 82 height 9
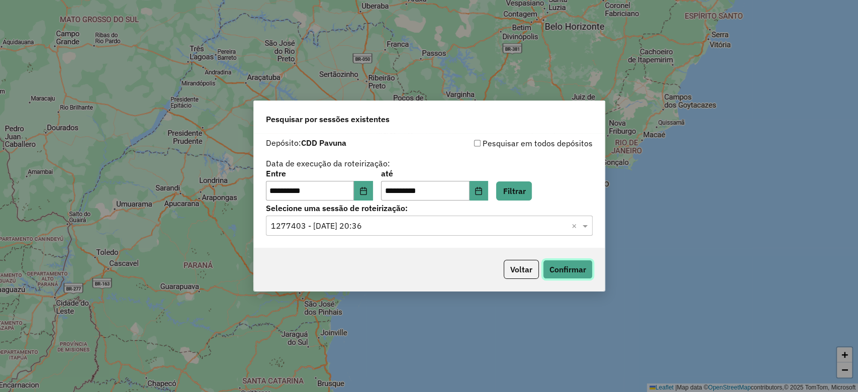
click at [567, 271] on button "Confirmar" at bounding box center [568, 269] width 50 height 19
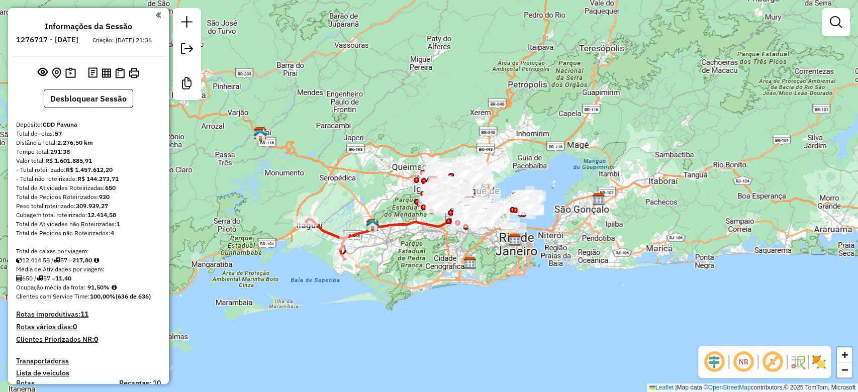
drag, startPoint x: 454, startPoint y: 291, endPoint x: 495, endPoint y: 298, distance: 40.7
click at [495, 298] on div "Janela de atendimento Grade de atendimento Capacidade Transportadoras Veículos …" at bounding box center [429, 196] width 858 height 392
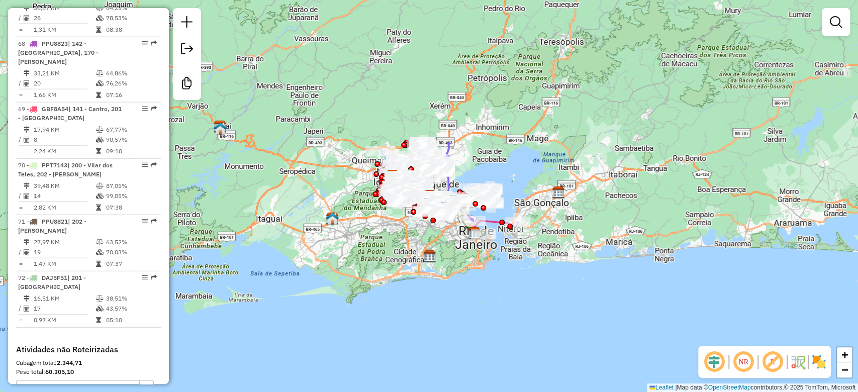
scroll to position [4295, 0]
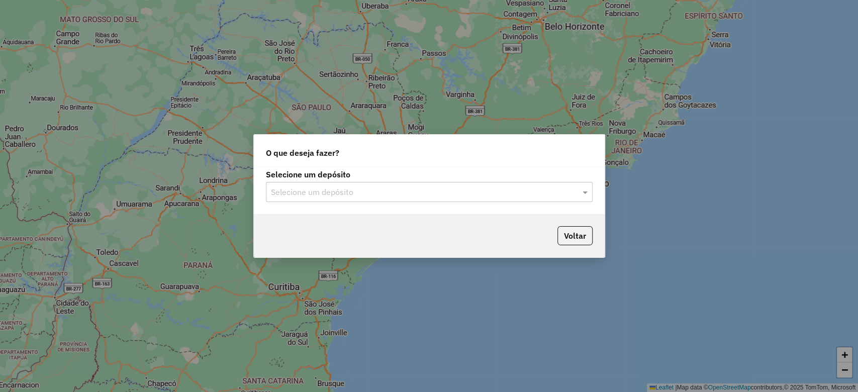
click at [314, 188] on input "text" at bounding box center [419, 192] width 297 height 12
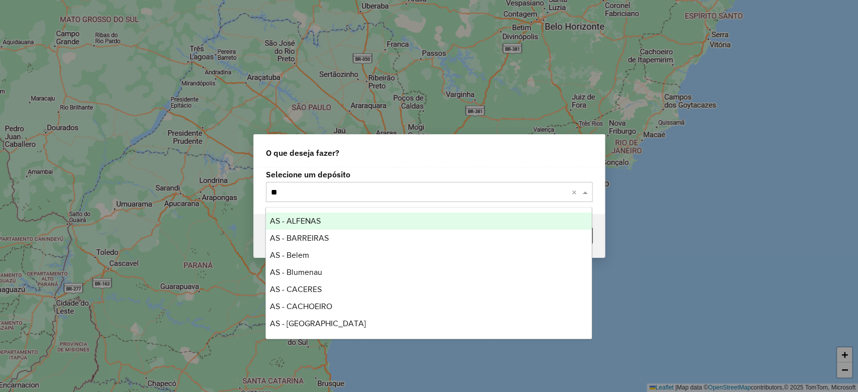
type input "***"
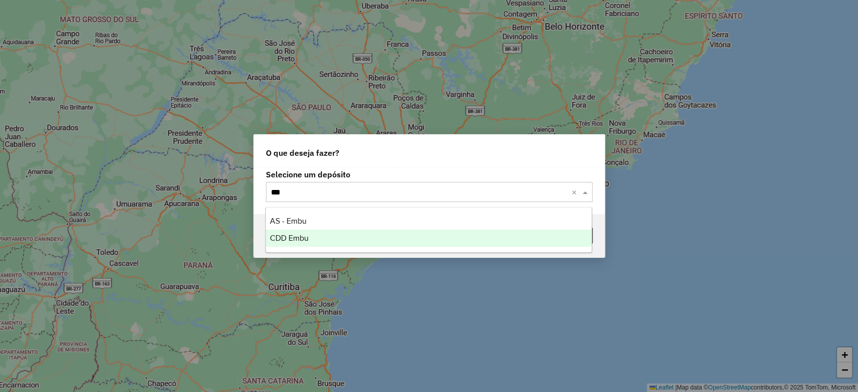
click at [370, 232] on div "CDD Embu" at bounding box center [429, 238] width 326 height 17
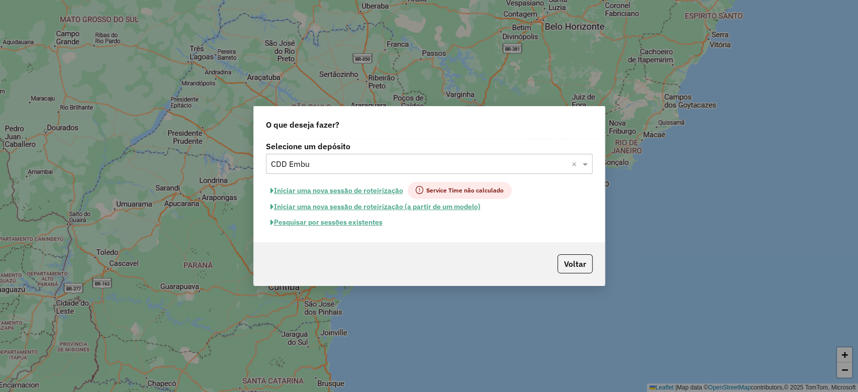
click at [347, 226] on button "Pesquisar por sessões existentes" at bounding box center [326, 223] width 121 height 16
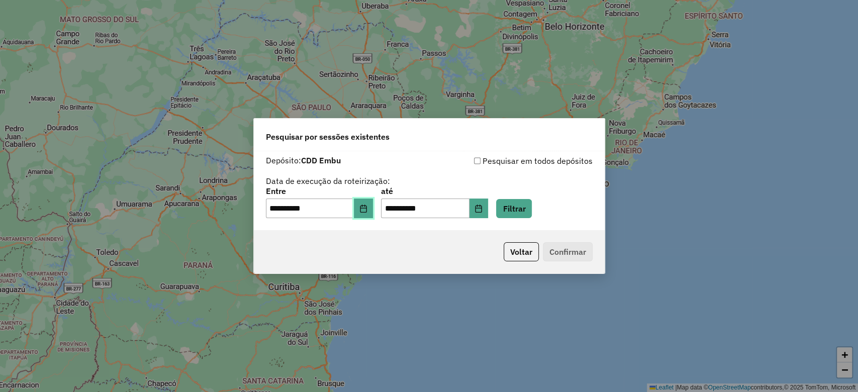
click at [360, 215] on button "Choose Date" at bounding box center [363, 209] width 19 height 20
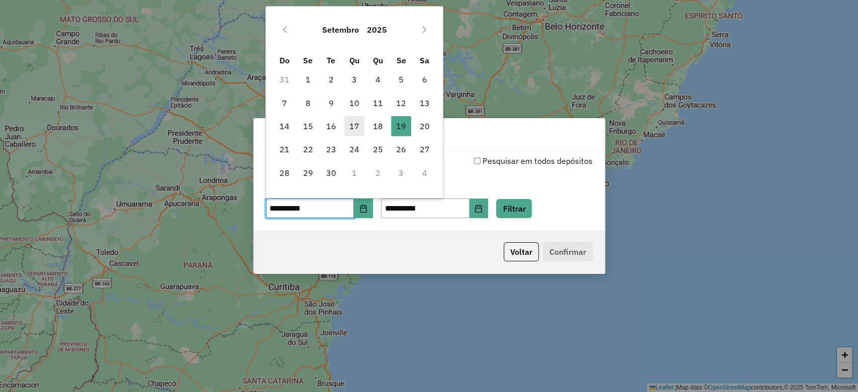
click at [354, 126] on span "17" at bounding box center [354, 126] width 20 height 20
type input "**********"
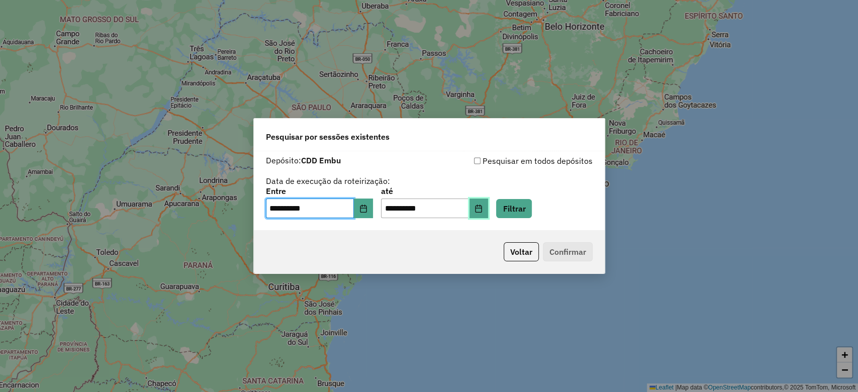
click at [489, 214] on button "Choose Date" at bounding box center [478, 209] width 19 height 20
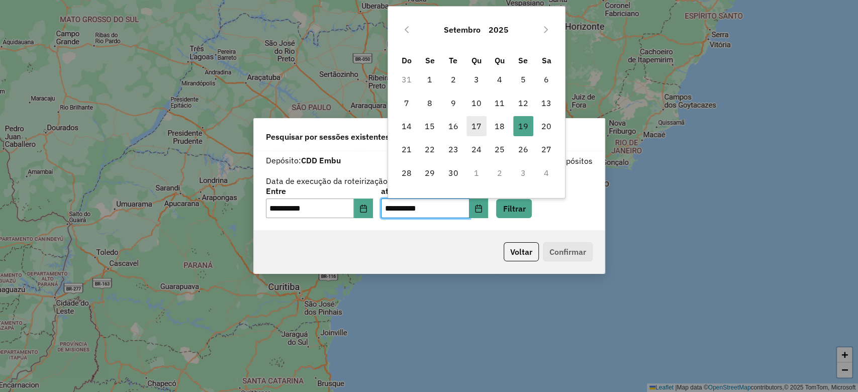
click at [474, 127] on span "17" at bounding box center [476, 126] width 20 height 20
type input "**********"
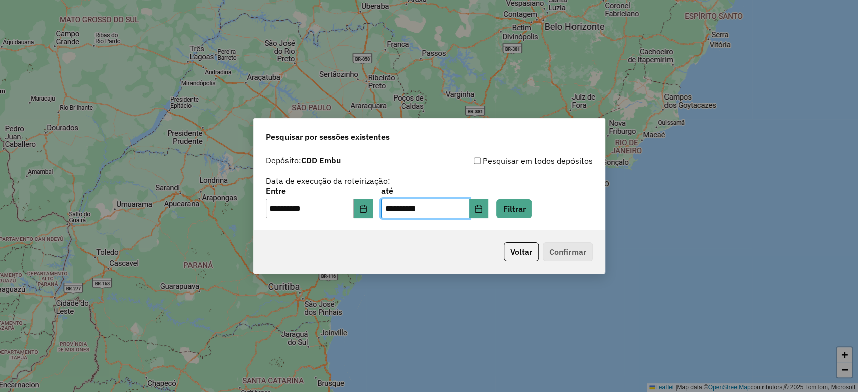
click at [408, 255] on div "Voltar Confirmar" at bounding box center [429, 251] width 351 height 43
click at [525, 207] on button "Filtrar" at bounding box center [514, 208] width 36 height 19
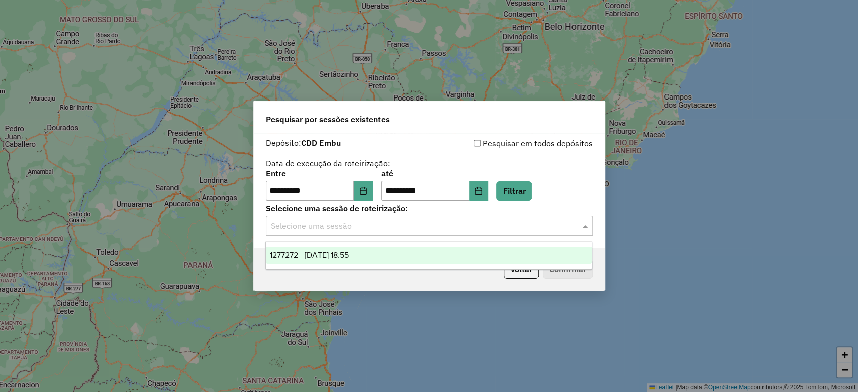
click at [334, 230] on input "text" at bounding box center [419, 226] width 297 height 12
click at [341, 253] on span "1277272 - 17/09/2025 18:55" at bounding box center [309, 255] width 79 height 9
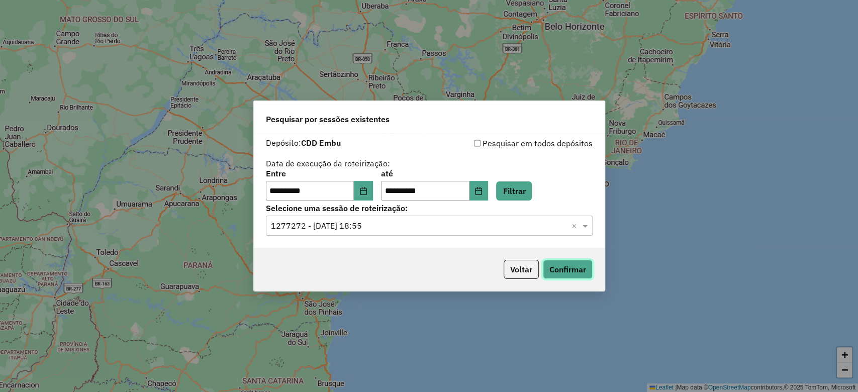
click at [584, 269] on button "Confirmar" at bounding box center [568, 269] width 50 height 19
click at [512, 271] on button "Voltar" at bounding box center [521, 269] width 35 height 19
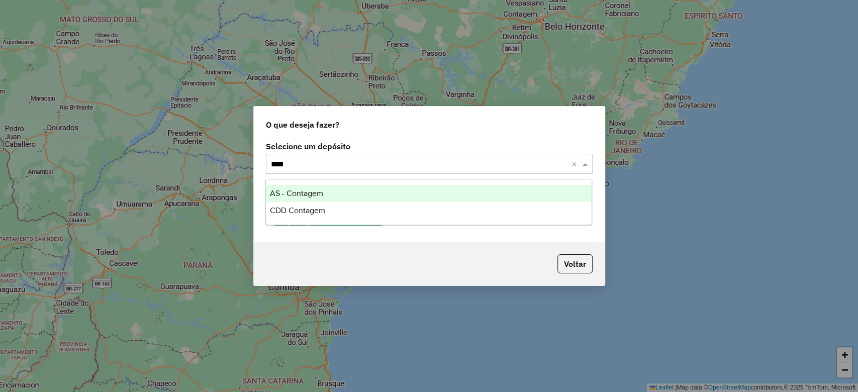
type input "*****"
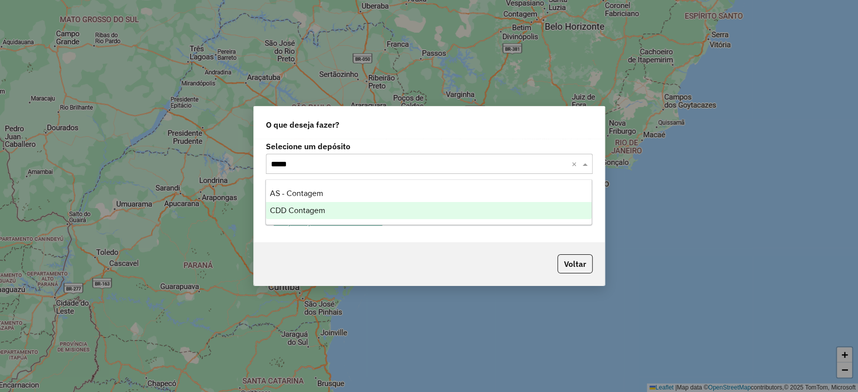
click at [323, 211] on span "CDD Contagem" at bounding box center [297, 210] width 55 height 9
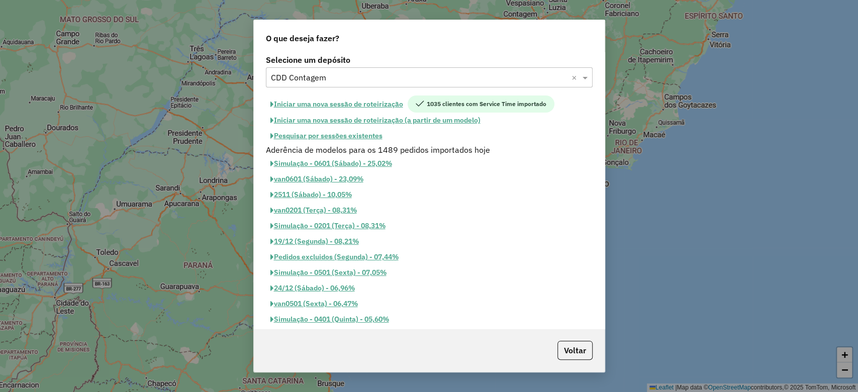
click at [334, 139] on button "Pesquisar por sessões existentes" at bounding box center [326, 136] width 121 height 16
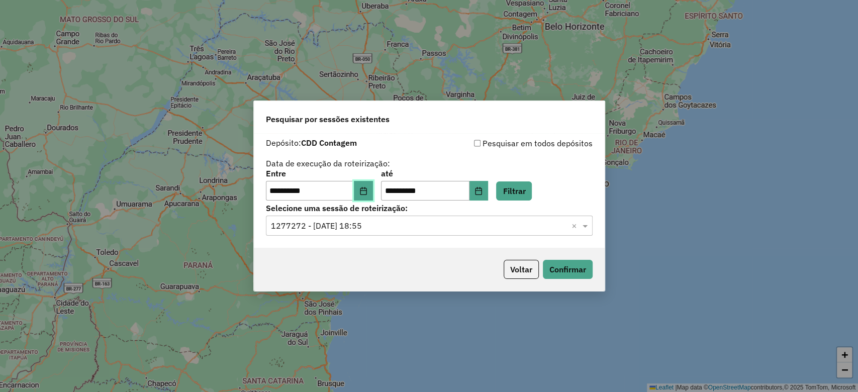
click at [367, 192] on icon "Choose Date" at bounding box center [363, 191] width 8 height 8
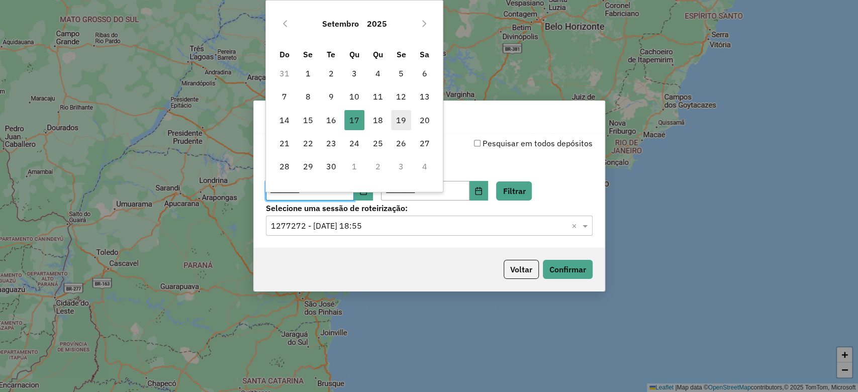
click at [402, 119] on span "19" at bounding box center [401, 120] width 20 height 20
type input "**********"
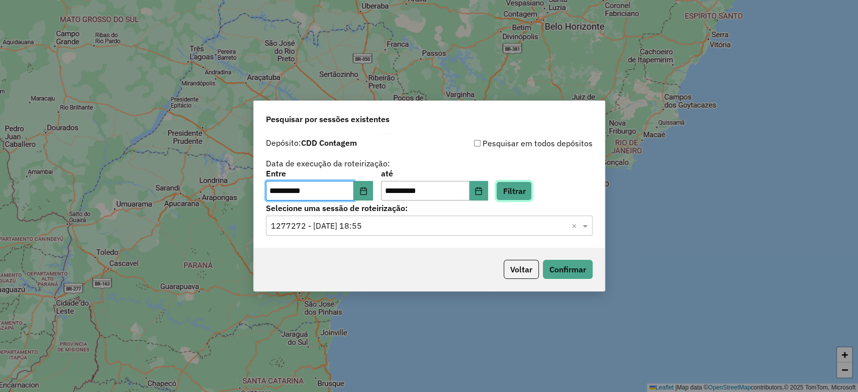
click at [526, 190] on button "Filtrar" at bounding box center [514, 190] width 36 height 19
click at [336, 230] on input "text" at bounding box center [419, 226] width 297 height 12
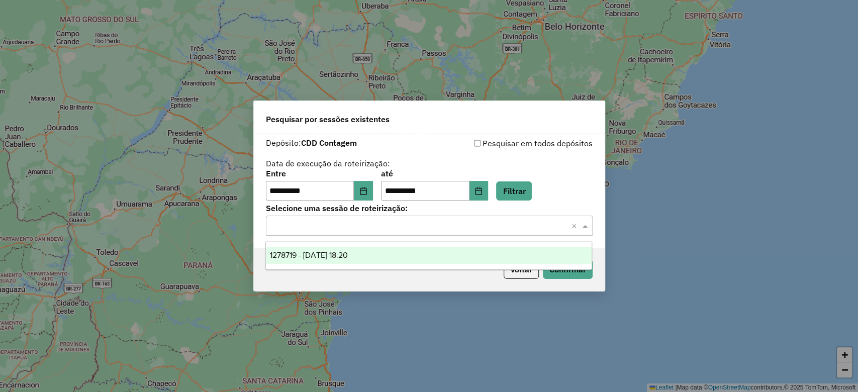
click at [347, 256] on span "1278719 - 19/09/2025 18:20" at bounding box center [309, 255] width 78 height 9
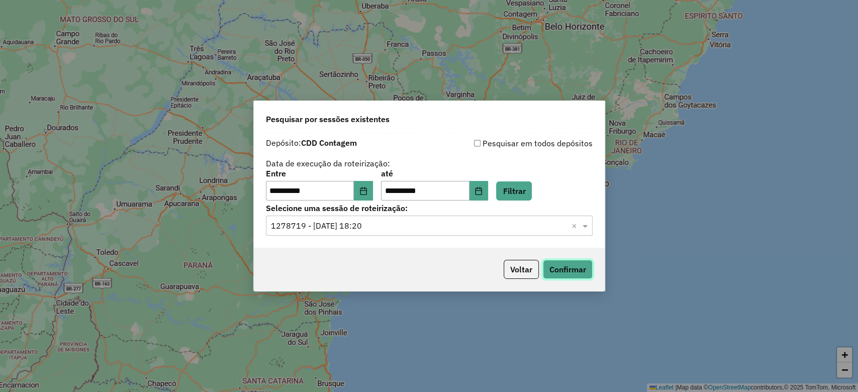
click at [571, 266] on button "Confirmar" at bounding box center [568, 269] width 50 height 19
click at [367, 193] on icon "Choose Date" at bounding box center [363, 191] width 8 height 8
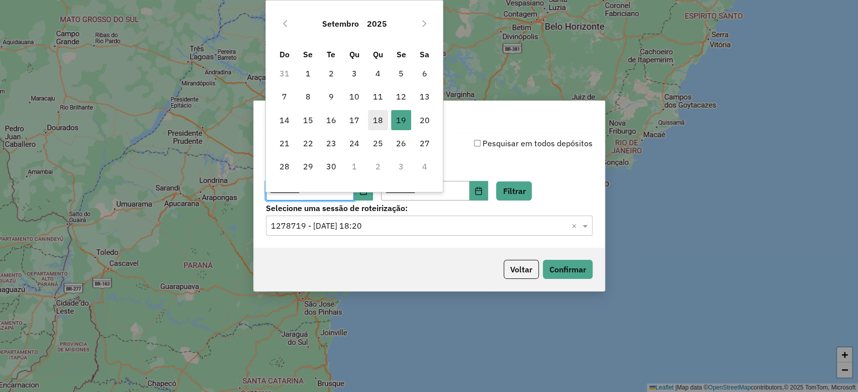
click at [370, 119] on span "18" at bounding box center [378, 120] width 20 height 20
type input "**********"
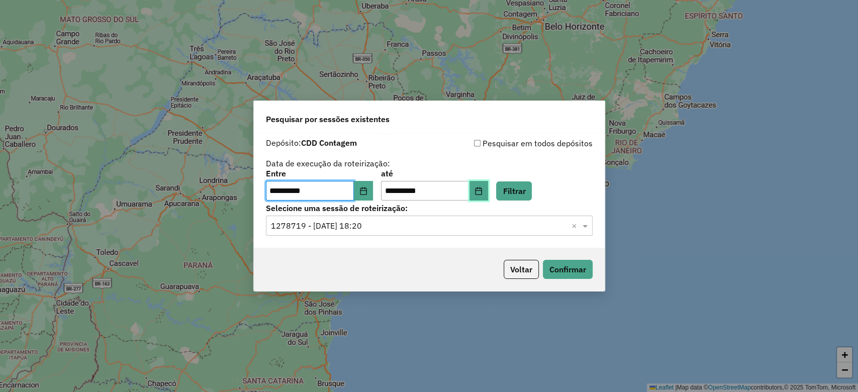
click at [482, 190] on icon "Choose Date" at bounding box center [478, 191] width 7 height 8
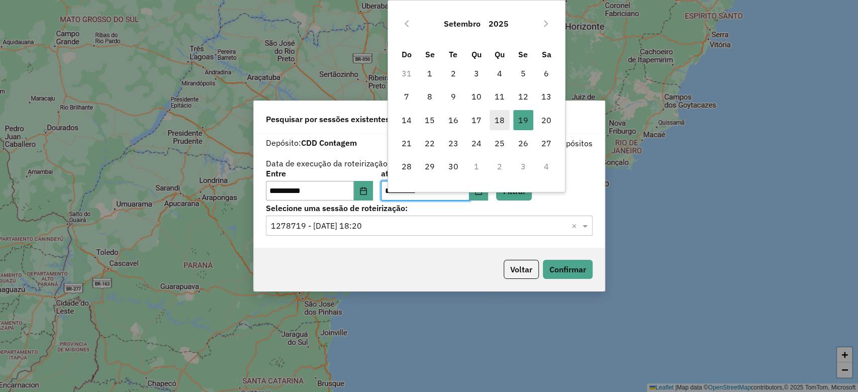
click at [503, 120] on span "18" at bounding box center [500, 120] width 20 height 20
type input "**********"
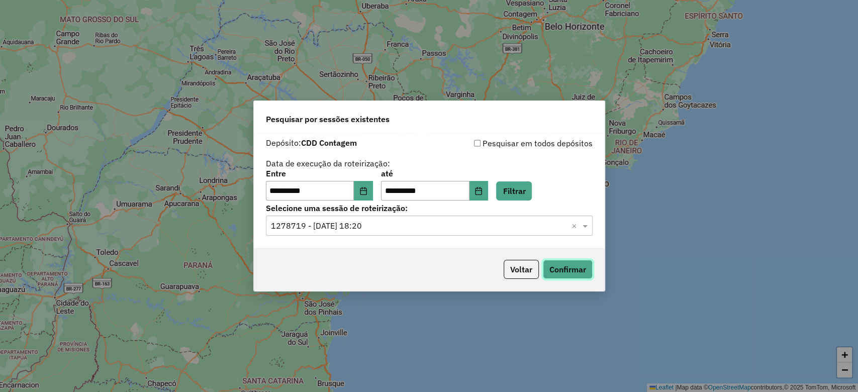
click at [570, 272] on button "Confirmar" at bounding box center [568, 269] width 50 height 19
click at [532, 191] on button "Filtrar" at bounding box center [514, 190] width 36 height 19
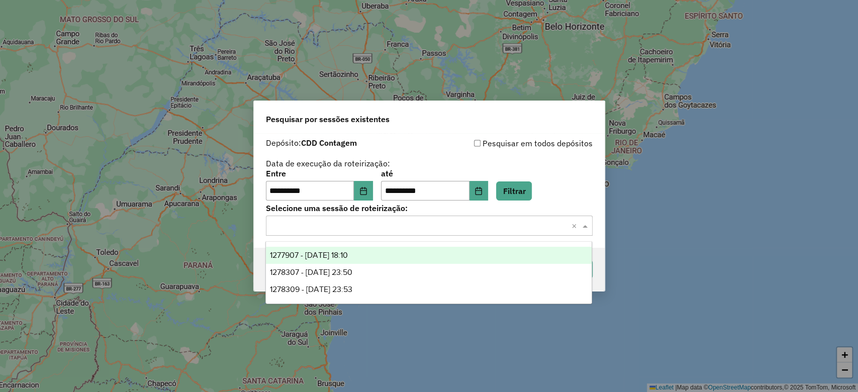
click at [474, 227] on input "text" at bounding box center [419, 226] width 297 height 12
click at [376, 254] on div "1277907 - 18/09/2025 18:10" at bounding box center [429, 255] width 326 height 17
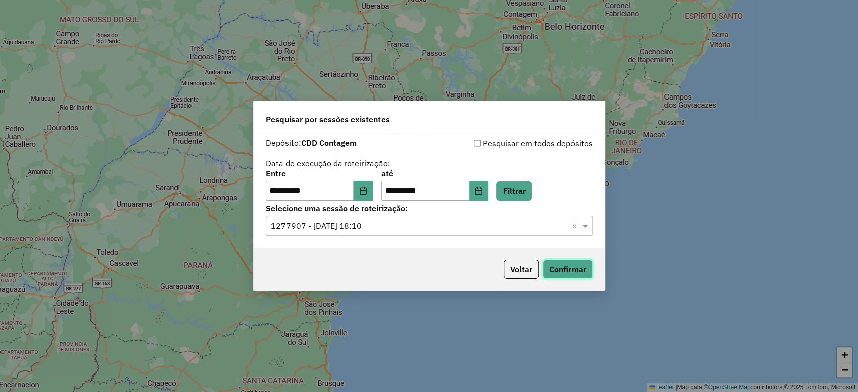
click at [564, 275] on button "Confirmar" at bounding box center [568, 269] width 50 height 19
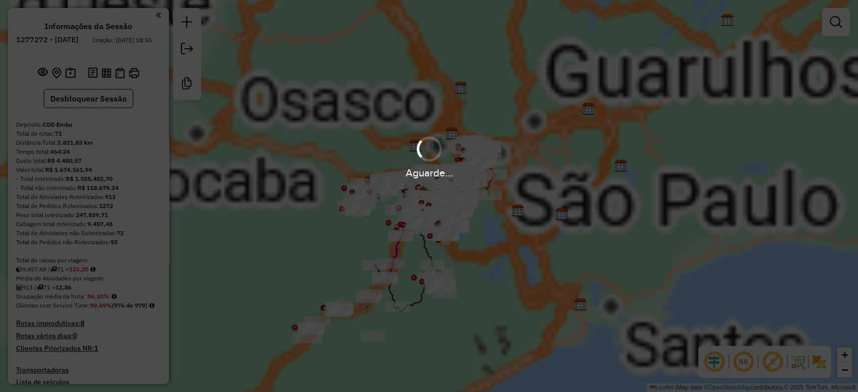
click at [710, 363] on em at bounding box center [714, 362] width 24 height 24
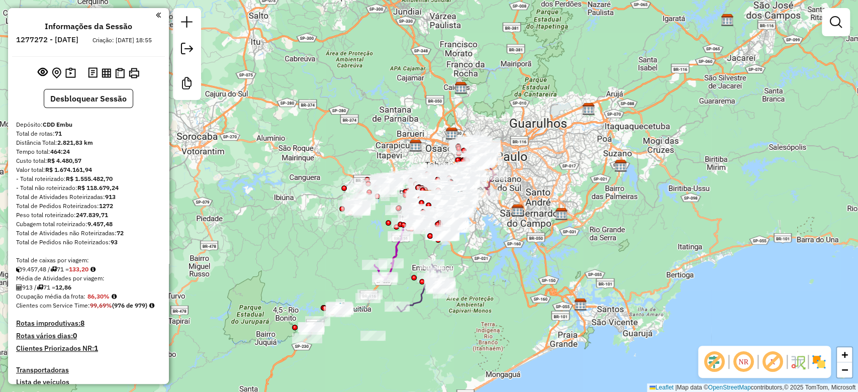
click at [777, 363] on em at bounding box center [772, 362] width 24 height 24
click at [818, 360] on img at bounding box center [819, 362] width 16 height 16
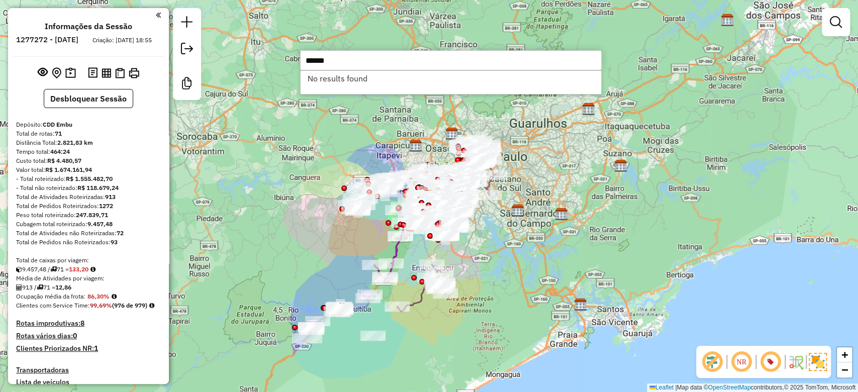
type input "******"
click at [263, 169] on div "Janela de atendimento Grade de atendimento Capacidade Transportadoras Veículos …" at bounding box center [429, 196] width 858 height 392
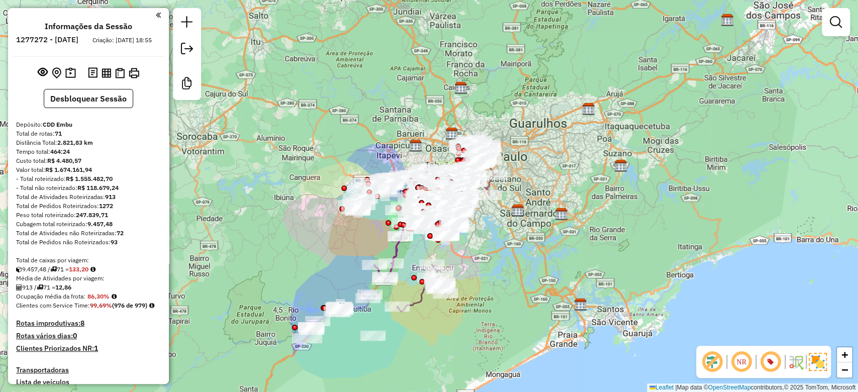
scroll to position [2920, 0]
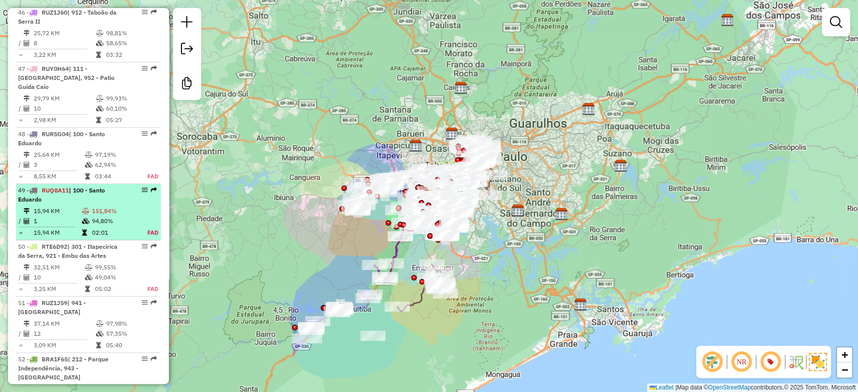
click at [96, 222] on td "94,80%" at bounding box center [114, 221] width 46 height 10
select select "**********"
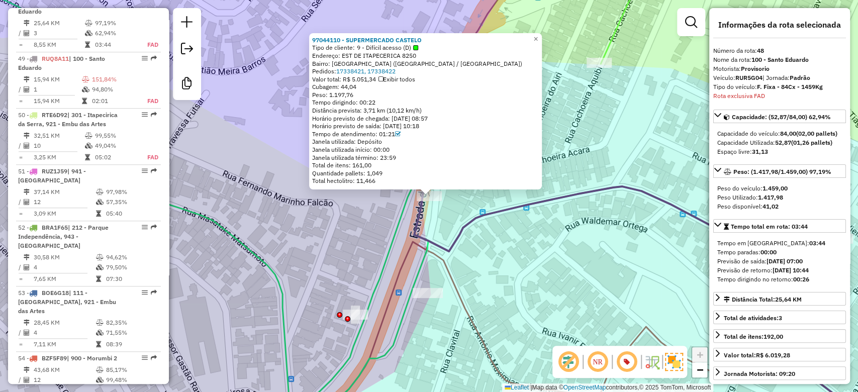
scroll to position [3046, 0]
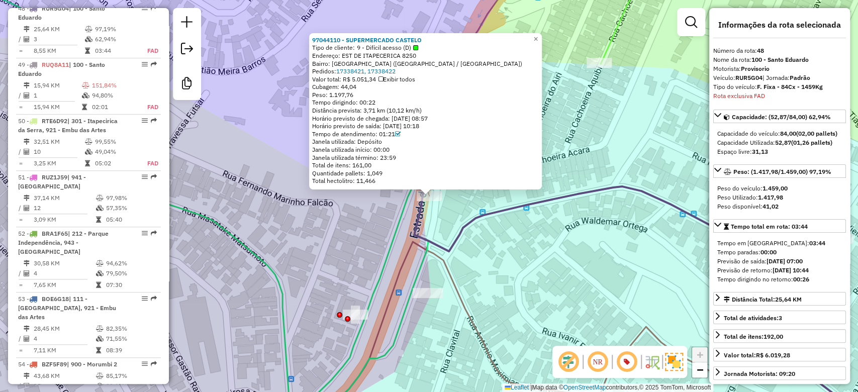
click at [515, 242] on div "97044110 - SUPERMERCADO CASTELO Tipo de cliente: 9 - Difícil acesso (D) Endereç…" at bounding box center [429, 196] width 858 height 392
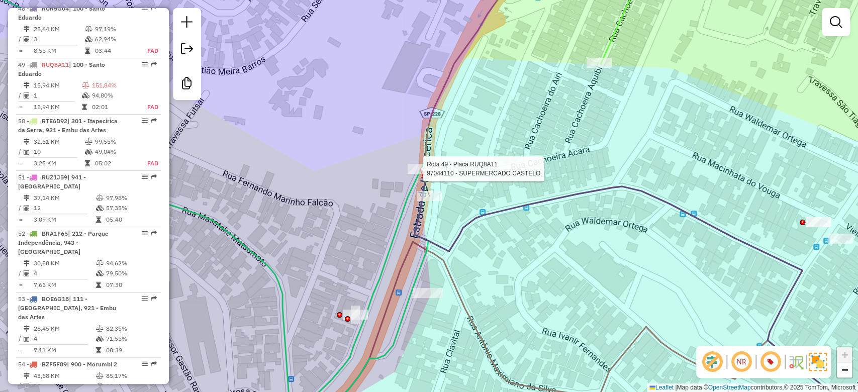
select select "**********"
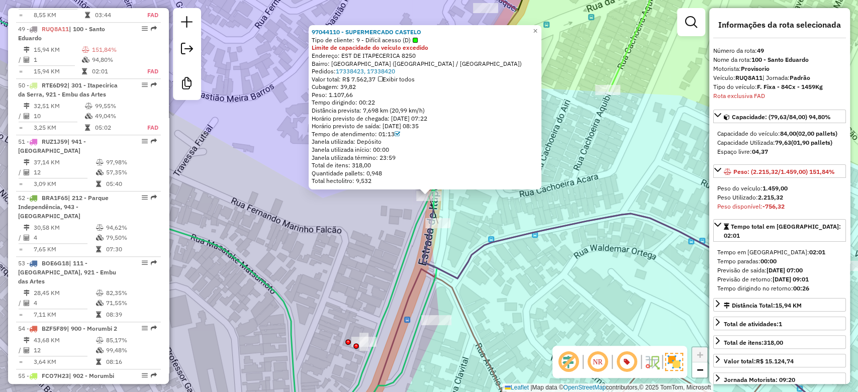
scroll to position [3102, 0]
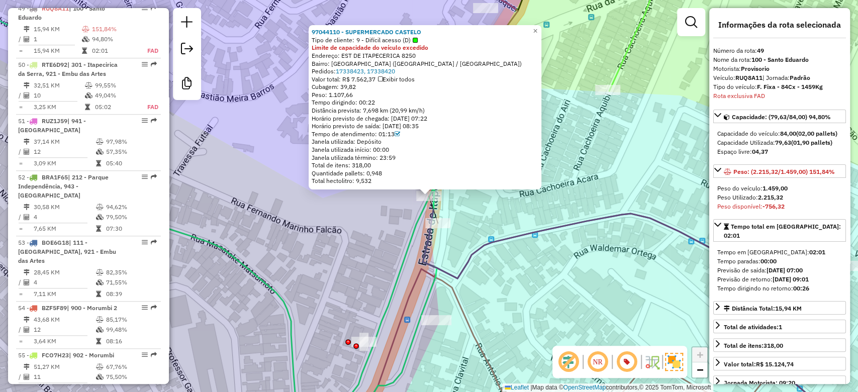
click at [265, 231] on div "97044110 - SUPERMERCADO CASTELO Tipo de cliente: 9 - Difícil acesso (D) Limite …" at bounding box center [429, 196] width 858 height 392
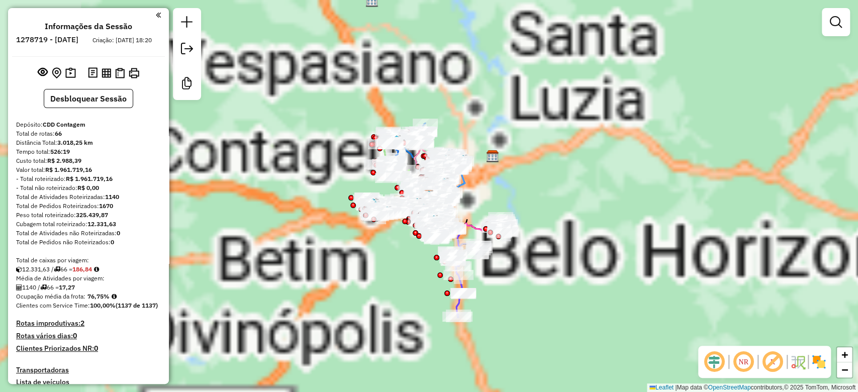
click at [0, 0] on div "Aguarde..." at bounding box center [0, 0] width 0 height 0
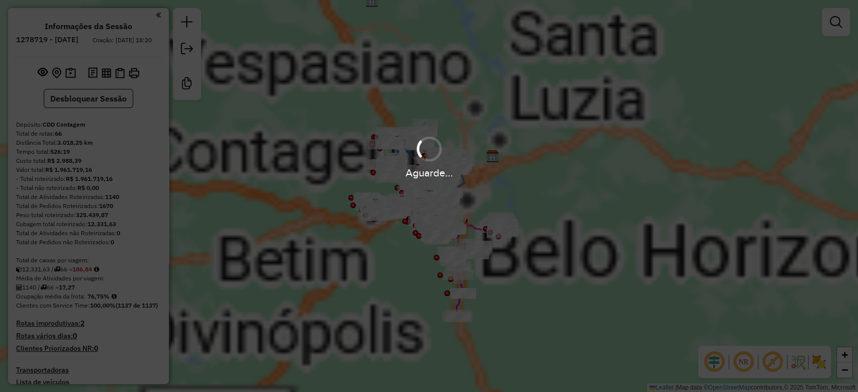
click at [769, 360] on em at bounding box center [772, 362] width 24 height 24
click at [819, 357] on img at bounding box center [819, 362] width 16 height 16
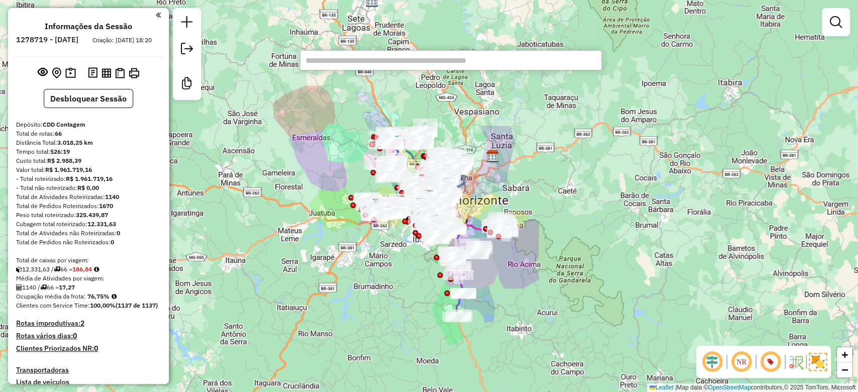
type input "*****"
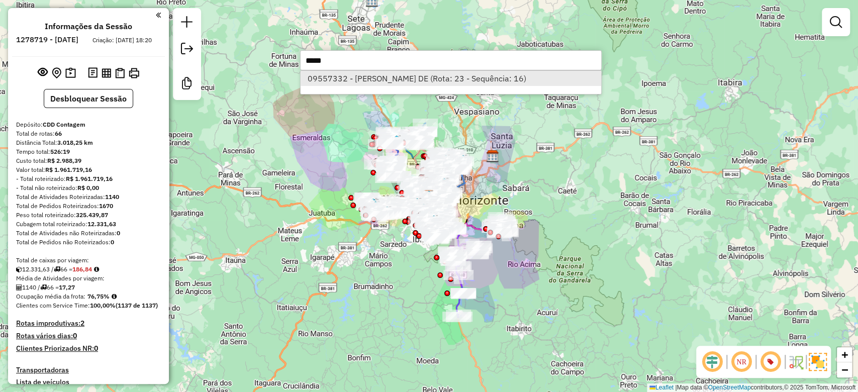
click at [430, 74] on li "09557332 - ANTONIO DE PADUA DE (Rota: 23 - Sequência: 16)" at bounding box center [451, 78] width 301 height 15
select select "**********"
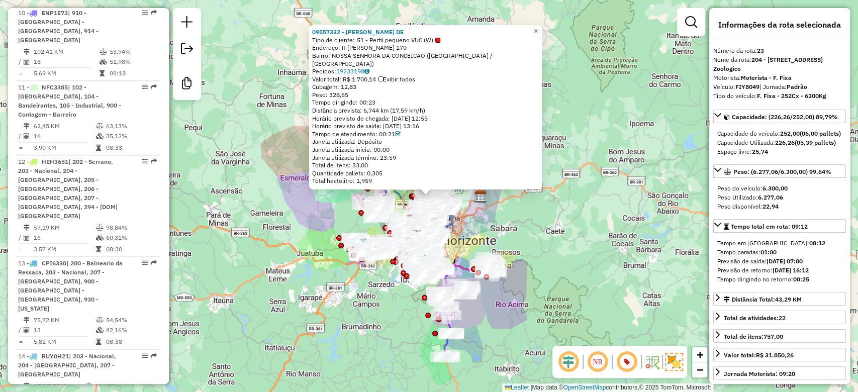
scroll to position [1721, 0]
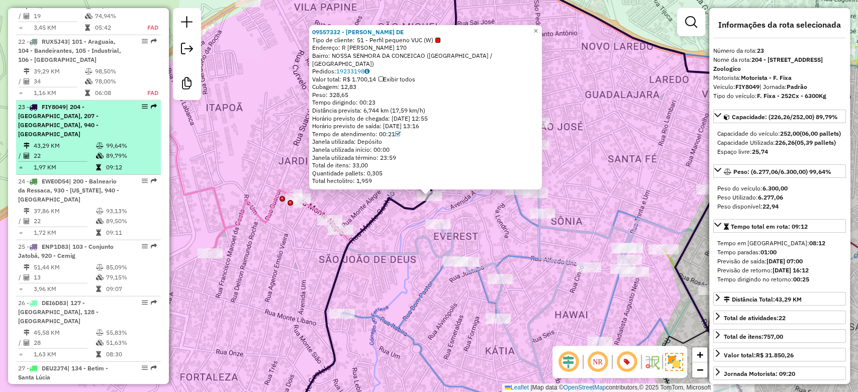
click at [105, 103] on div "23 - FIY8049 | 204 - Santa Izabel, 207 - Copacabana, 940 - Jardim Zoologico" at bounding box center [71, 121] width 107 height 36
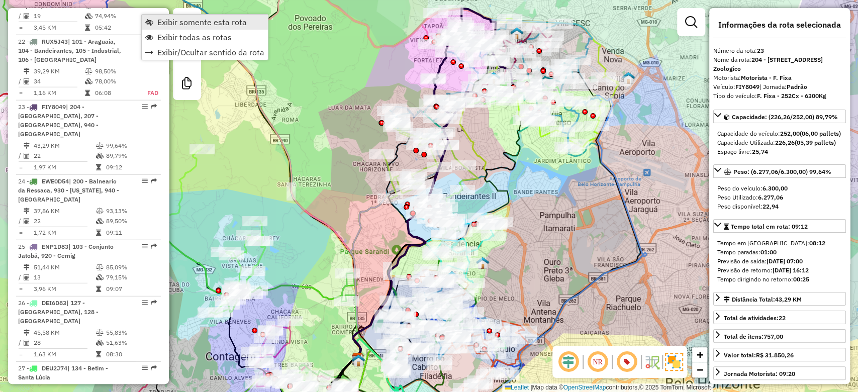
click at [167, 22] on span "Exibir somente esta rota" at bounding box center [201, 22] width 89 height 8
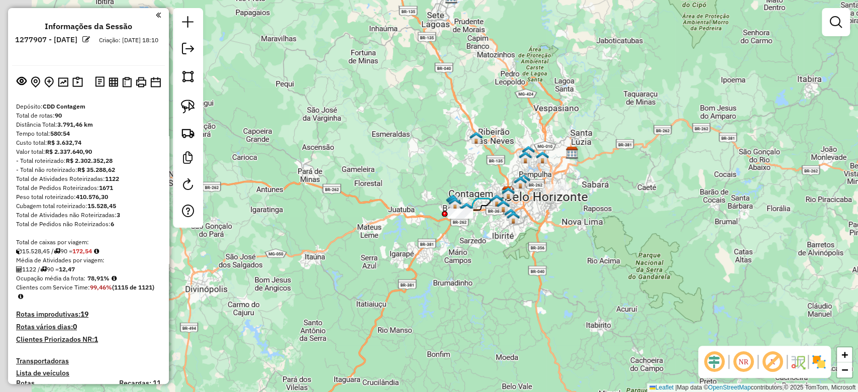
drag, startPoint x: 416, startPoint y: 253, endPoint x: 494, endPoint y: 249, distance: 78.0
click at [494, 249] on div "Janela de atendimento Grade de atendimento Capacidade Transportadoras Veículos …" at bounding box center [429, 196] width 858 height 392
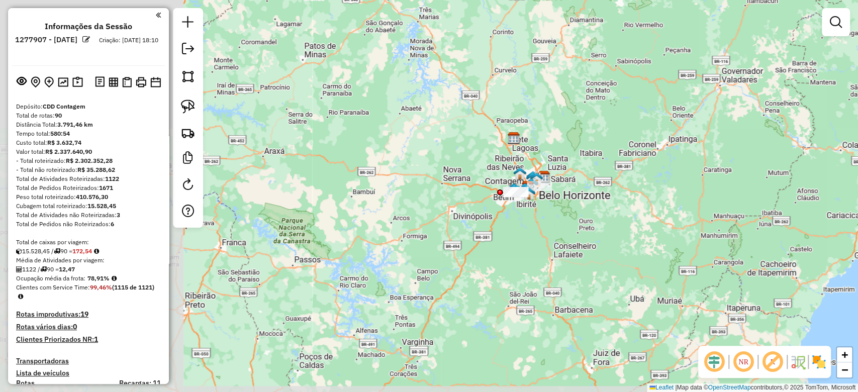
drag, startPoint x: 362, startPoint y: 275, endPoint x: 628, endPoint y: 214, distance: 273.5
click at [628, 214] on div "Janela de atendimento Grade de atendimento Capacidade Transportadoras Veículos …" at bounding box center [429, 196] width 858 height 392
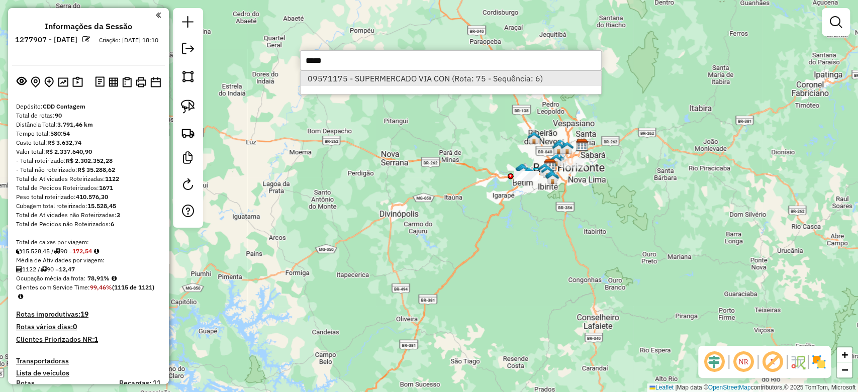
type input "*****"
click at [439, 73] on li "09571175 - SUPERMERCADO VIA CON (Rota: 75 - Sequência: 6)" at bounding box center [451, 78] width 301 height 15
select select "**********"
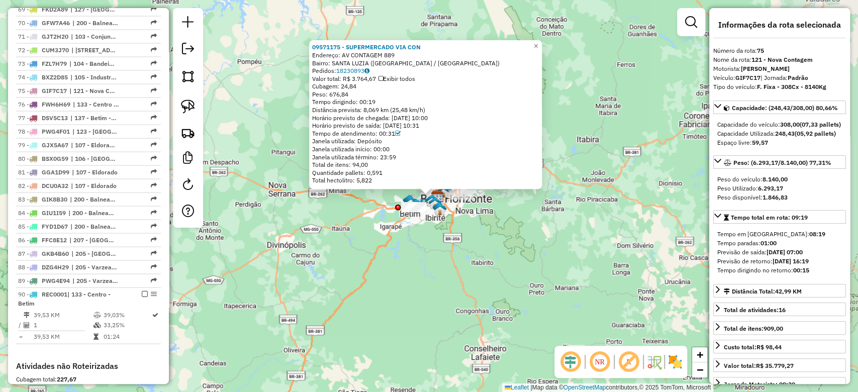
scroll to position [1431, 0]
